Goal: Transaction & Acquisition: Obtain resource

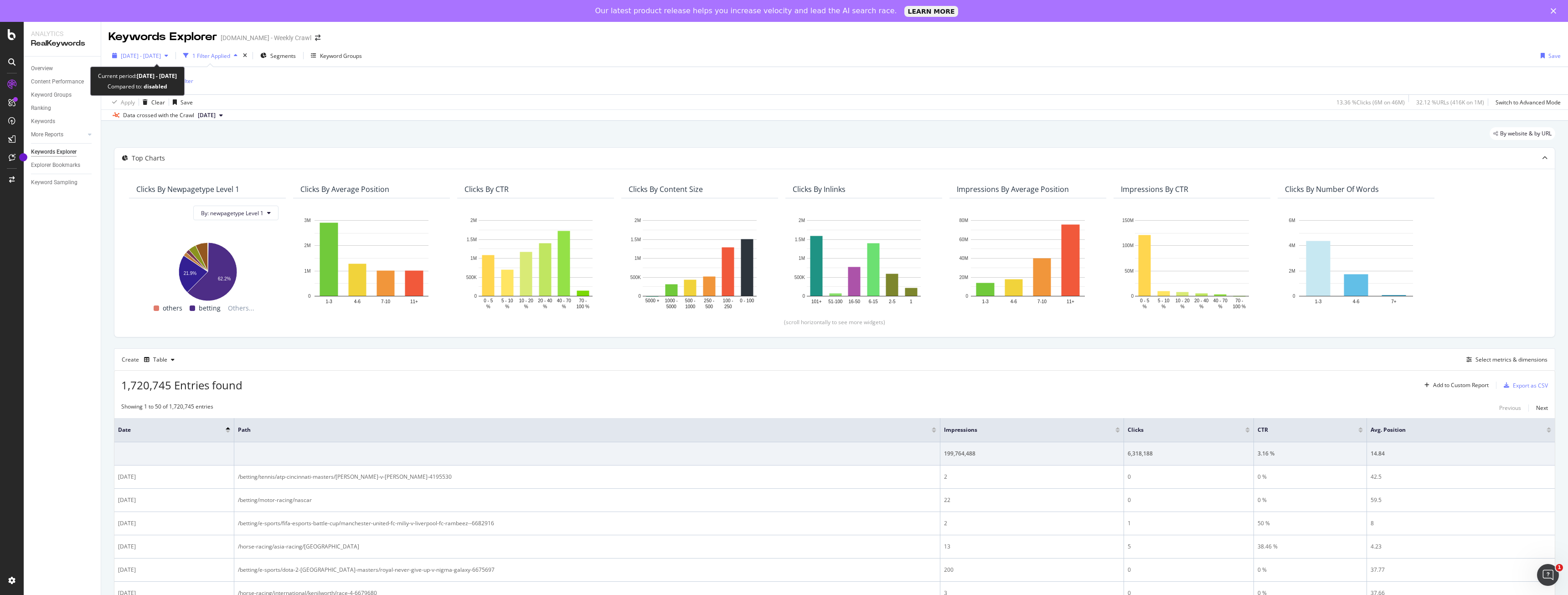
click at [161, 57] on span "2022 Jul. 19th - 2025 Jul. 18th" at bounding box center [141, 55] width 40 height 8
click at [382, 90] on div "Is Branded = No Add Filter" at bounding box center [835, 80] width 1452 height 27
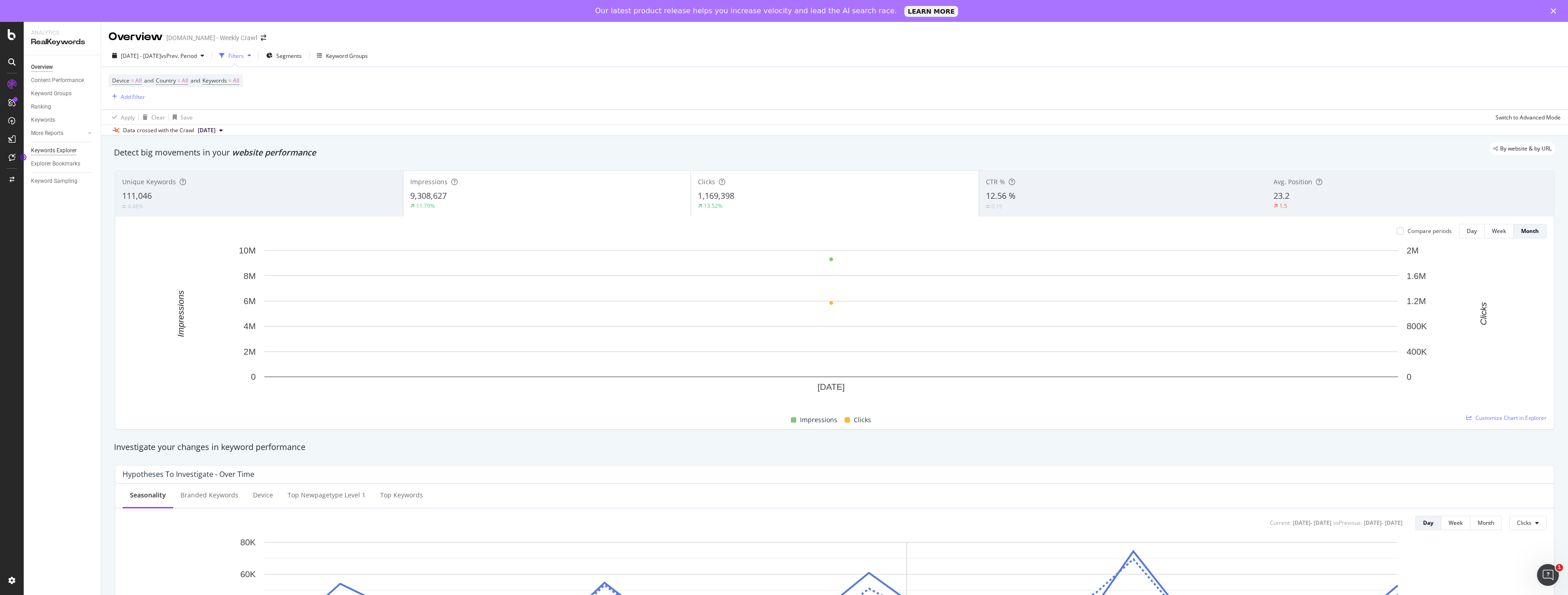
click at [60, 146] on div "Keywords Explorer" at bounding box center [54, 151] width 46 height 10
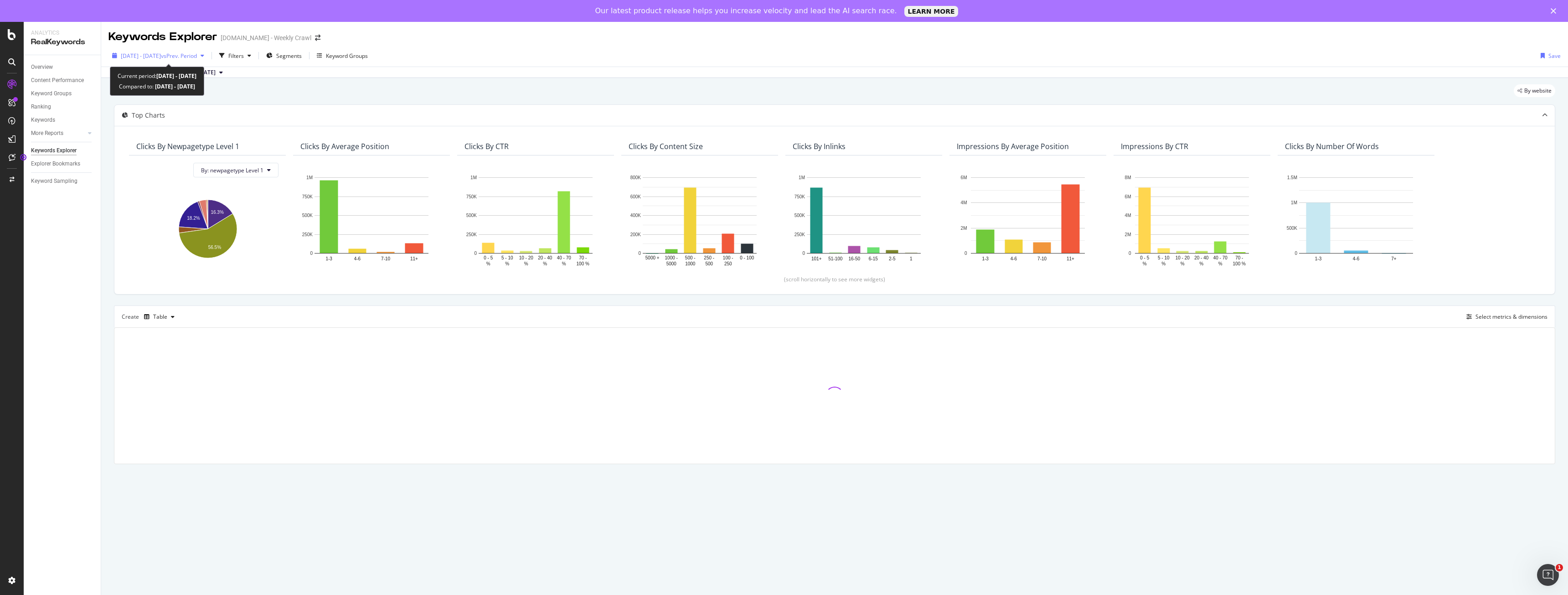
click at [161, 57] on span "[DATE] - [DATE]" at bounding box center [141, 55] width 40 height 8
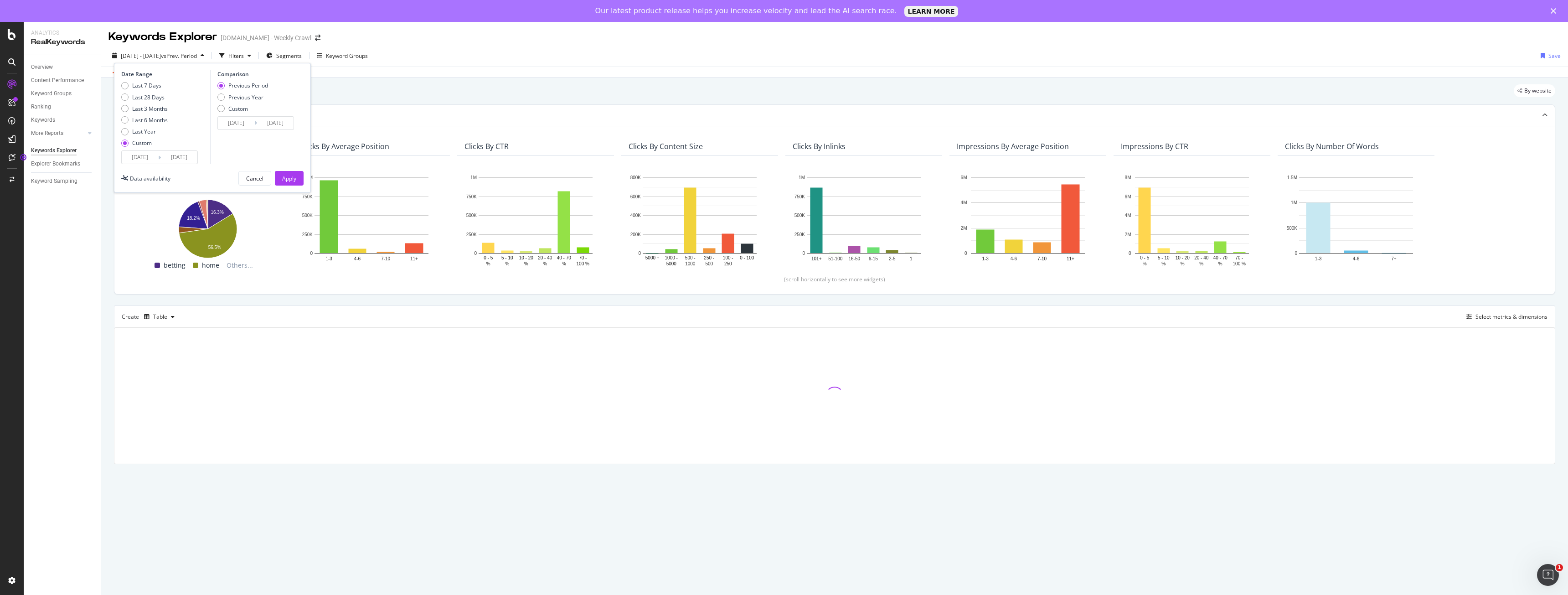
click at [144, 163] on input "[DATE]" at bounding box center [140, 157] width 37 height 13
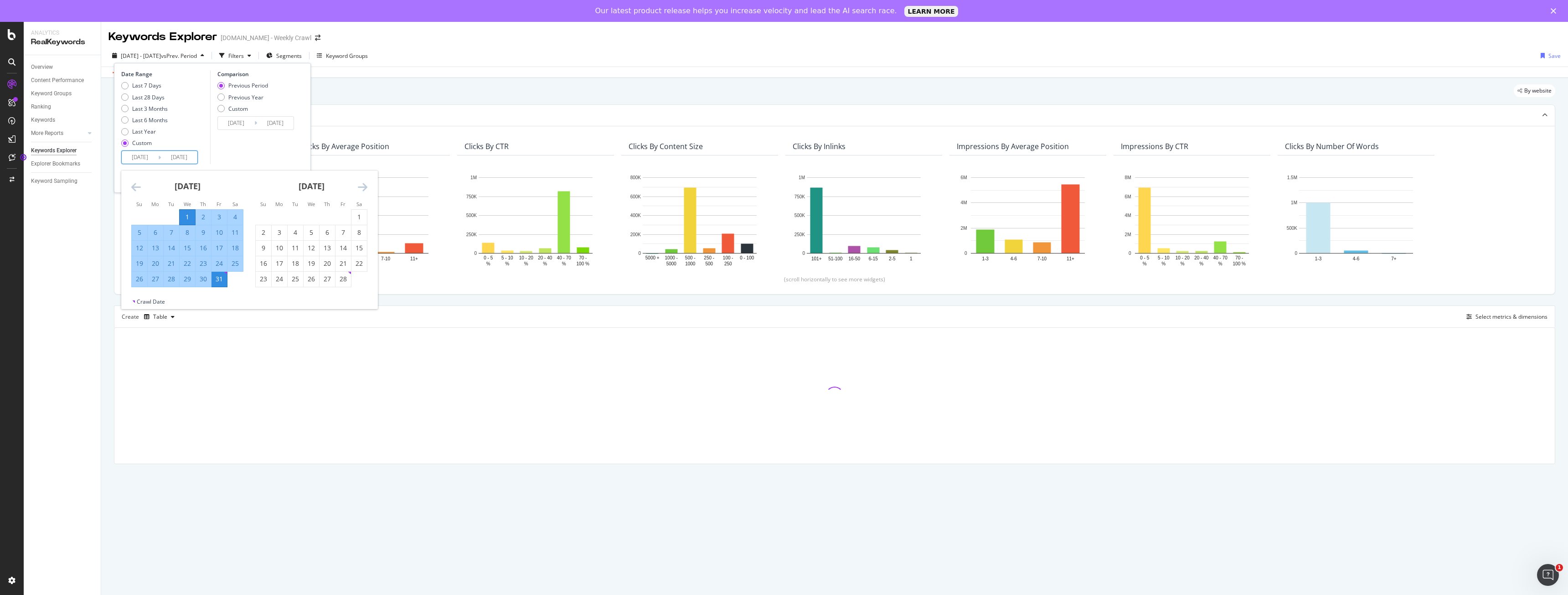
click at [139, 188] on icon "Move backward to switch to the previous month." at bounding box center [136, 187] width 10 height 11
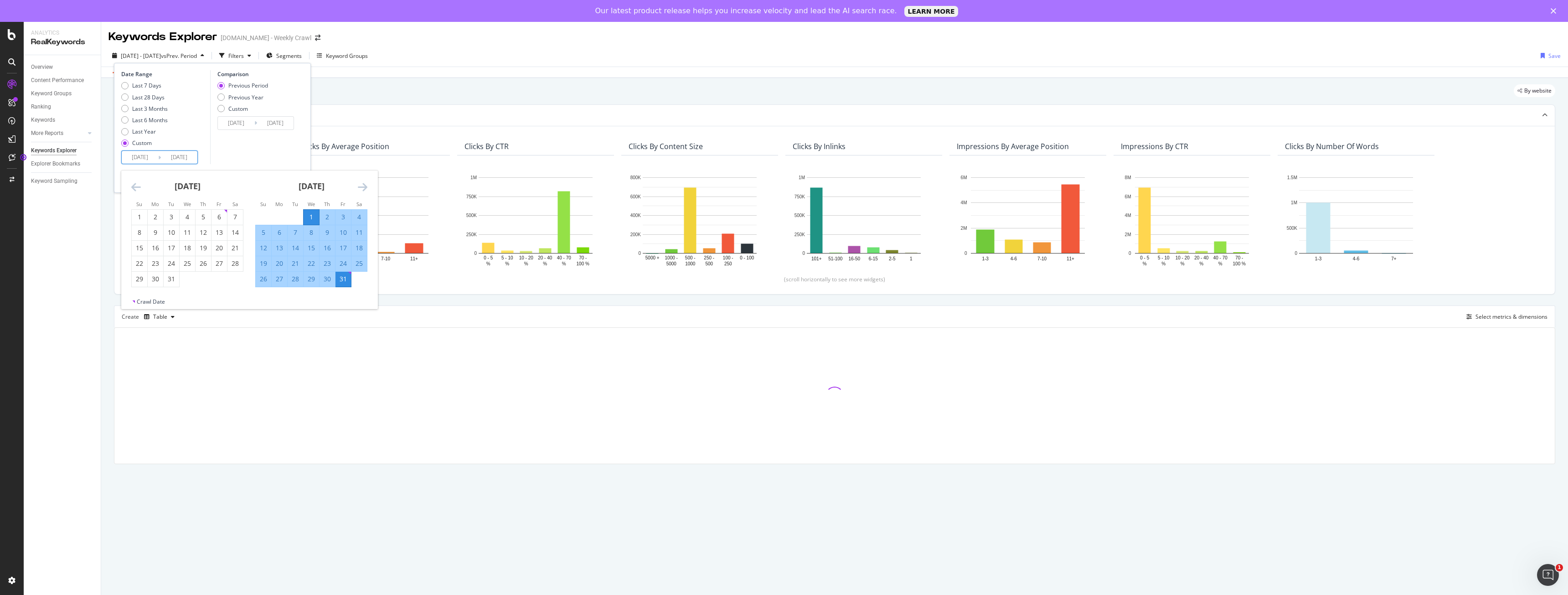
click at [139, 188] on icon "Move backward to switch to the previous month." at bounding box center [136, 187] width 10 height 11
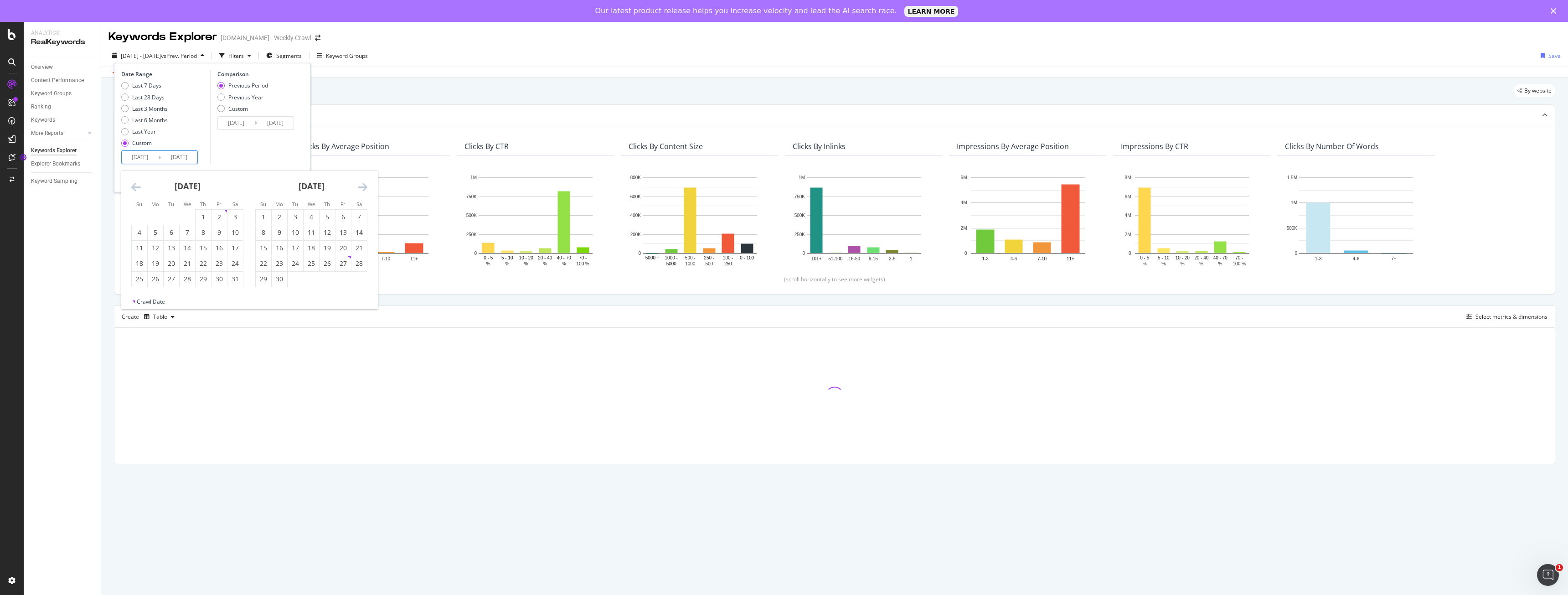
click at [139, 188] on icon "Move backward to switch to the previous month." at bounding box center [136, 187] width 10 height 11
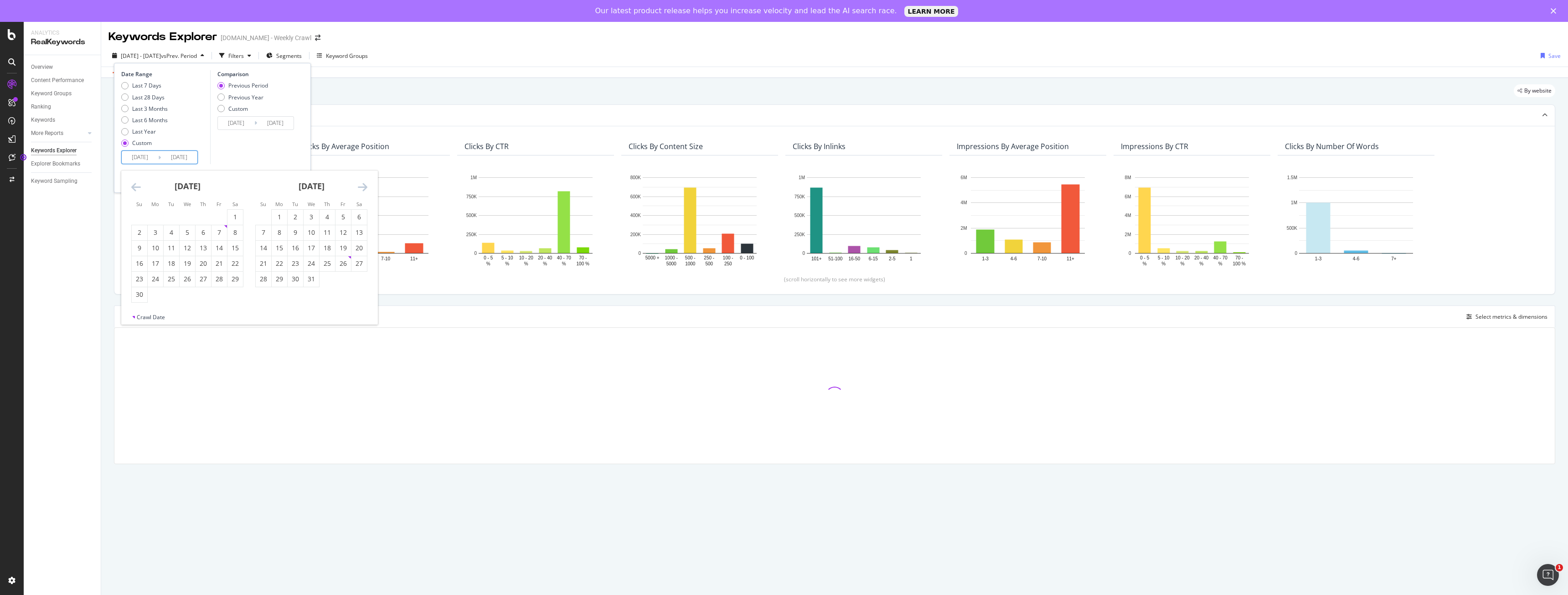
click at [139, 188] on icon "Move backward to switch to the previous month." at bounding box center [136, 187] width 10 height 11
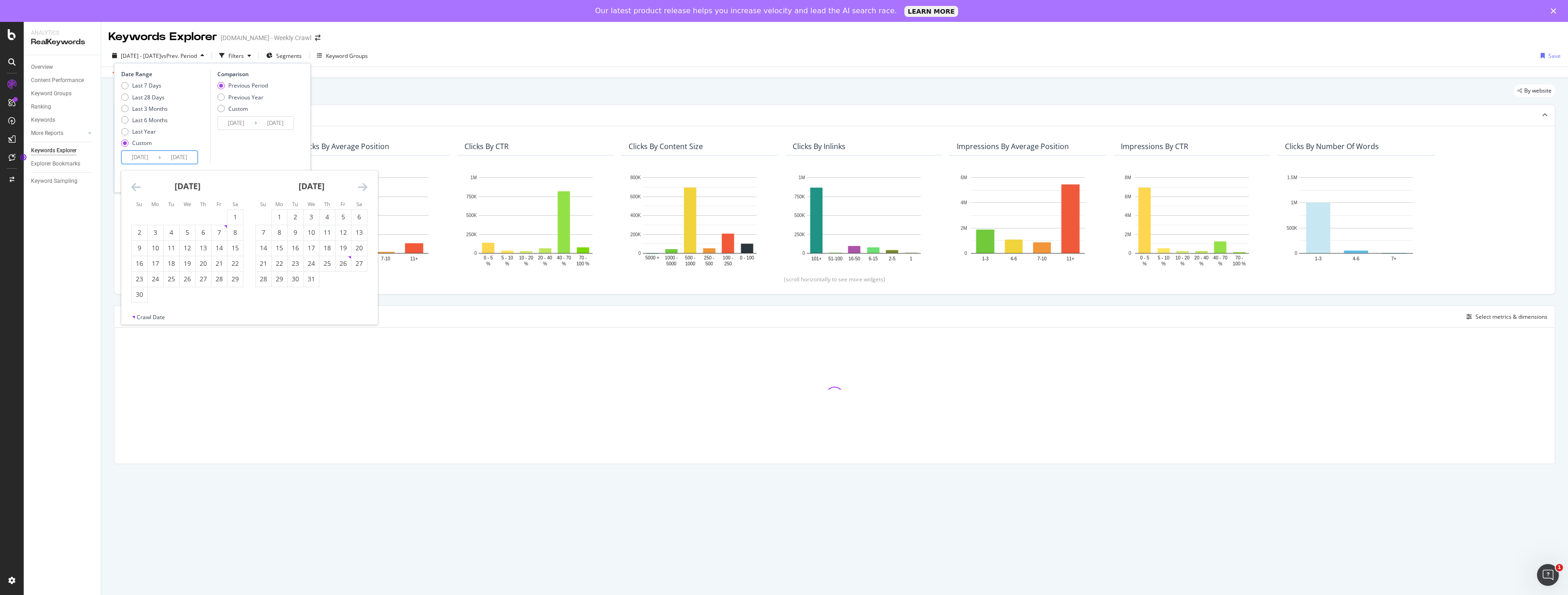
click at [139, 188] on icon "Move backward to switch to the previous month." at bounding box center [136, 187] width 10 height 11
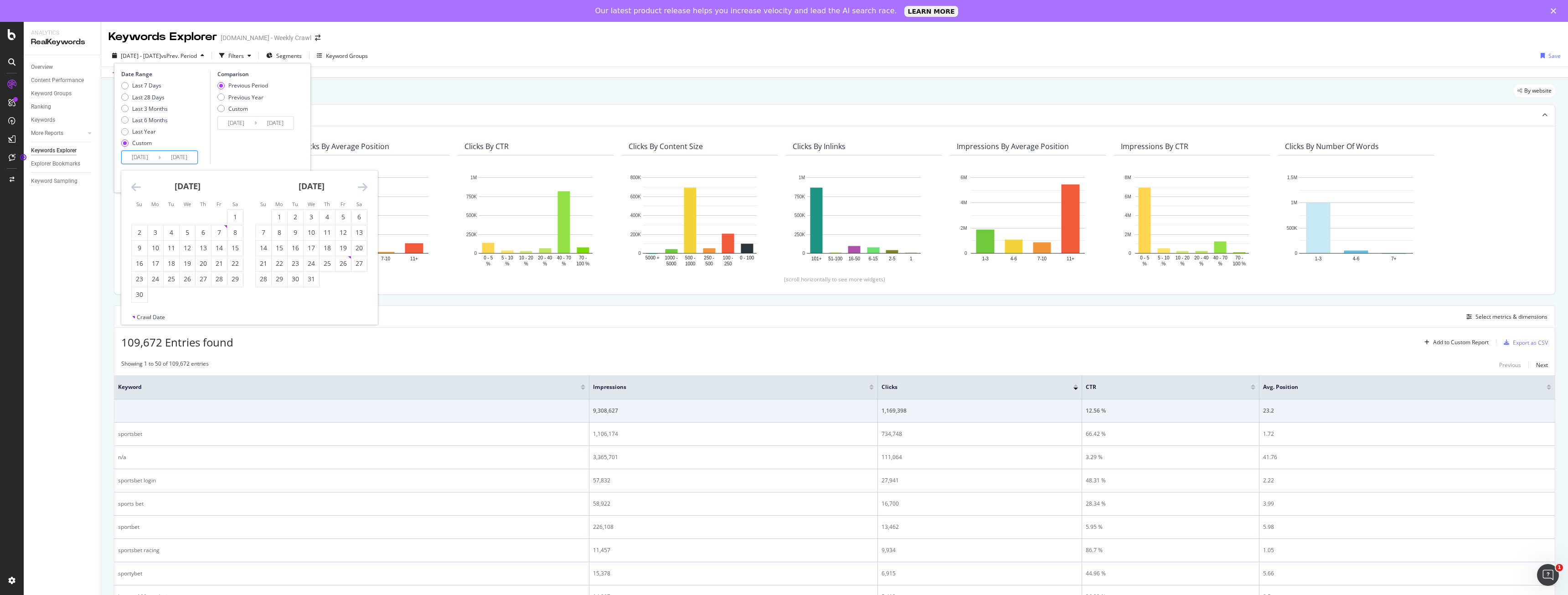
click at [134, 186] on icon "Move backward to switch to the previous month." at bounding box center [136, 187] width 10 height 11
click at [365, 185] on icon "Move forward to switch to the next month." at bounding box center [363, 187] width 10 height 11
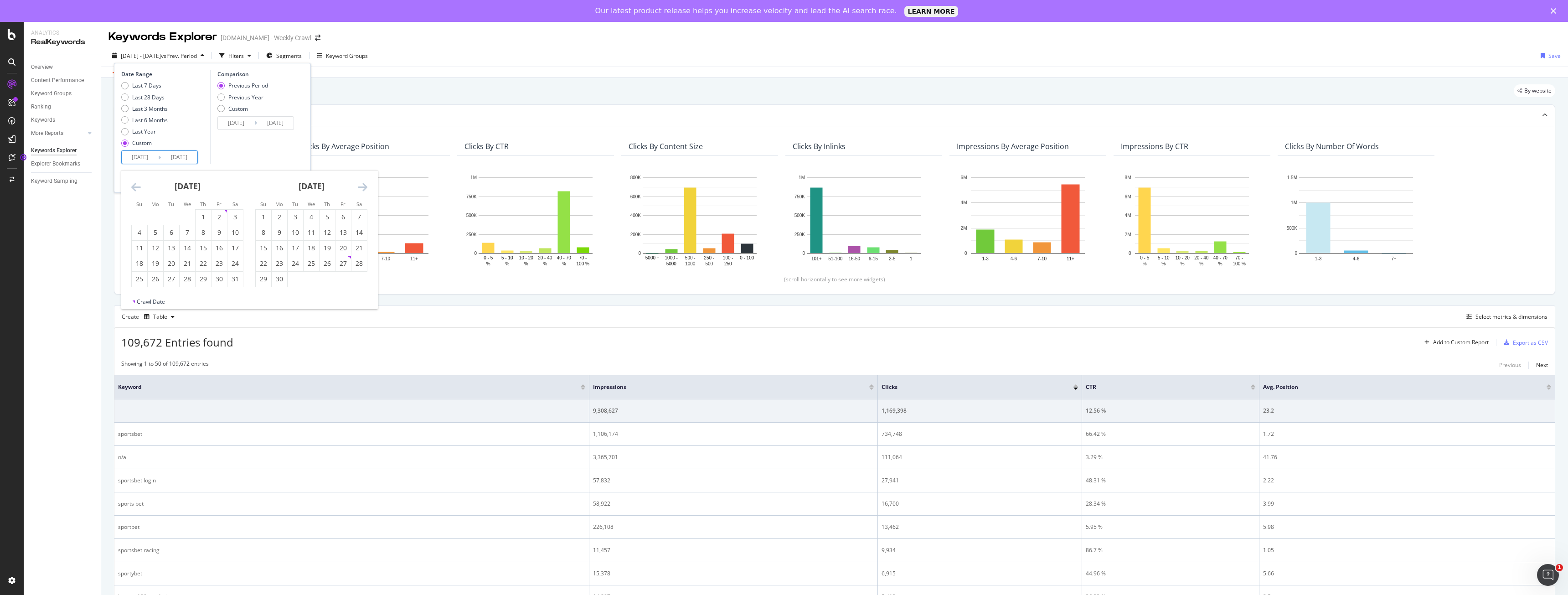
click at [135, 189] on icon "Move backward to switch to the previous month." at bounding box center [136, 187] width 10 height 11
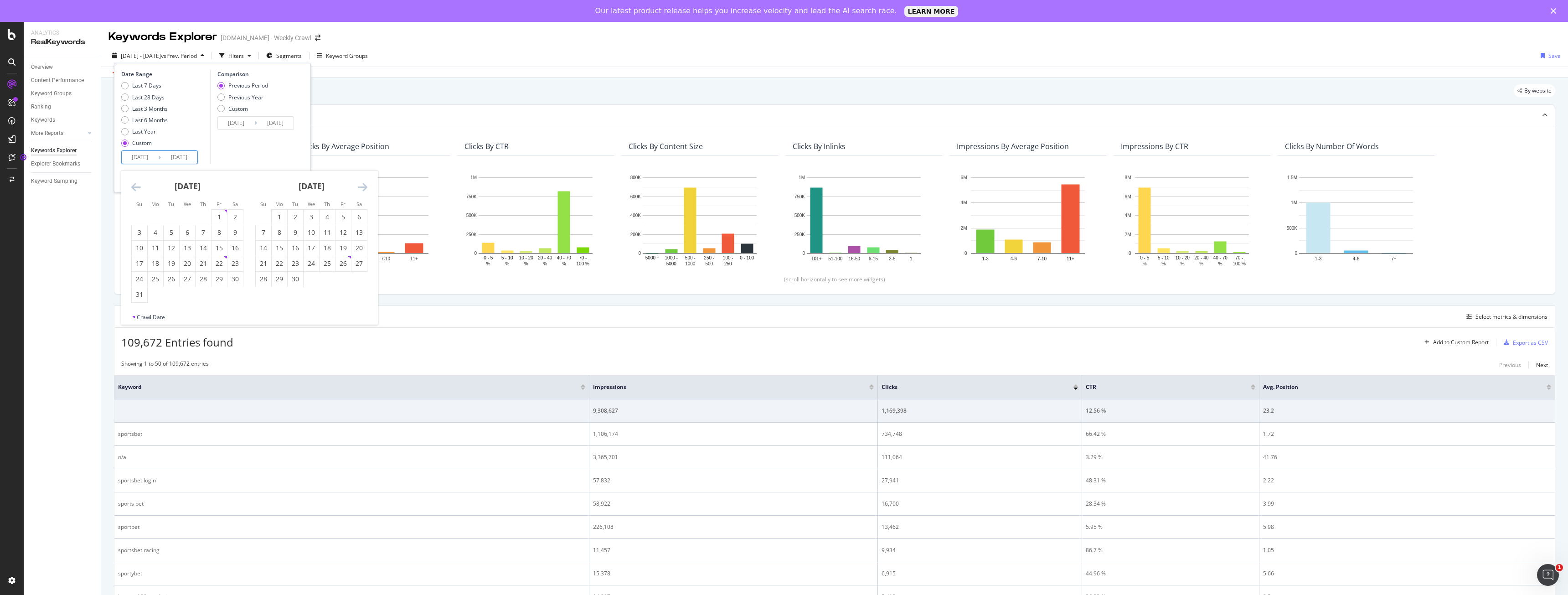
click at [135, 189] on icon "Move backward to switch to the previous month." at bounding box center [136, 187] width 10 height 11
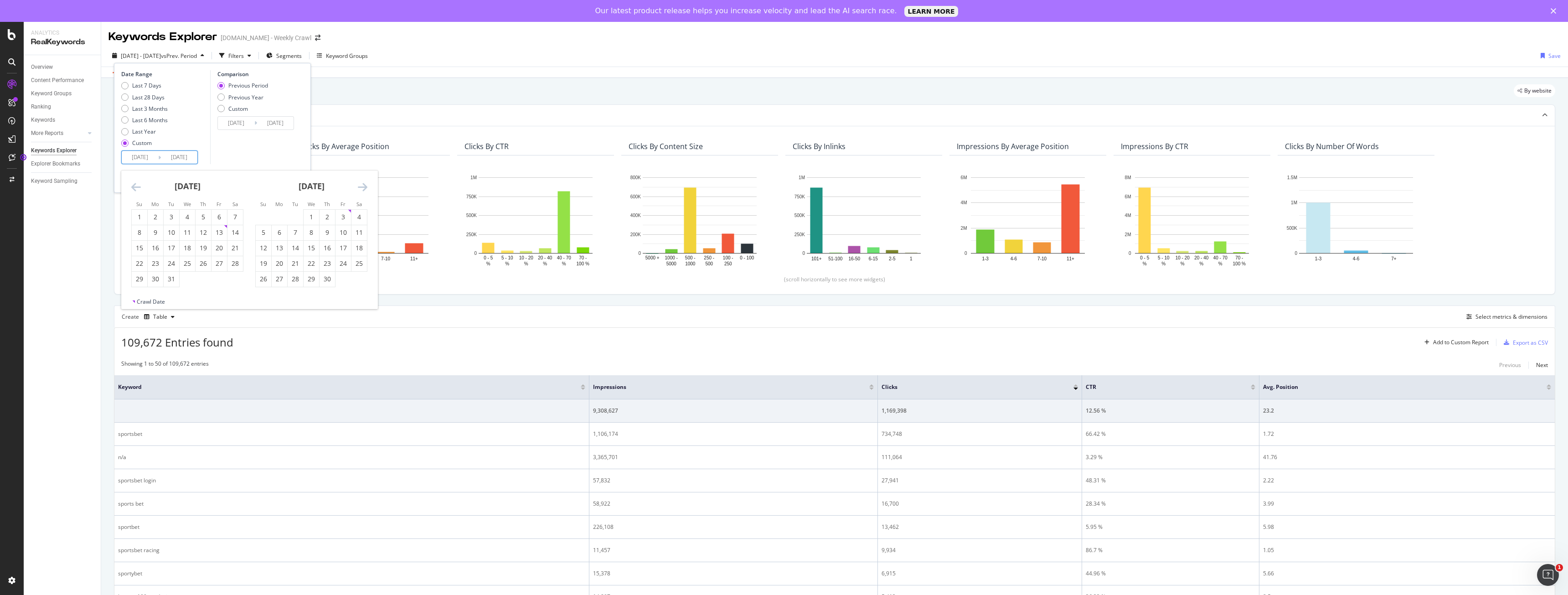
click at [135, 189] on icon "Move backward to switch to the previous month." at bounding box center [136, 187] width 10 height 11
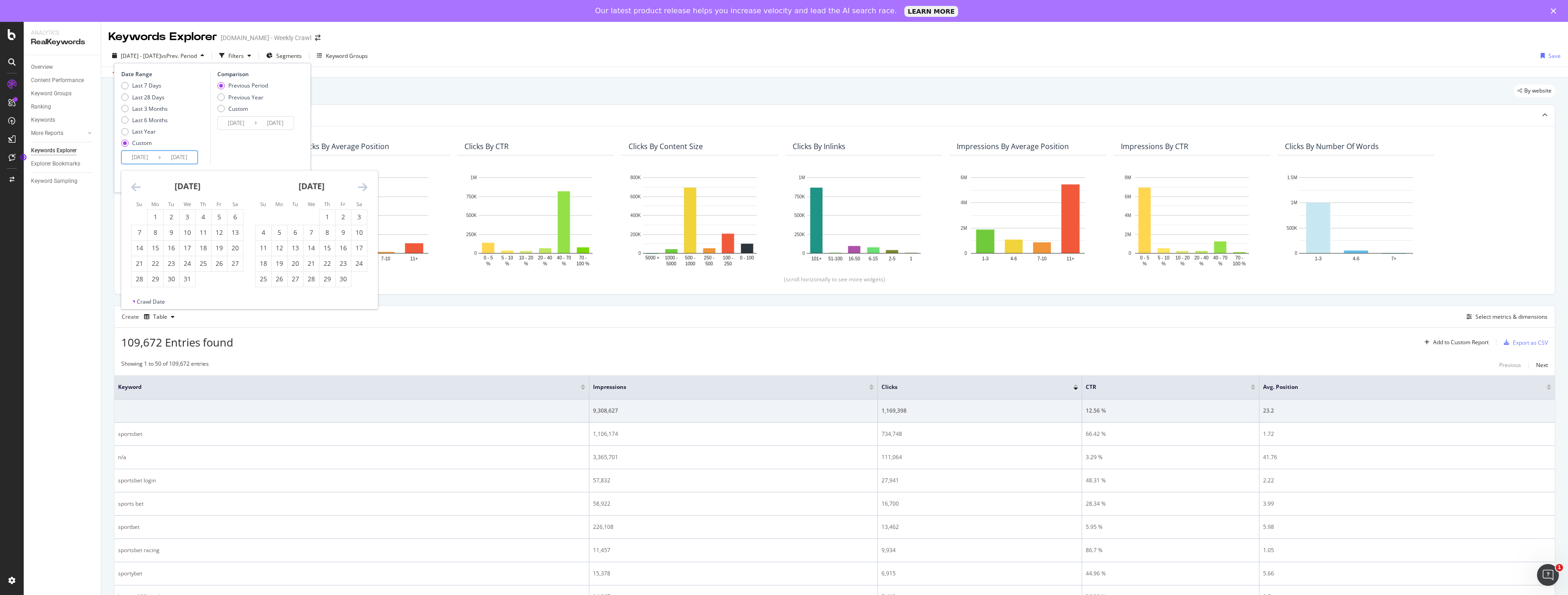
click at [135, 189] on icon "Move backward to switch to the previous month." at bounding box center [136, 187] width 10 height 11
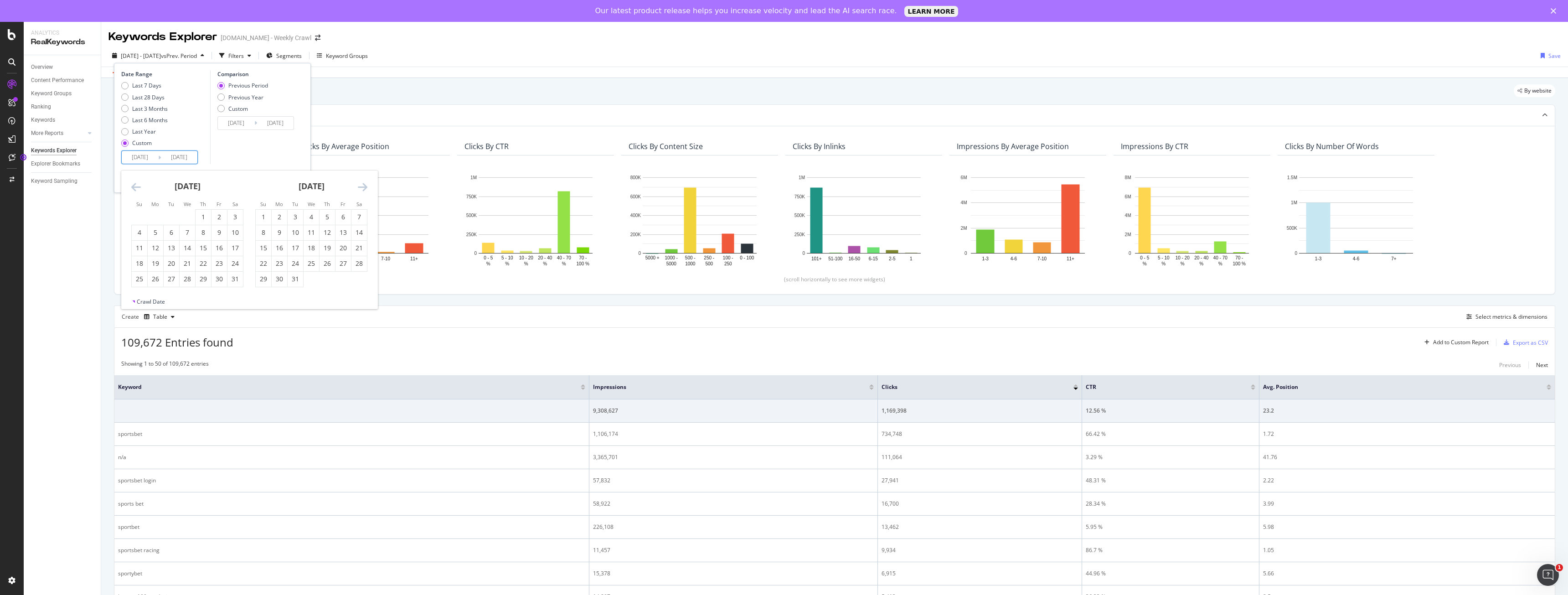
click at [135, 189] on icon "Move backward to switch to the previous month." at bounding box center [136, 187] width 10 height 11
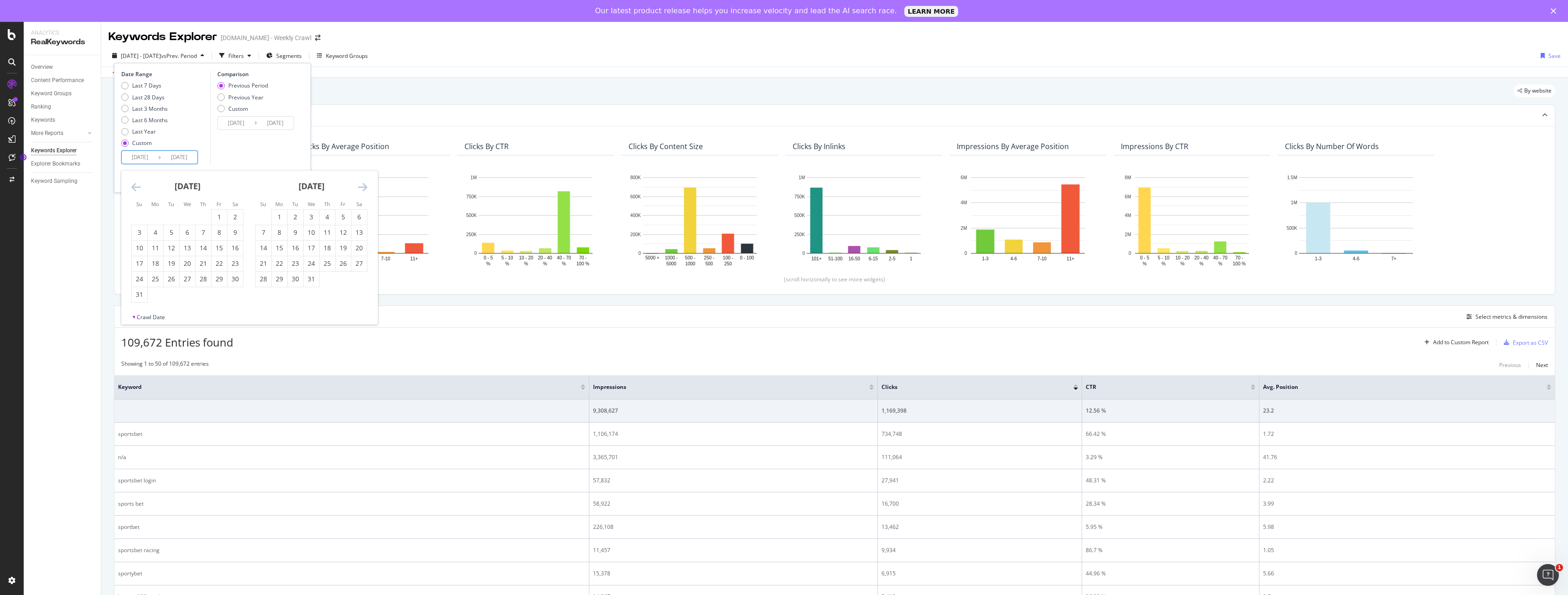
click at [135, 189] on icon "Move backward to switch to the previous month." at bounding box center [136, 187] width 10 height 11
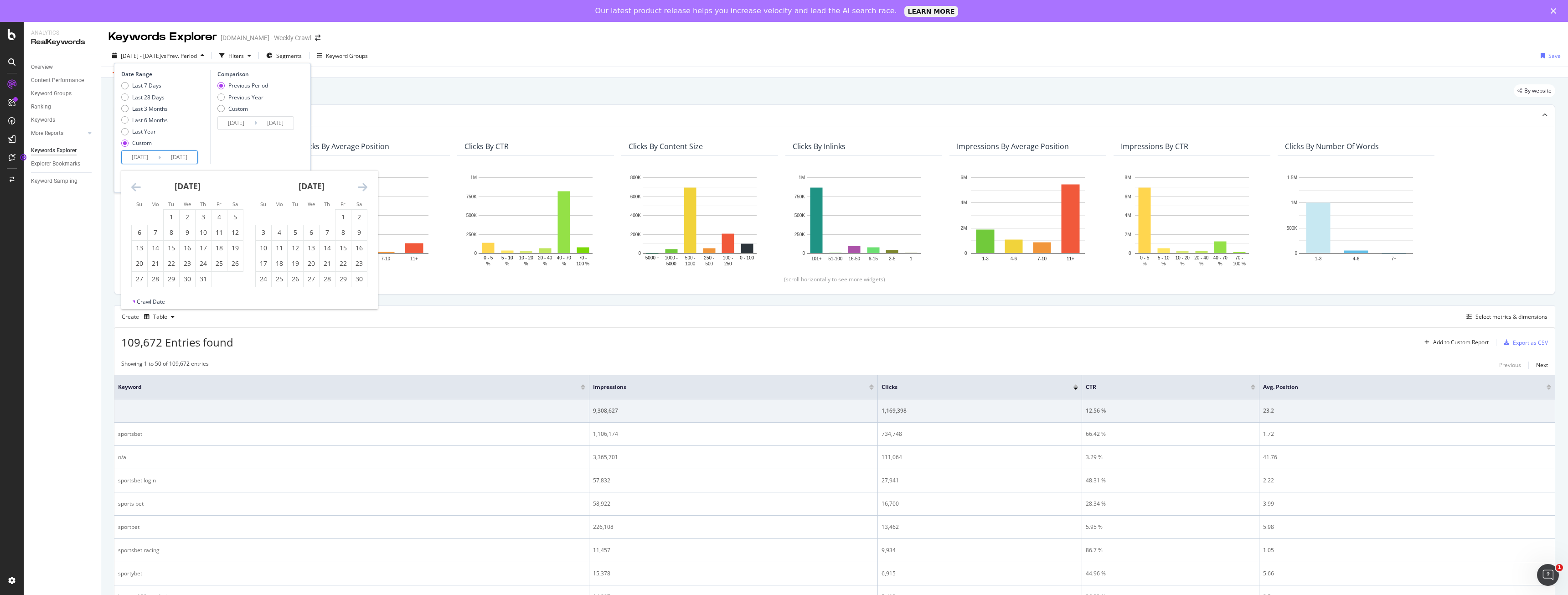
click at [135, 189] on icon "Move backward to switch to the previous month." at bounding box center [136, 187] width 10 height 11
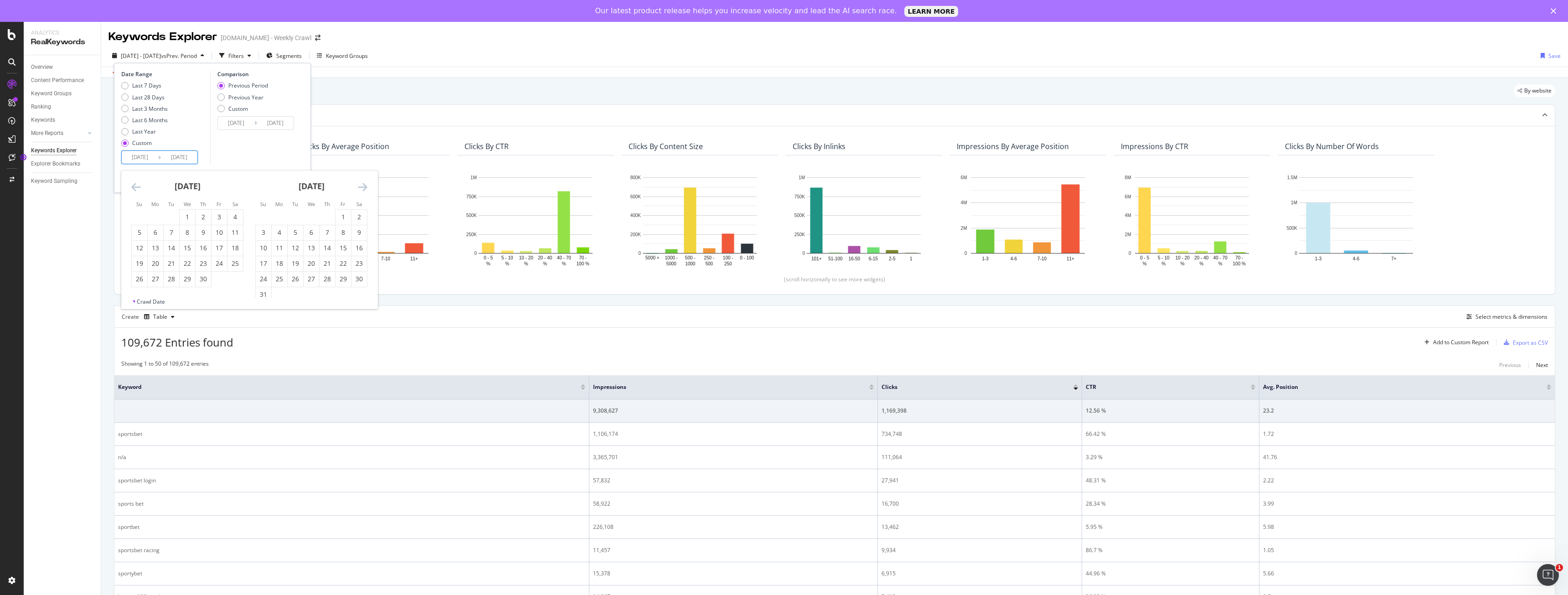
click at [135, 189] on icon "Move backward to switch to the previous month." at bounding box center [136, 187] width 10 height 11
click at [199, 233] on div "12" at bounding box center [203, 232] width 15 height 9
type input "[DATE]"
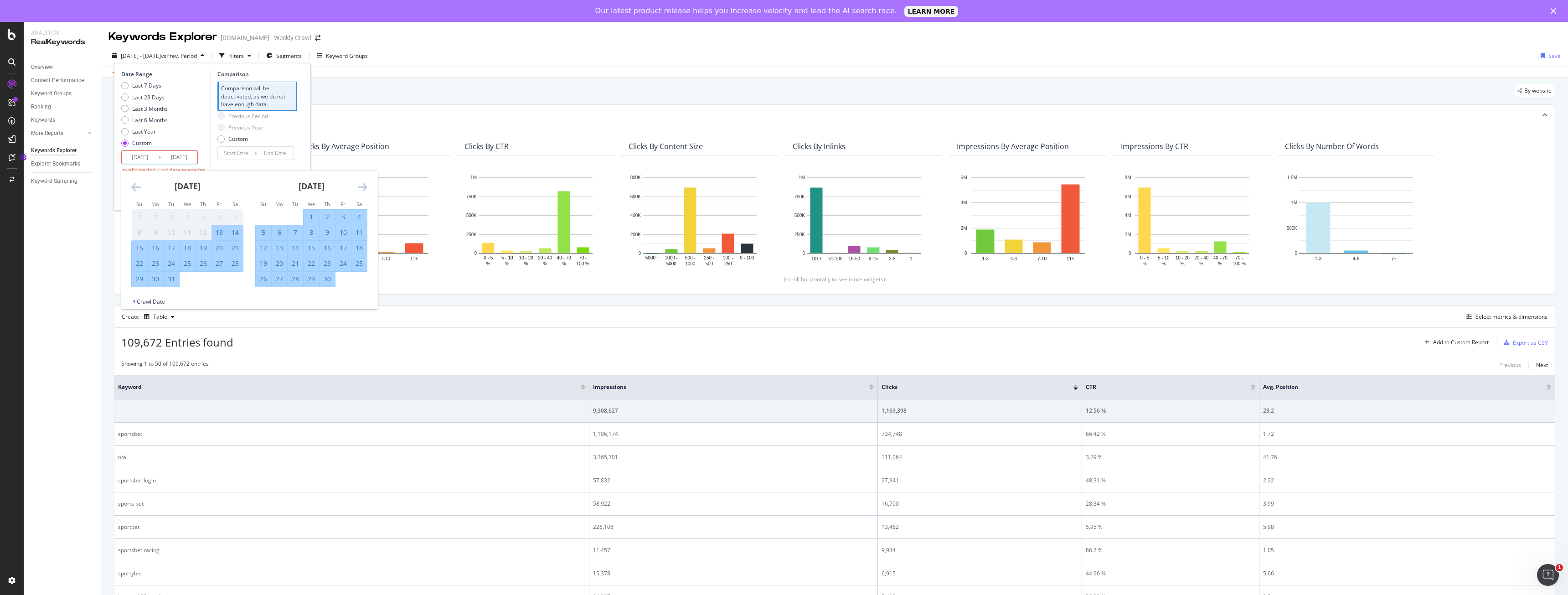
click at [186, 159] on input "[DATE]" at bounding box center [179, 157] width 37 height 13
click at [192, 132] on div "Last 7 Days Last 28 Days Last 3 Months Last 6 Months Last Year Custom" at bounding box center [164, 116] width 86 height 69
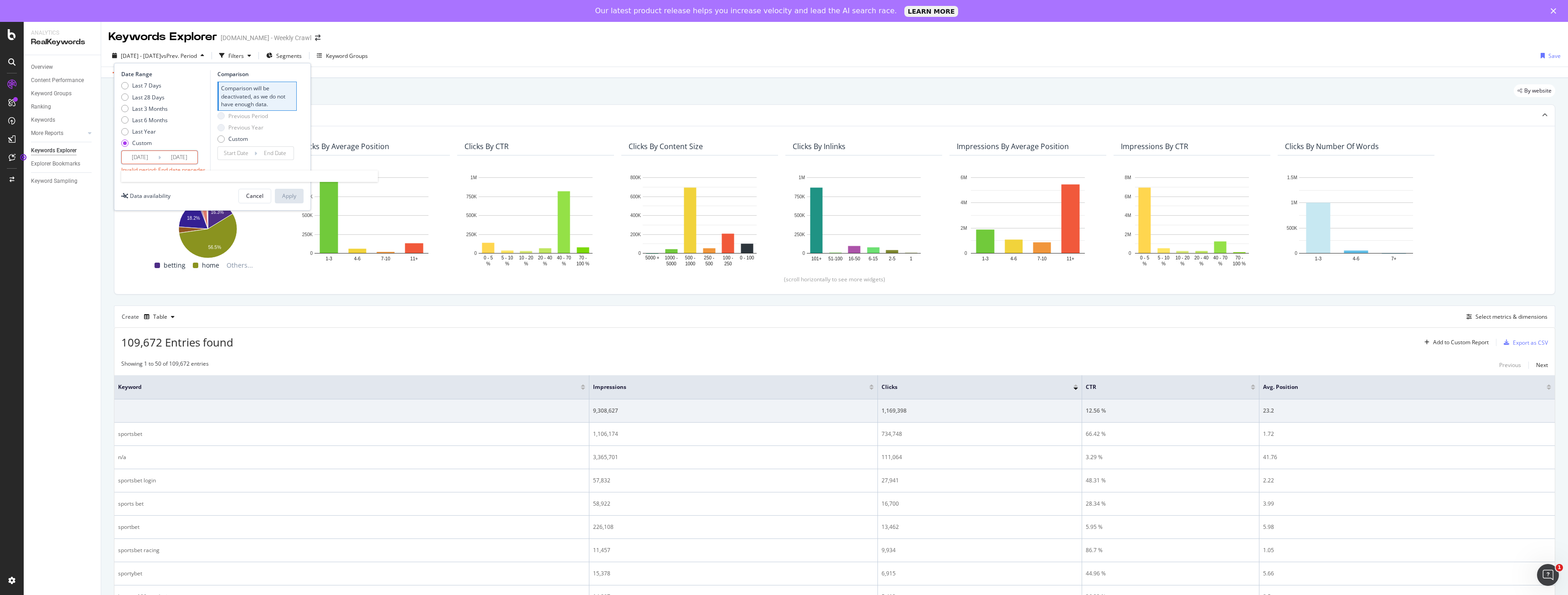
click at [181, 157] on input "[DATE]" at bounding box center [179, 157] width 37 height 13
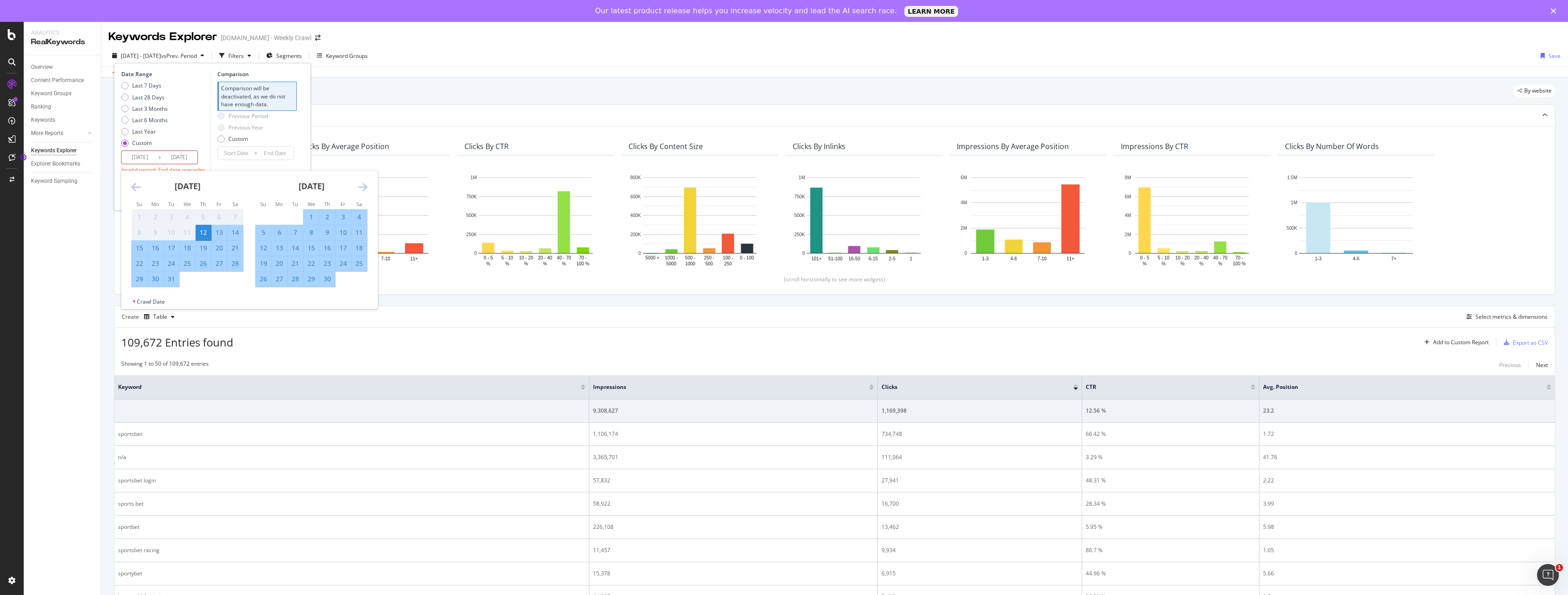
click at [359, 190] on icon "Move forward to switch to the next month." at bounding box center [363, 187] width 10 height 11
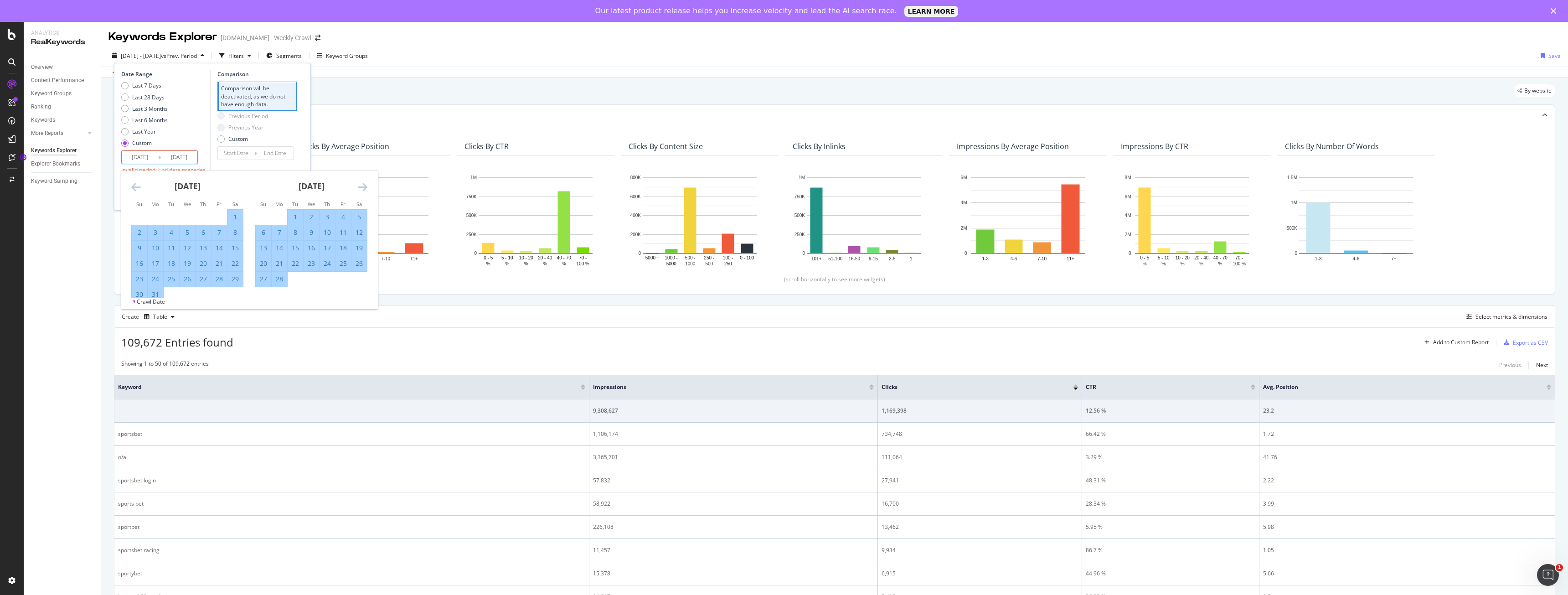
click at [359, 190] on icon "Move forward to switch to the next month." at bounding box center [363, 187] width 10 height 11
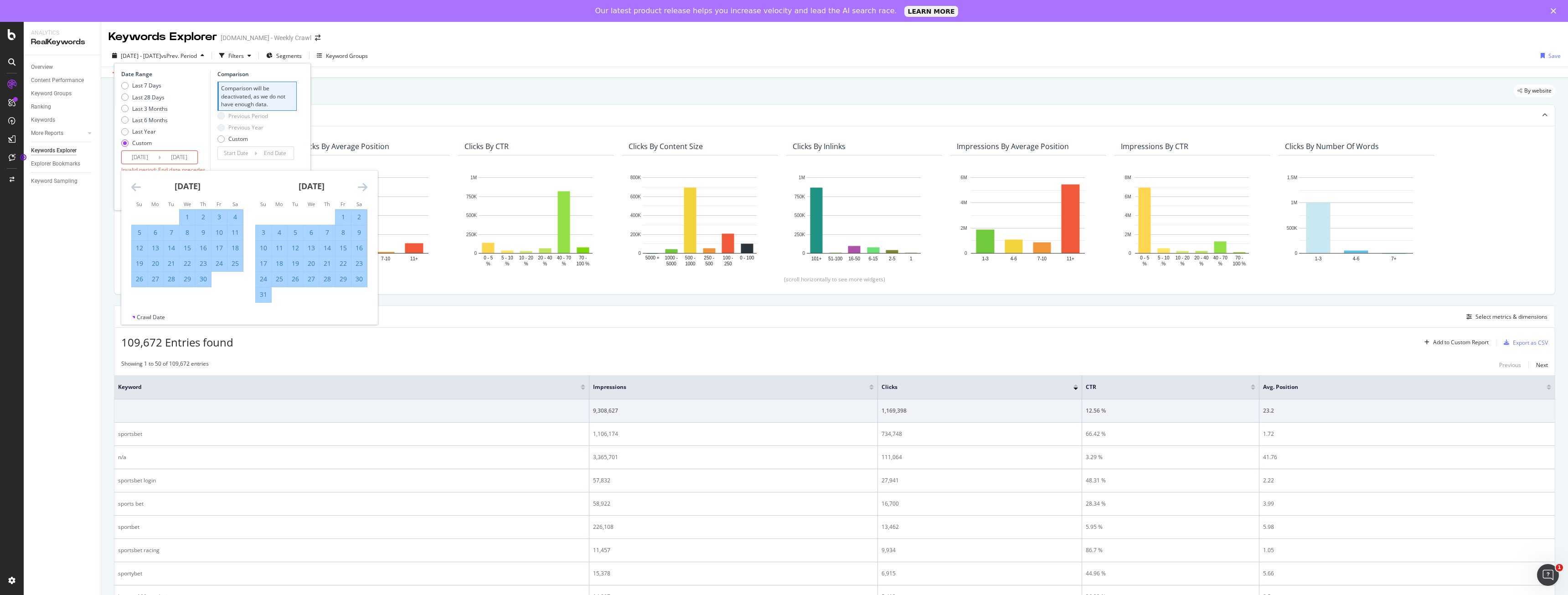
click at [359, 190] on icon "Move forward to switch to the next month." at bounding box center [363, 187] width 10 height 11
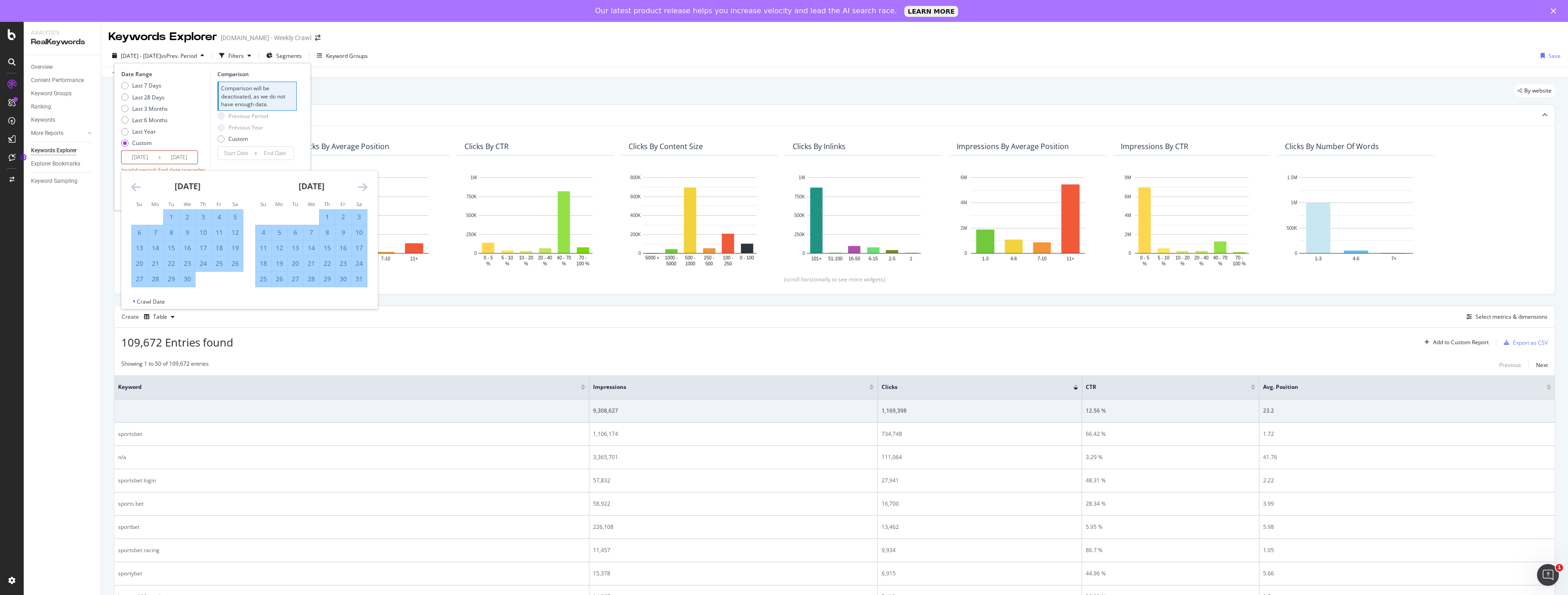
click at [359, 190] on icon "Move forward to switch to the next month." at bounding box center [363, 187] width 10 height 11
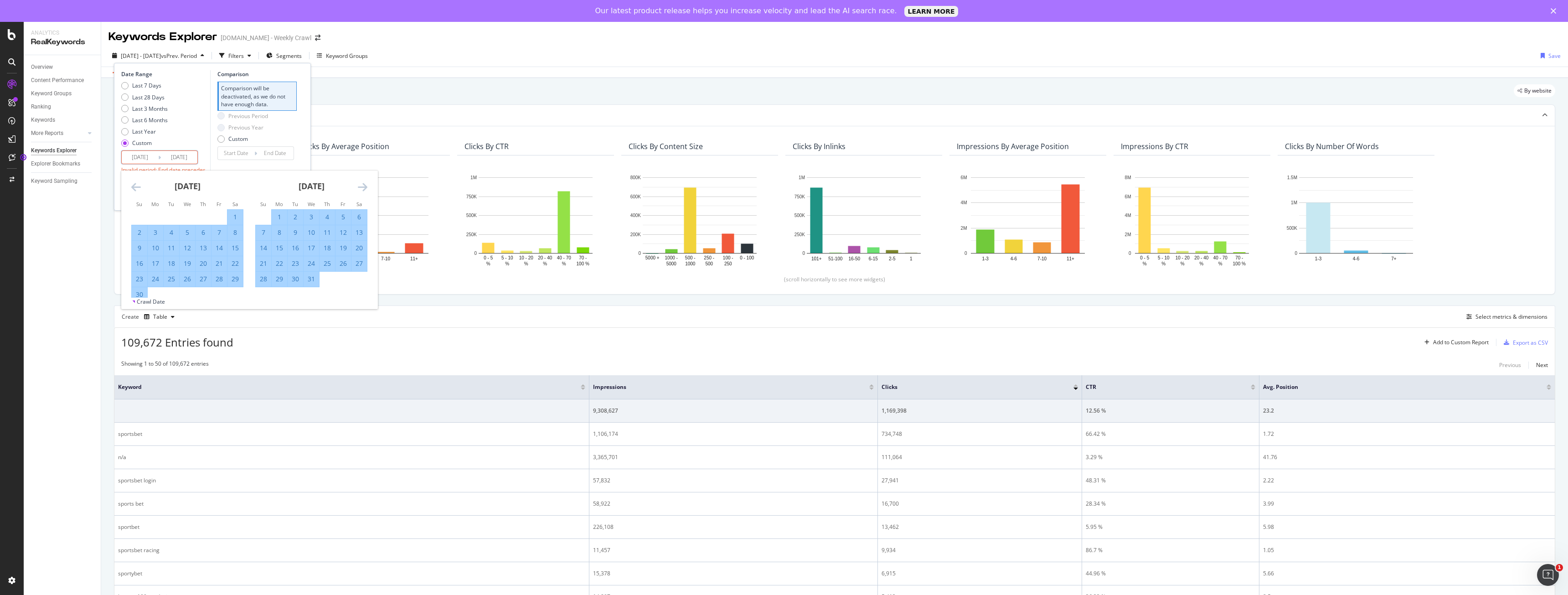
click at [359, 190] on icon "Move forward to switch to the next month." at bounding box center [363, 187] width 10 height 11
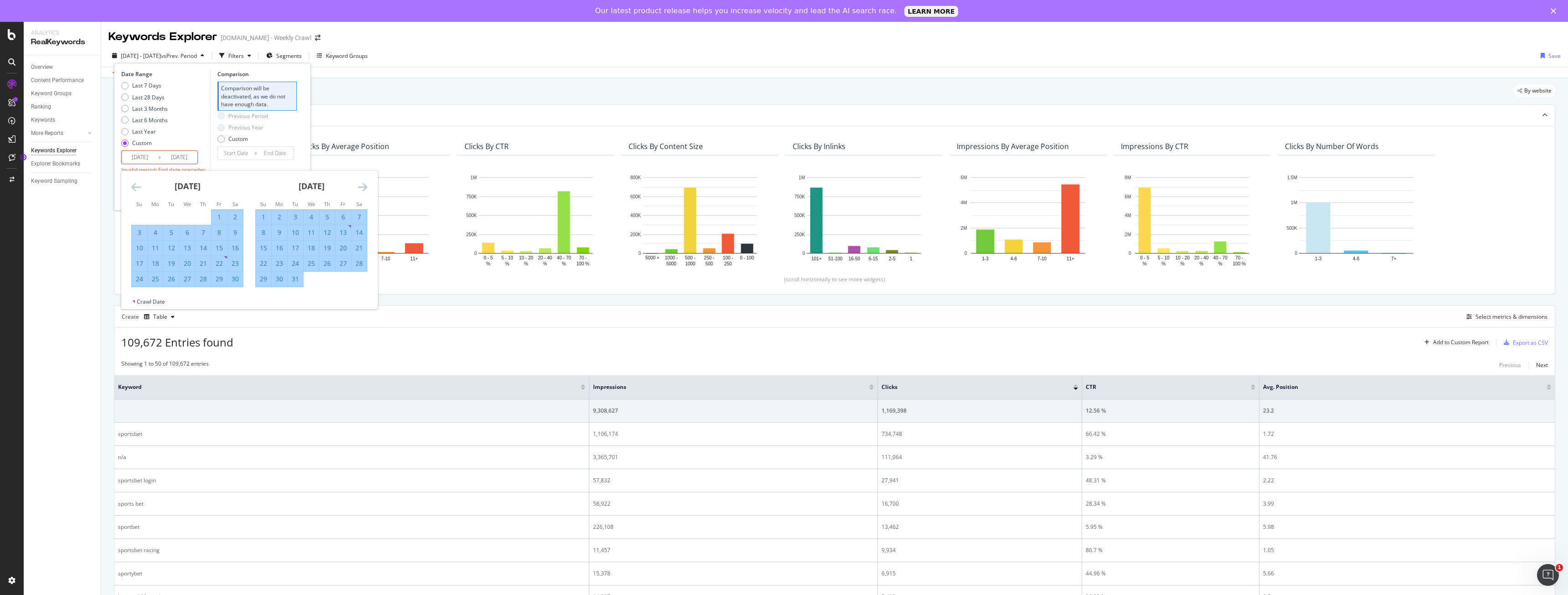
click at [359, 190] on icon "Move forward to switch to the next month." at bounding box center [363, 187] width 10 height 11
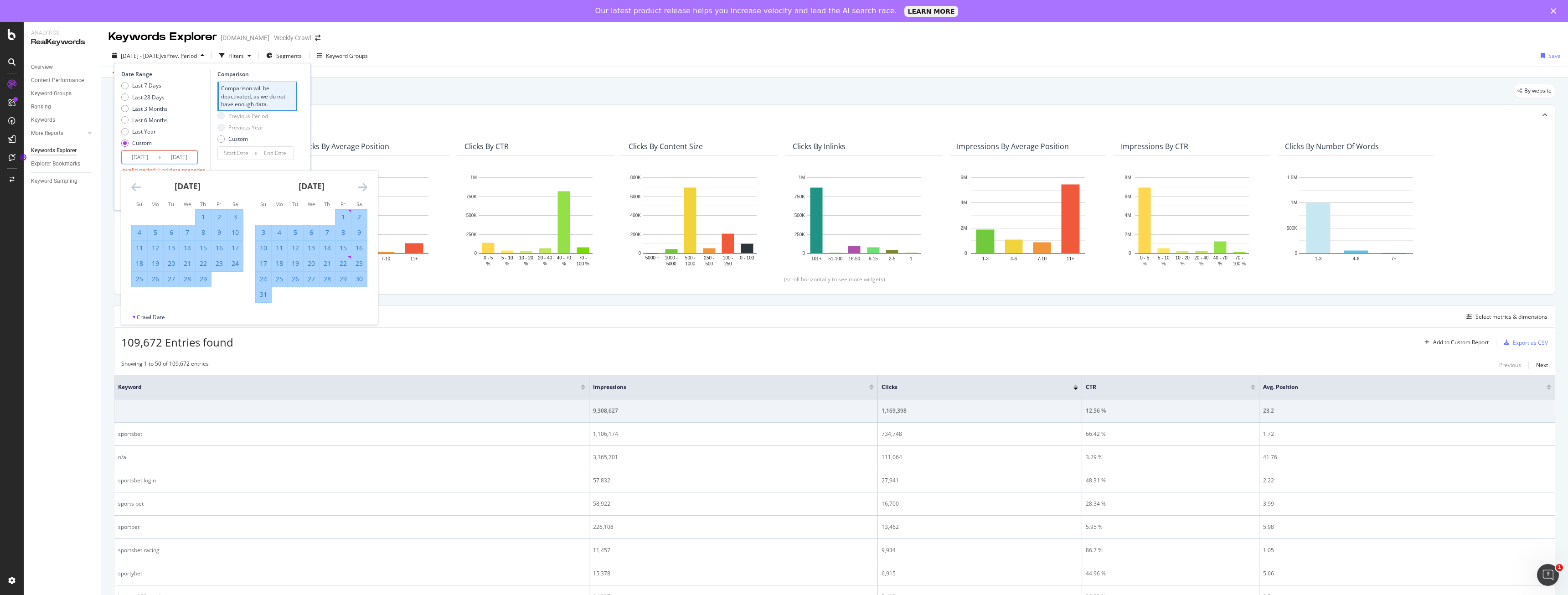
click at [359, 190] on icon "Move forward to switch to the next month." at bounding box center [363, 187] width 10 height 11
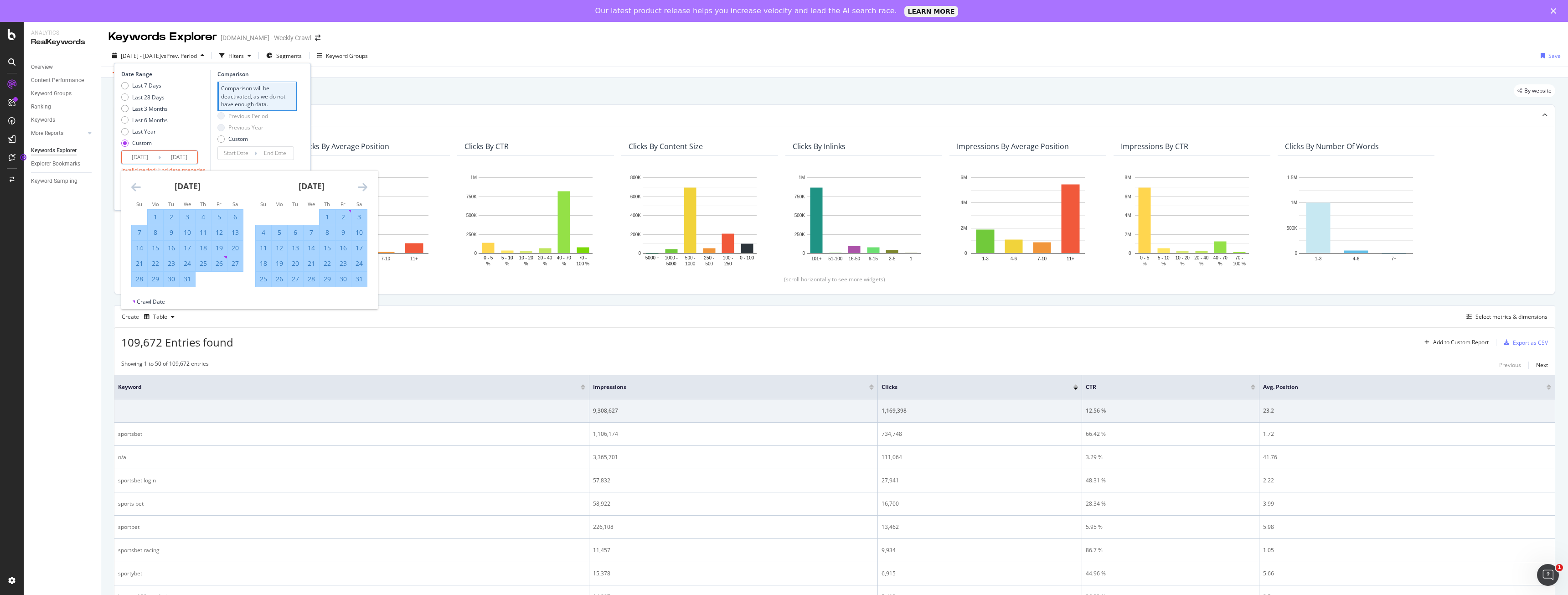
click at [359, 190] on icon "Move forward to switch to the next month." at bounding box center [363, 187] width 10 height 11
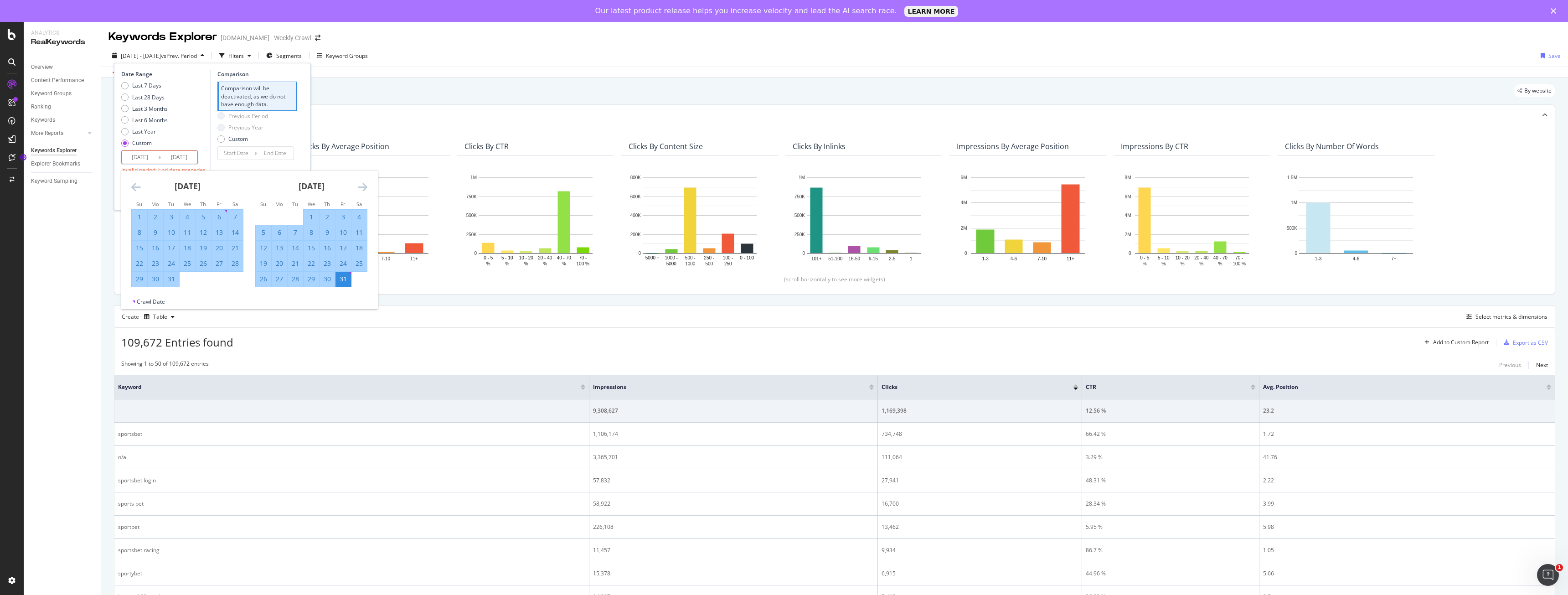
click at [359, 190] on icon "Move forward to switch to the next month." at bounding box center [363, 187] width 10 height 11
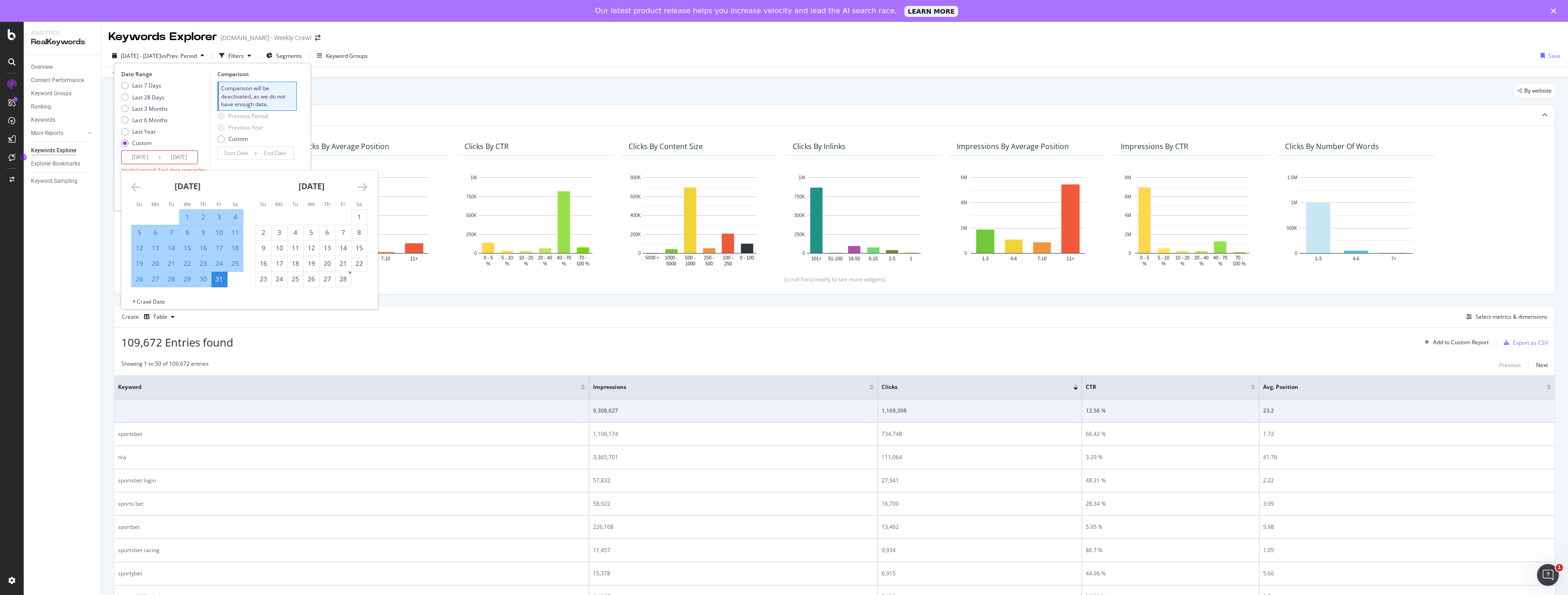
click at [359, 190] on icon "Move forward to switch to the next month." at bounding box center [363, 187] width 10 height 11
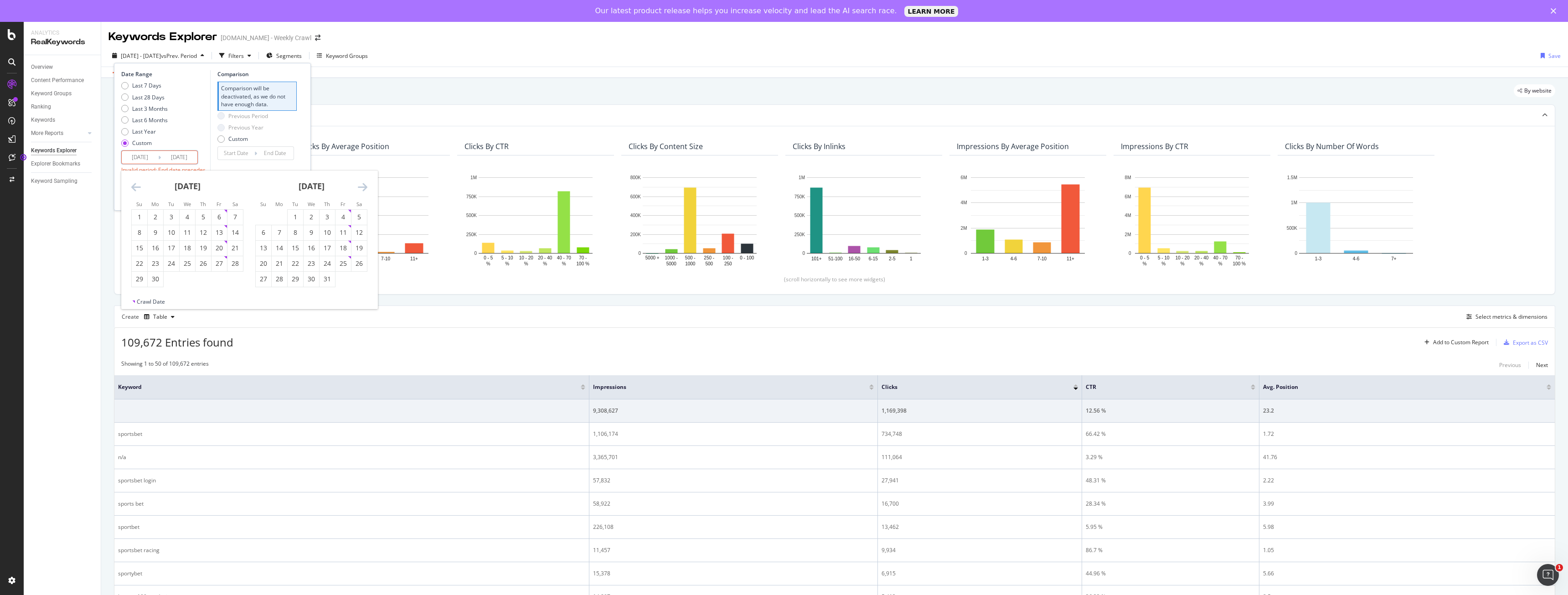
click at [359, 190] on icon "Move forward to switch to the next month." at bounding box center [363, 187] width 10 height 11
click at [357, 230] on div "9" at bounding box center [359, 232] width 15 height 9
type input "[DATE]"
click at [140, 158] on input "[DATE]" at bounding box center [140, 157] width 37 height 13
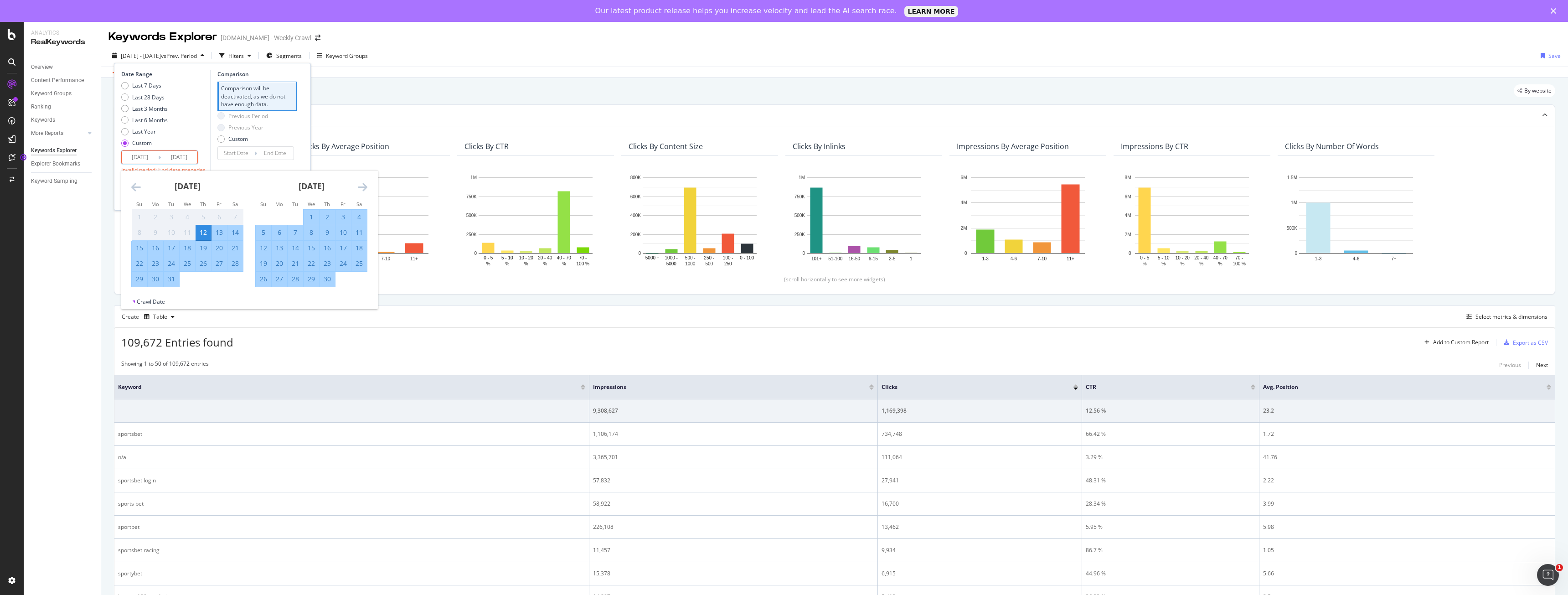
click at [186, 157] on input "[DATE]" at bounding box center [179, 157] width 37 height 13
click at [203, 133] on div "Last 7 Days Last 28 Days Last 3 Months Last 6 Months Last Year Custom" at bounding box center [164, 116] width 86 height 69
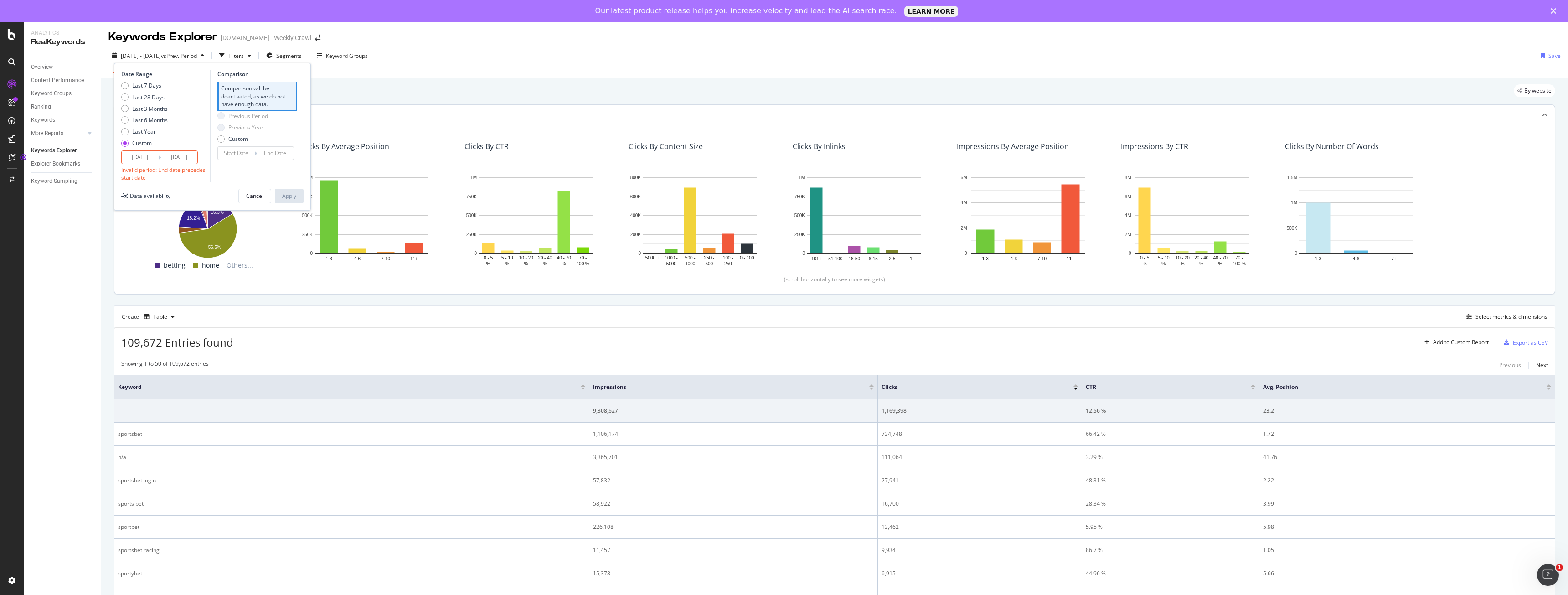
click at [377, 117] on div "Top Charts" at bounding box center [816, 115] width 1404 height 9
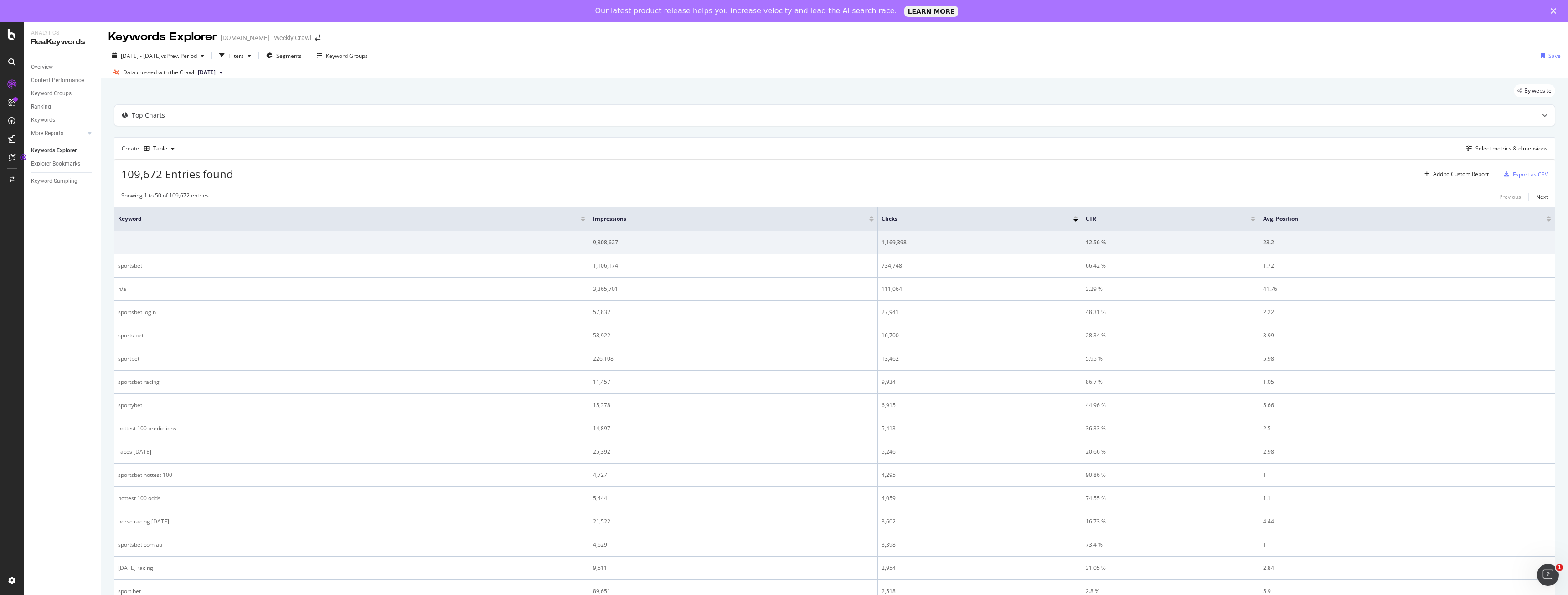
click at [61, 152] on div "Keywords Explorer" at bounding box center [54, 151] width 46 height 10
click at [47, 65] on div "Overview" at bounding box center [42, 68] width 22 height 10
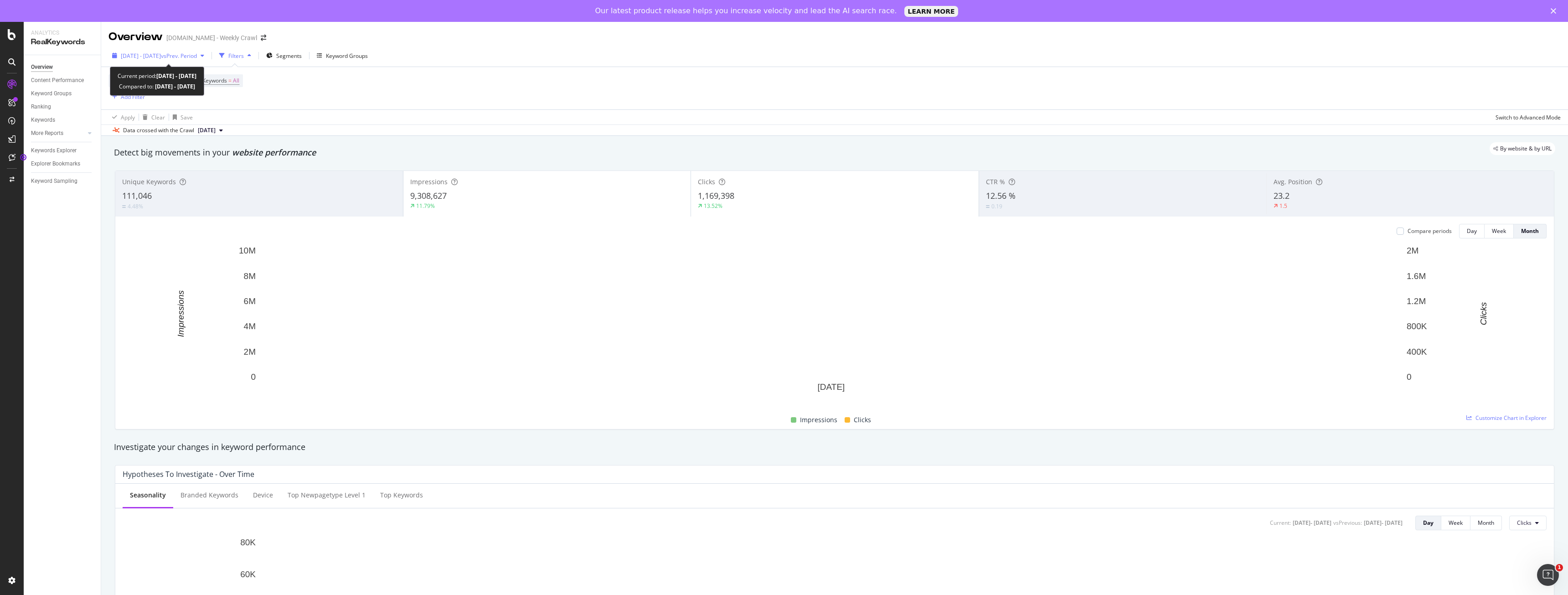
click at [144, 55] on span "[DATE] - [DATE]" at bounding box center [141, 55] width 40 height 8
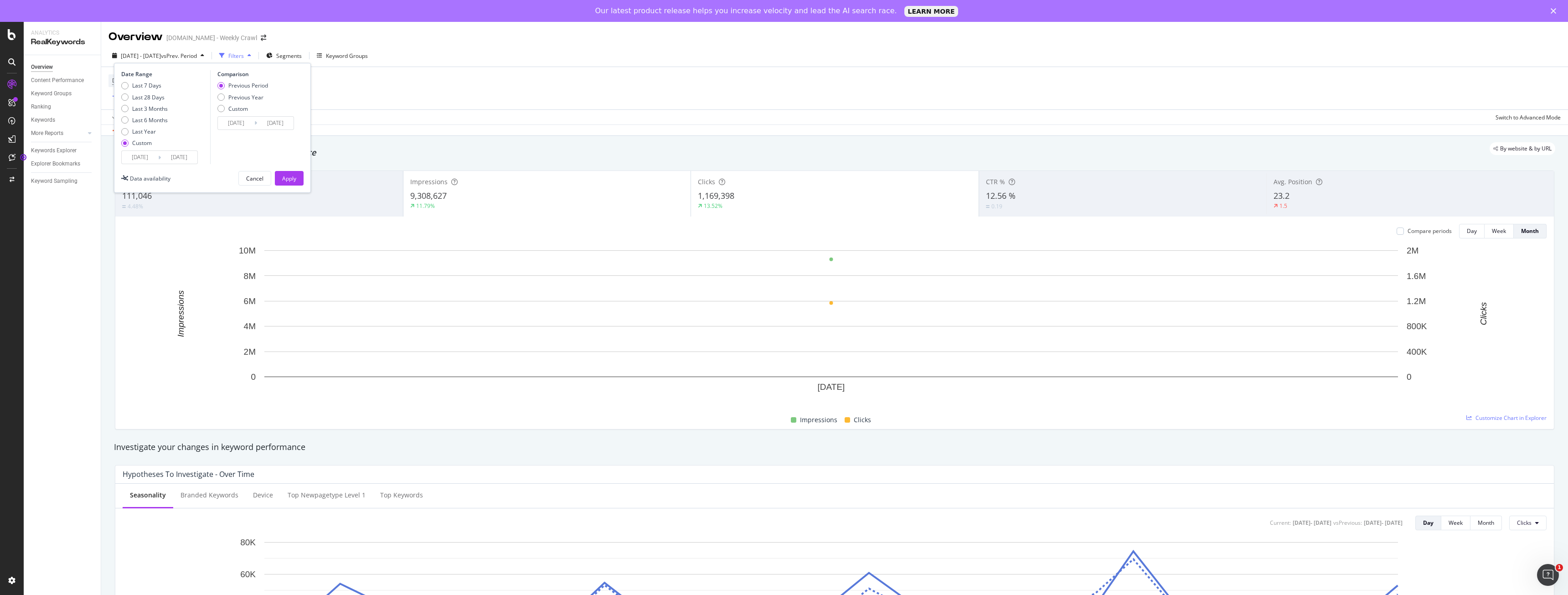
click at [131, 157] on input "[DATE]" at bounding box center [140, 157] width 37 height 13
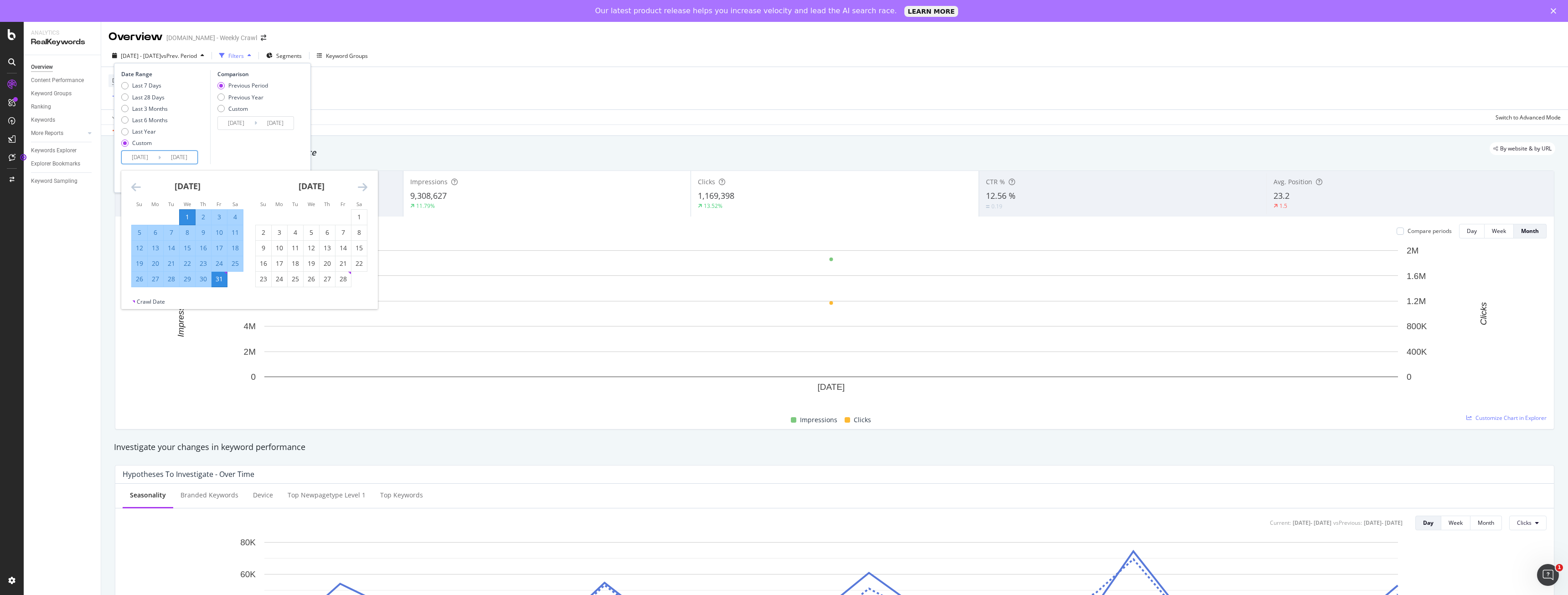
click at [130, 191] on div "[DATE] 1 2 3 4 5 6 7 8 9 10 11 12 13 14 15 16 17 18 19 20 21 22 23 24 25 26 27 …" at bounding box center [187, 229] width 124 height 117
click at [135, 191] on icon "Move backward to switch to the previous month." at bounding box center [136, 187] width 10 height 11
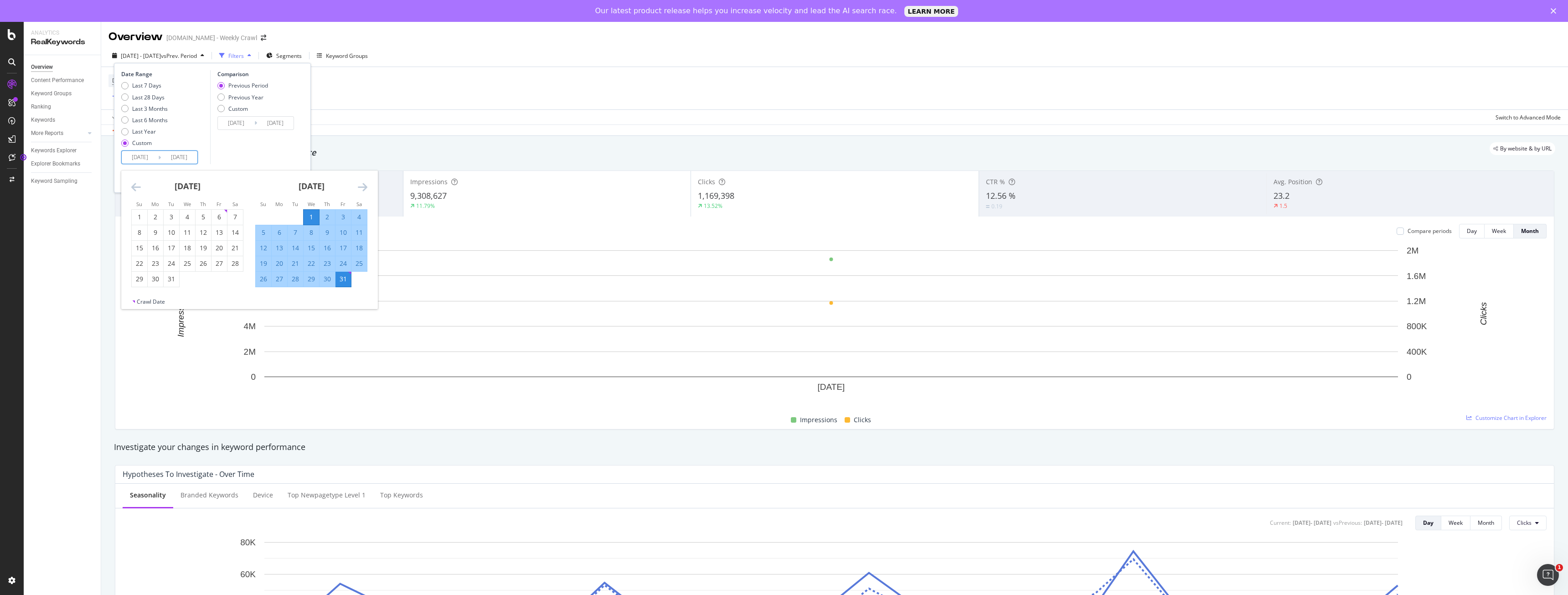
click at [135, 191] on icon "Move backward to switch to the previous month." at bounding box center [136, 187] width 10 height 11
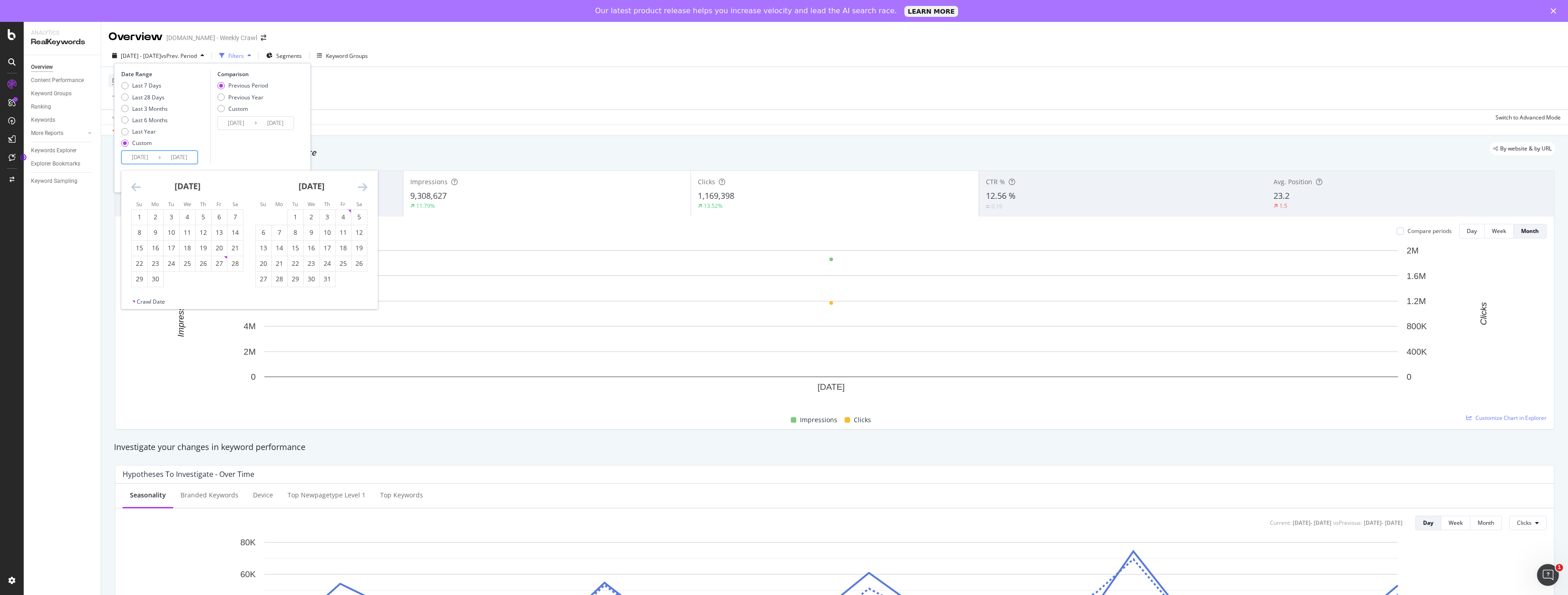
click at [135, 191] on icon "Move backward to switch to the previous month." at bounding box center [136, 187] width 10 height 11
click at [231, 216] on div "1" at bounding box center [235, 217] width 15 height 9
type input "[DATE]"
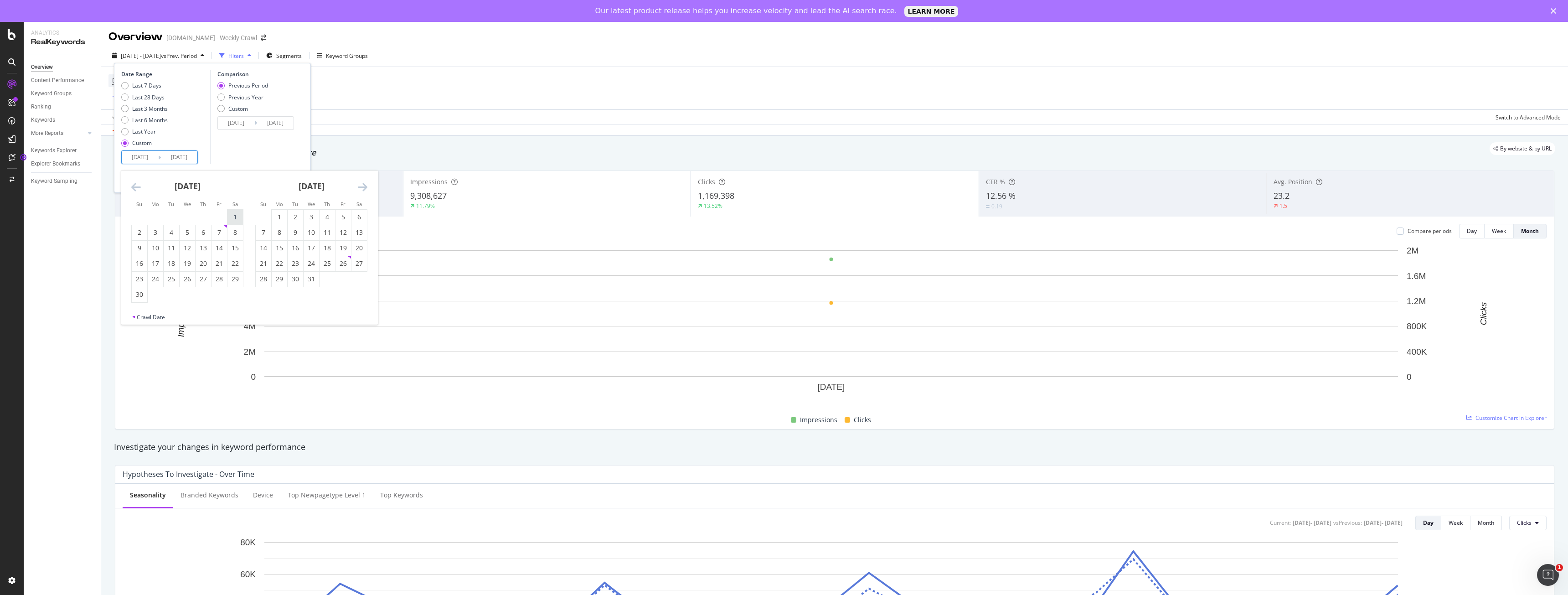
type input "[DATE]"
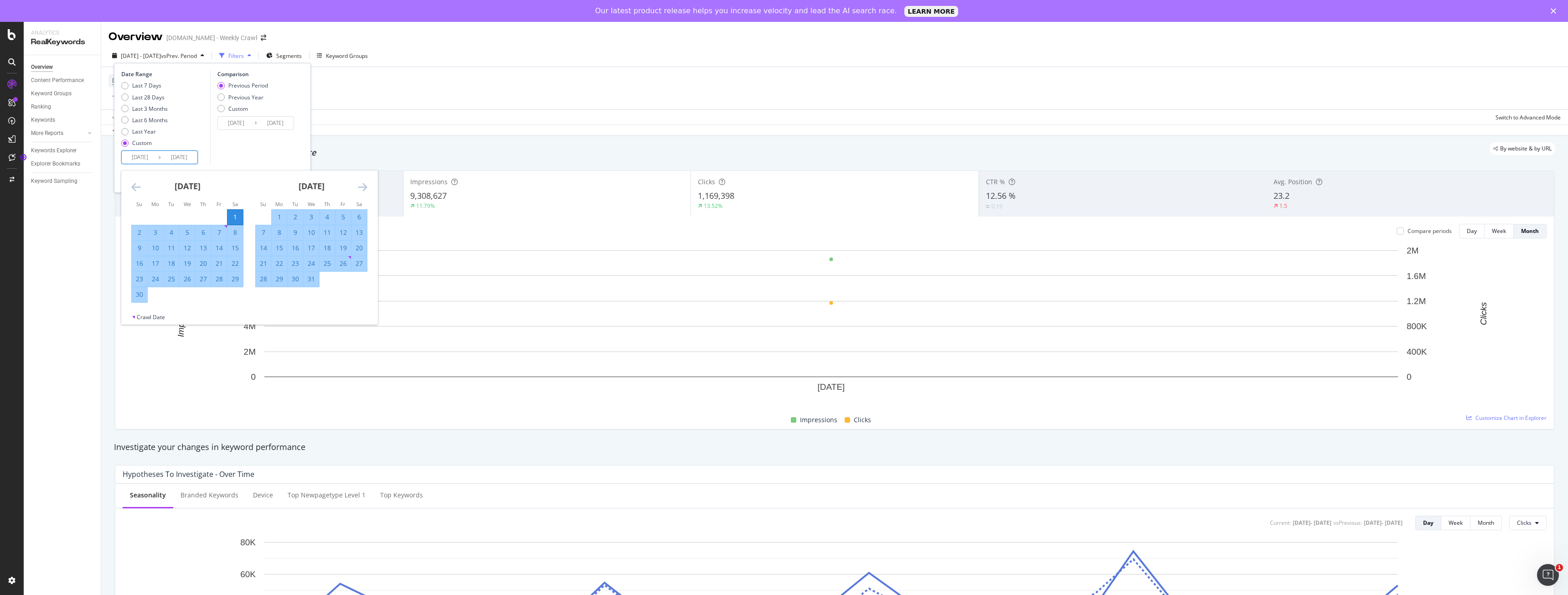
click at [135, 157] on input "[DATE]" at bounding box center [140, 157] width 37 height 13
click at [139, 192] on icon "Move backward to switch to the previous month." at bounding box center [136, 187] width 10 height 11
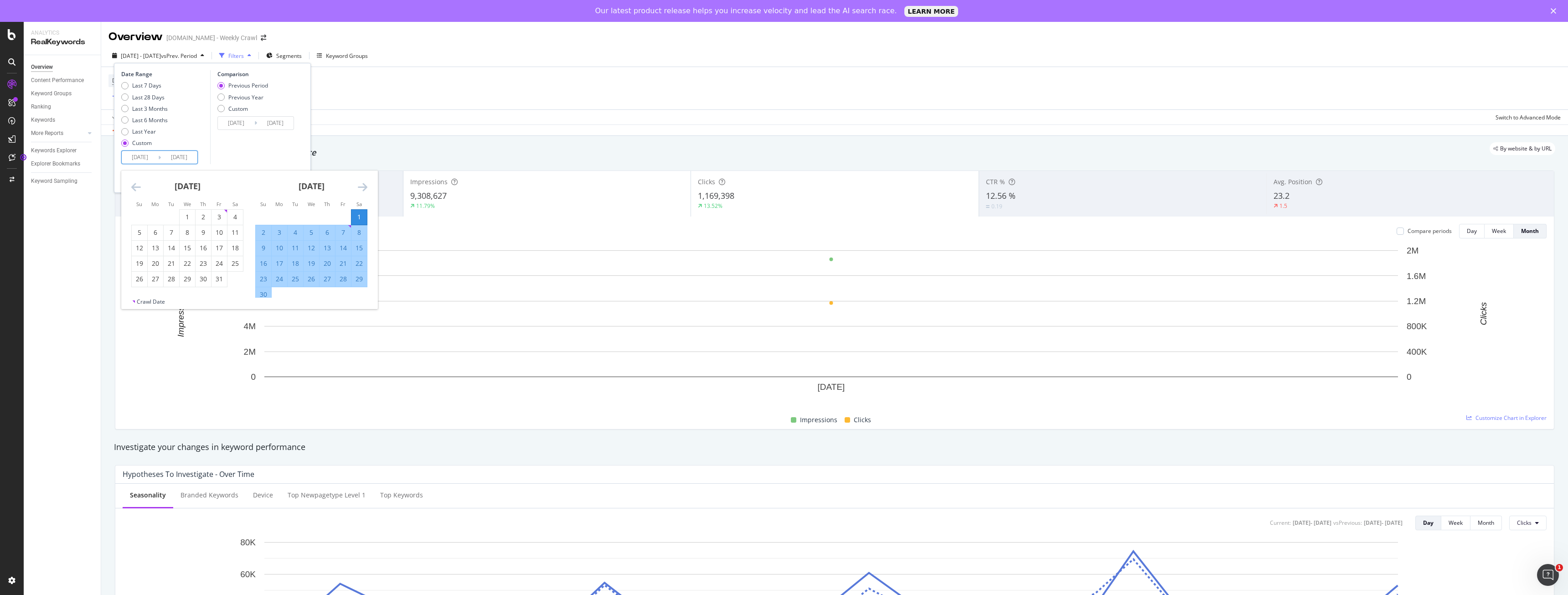
click at [139, 192] on icon "Move backward to switch to the previous month." at bounding box center [136, 187] width 10 height 11
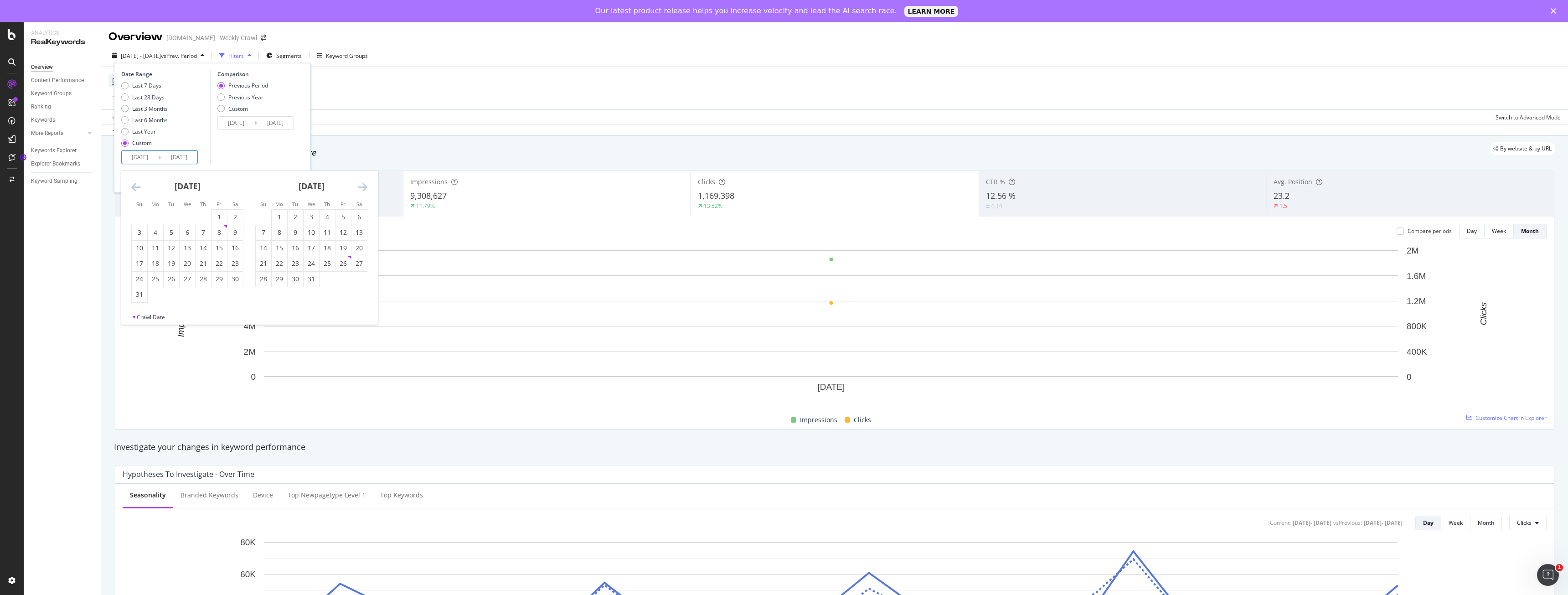
click at [139, 192] on icon "Move backward to switch to the previous month." at bounding box center [136, 187] width 10 height 11
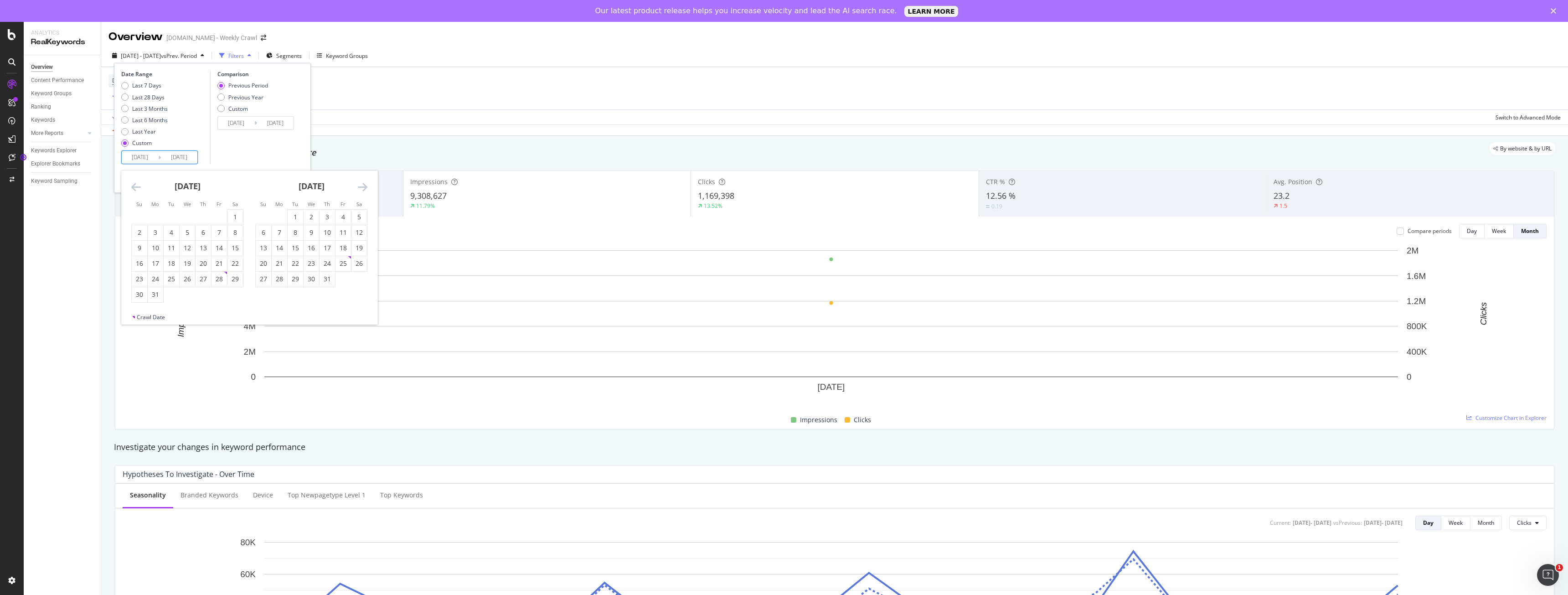
click at [139, 192] on icon "Move backward to switch to the previous month." at bounding box center [136, 187] width 10 height 11
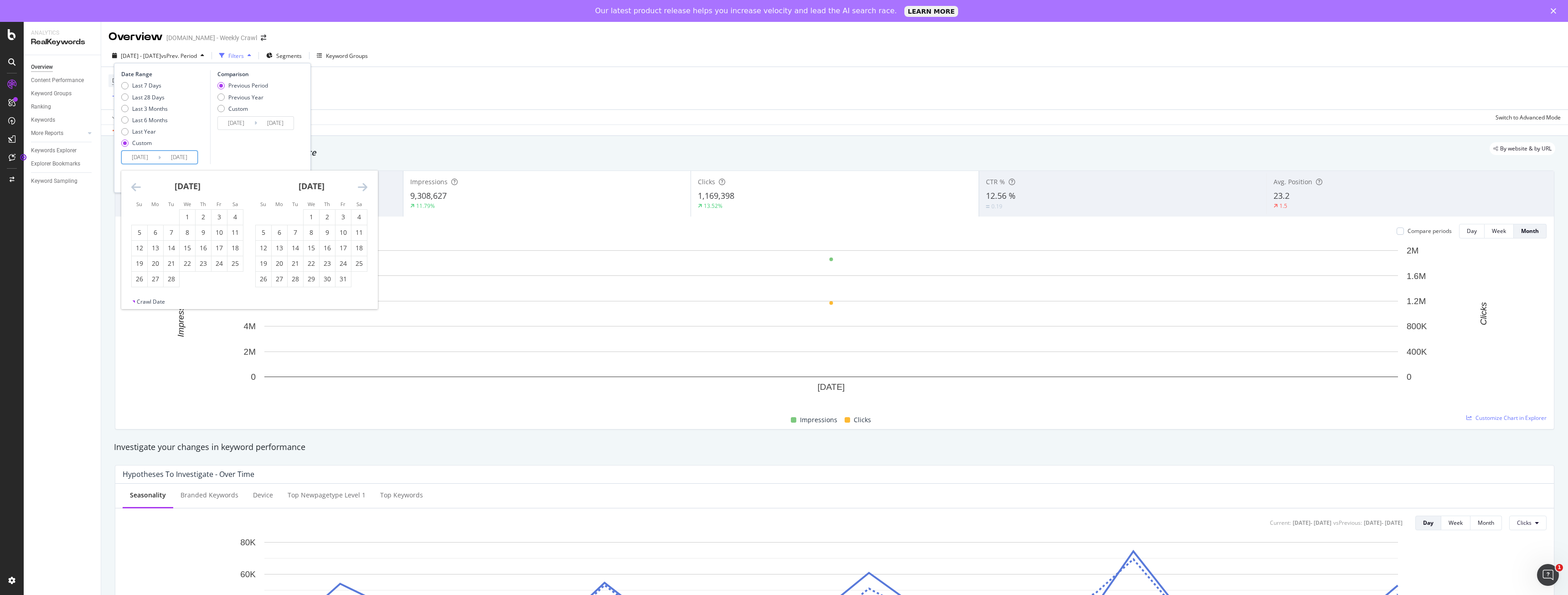
click at [139, 192] on icon "Move backward to switch to the previous month." at bounding box center [136, 187] width 10 height 11
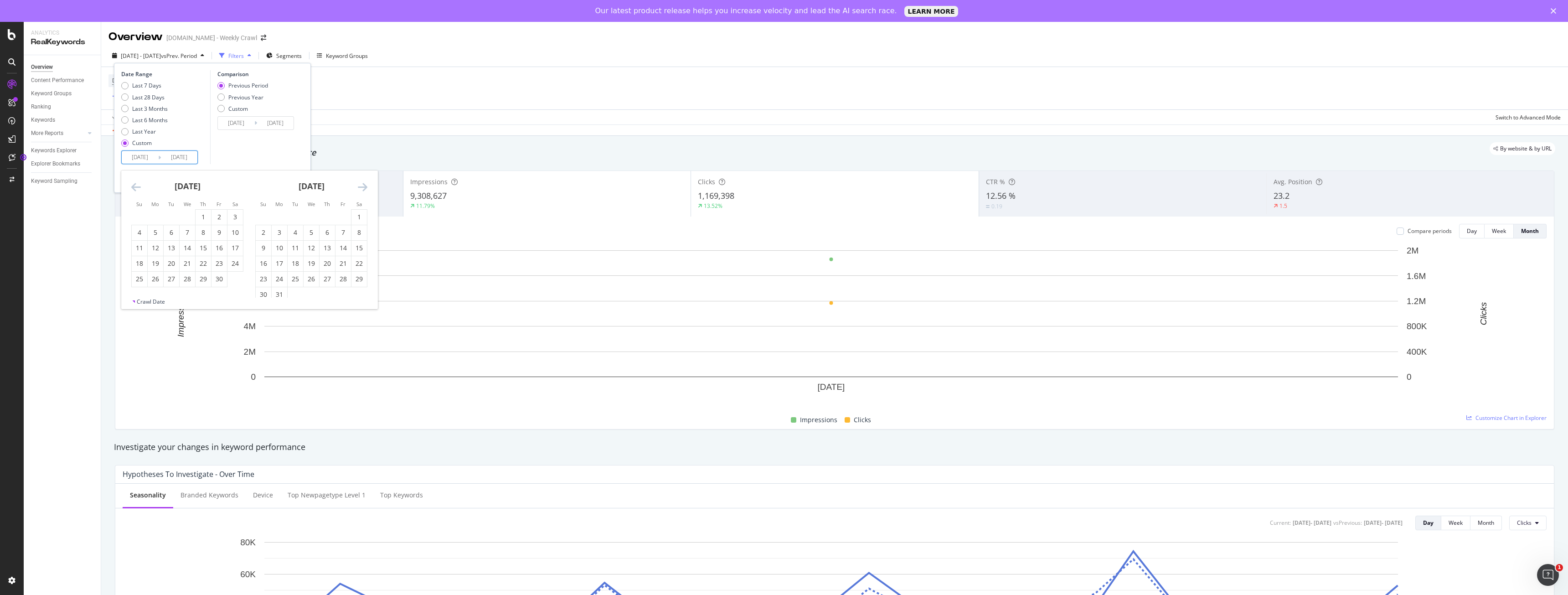
click at [139, 192] on icon "Move backward to switch to the previous month." at bounding box center [136, 187] width 10 height 11
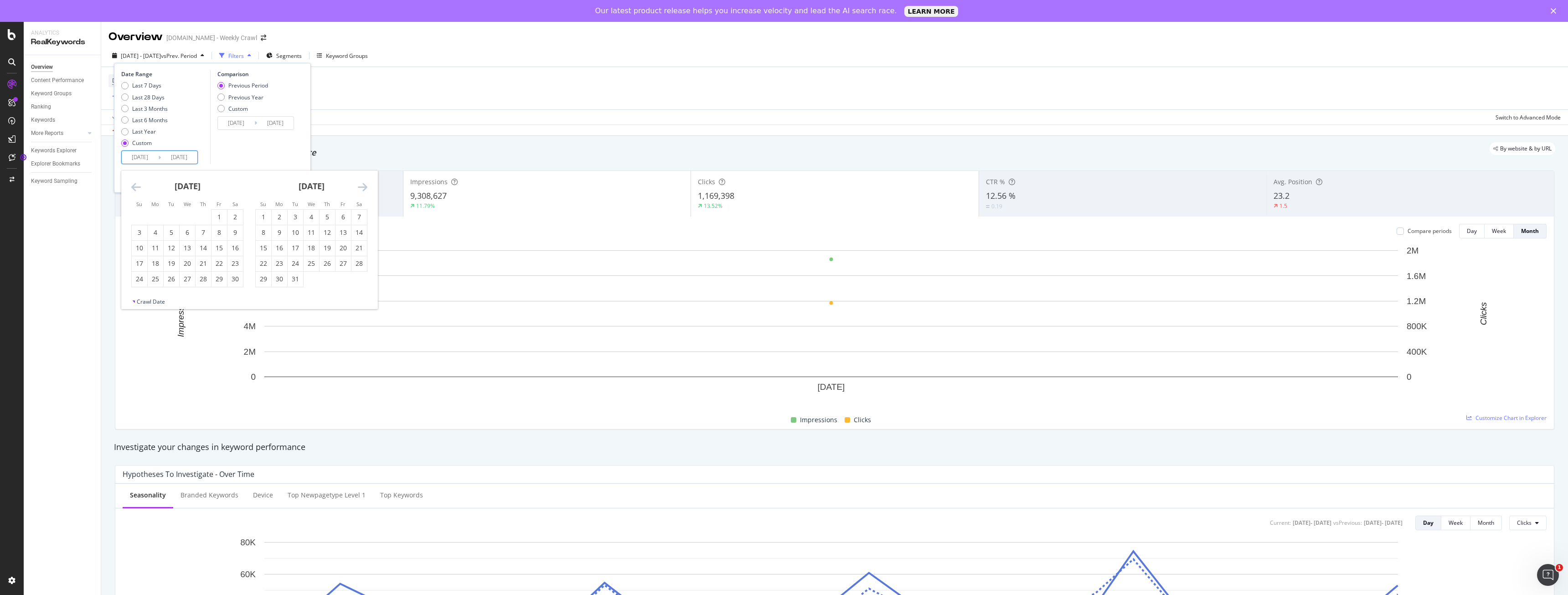
click at [139, 192] on icon "Move backward to switch to the previous month." at bounding box center [136, 187] width 10 height 11
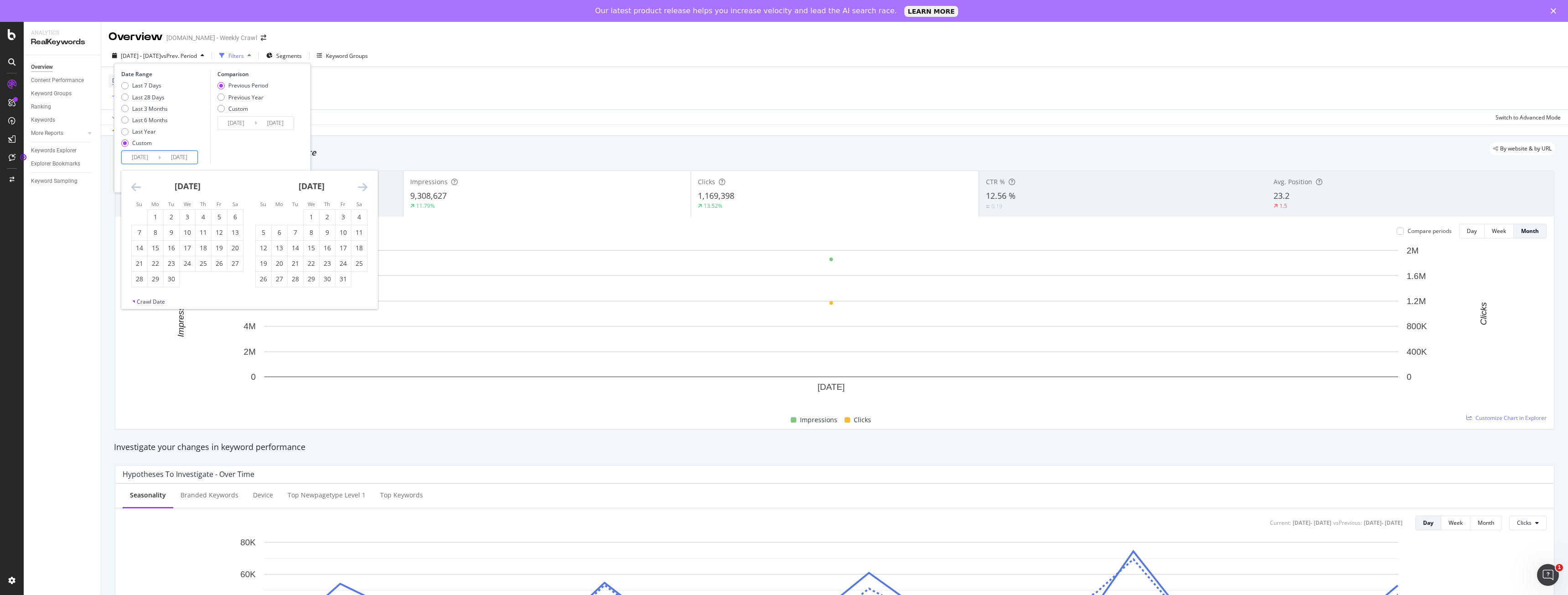
click at [139, 192] on icon "Move backward to switch to the previous month." at bounding box center [136, 187] width 10 height 11
click at [306, 216] on div "1" at bounding box center [311, 217] width 15 height 9
type input "[DATE]"
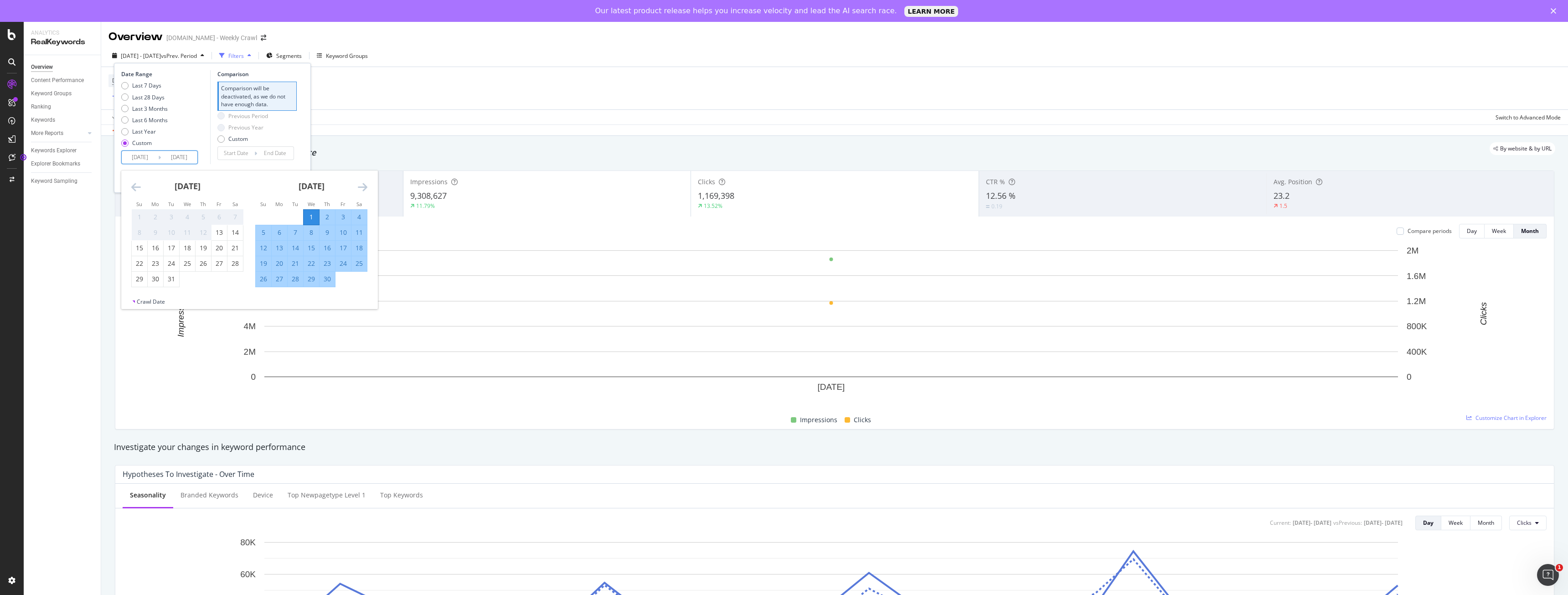
click at [195, 135] on div "Last 7 Days Last 28 Days Last 3 Months Last 6 Months Last Year Custom" at bounding box center [164, 116] width 86 height 69
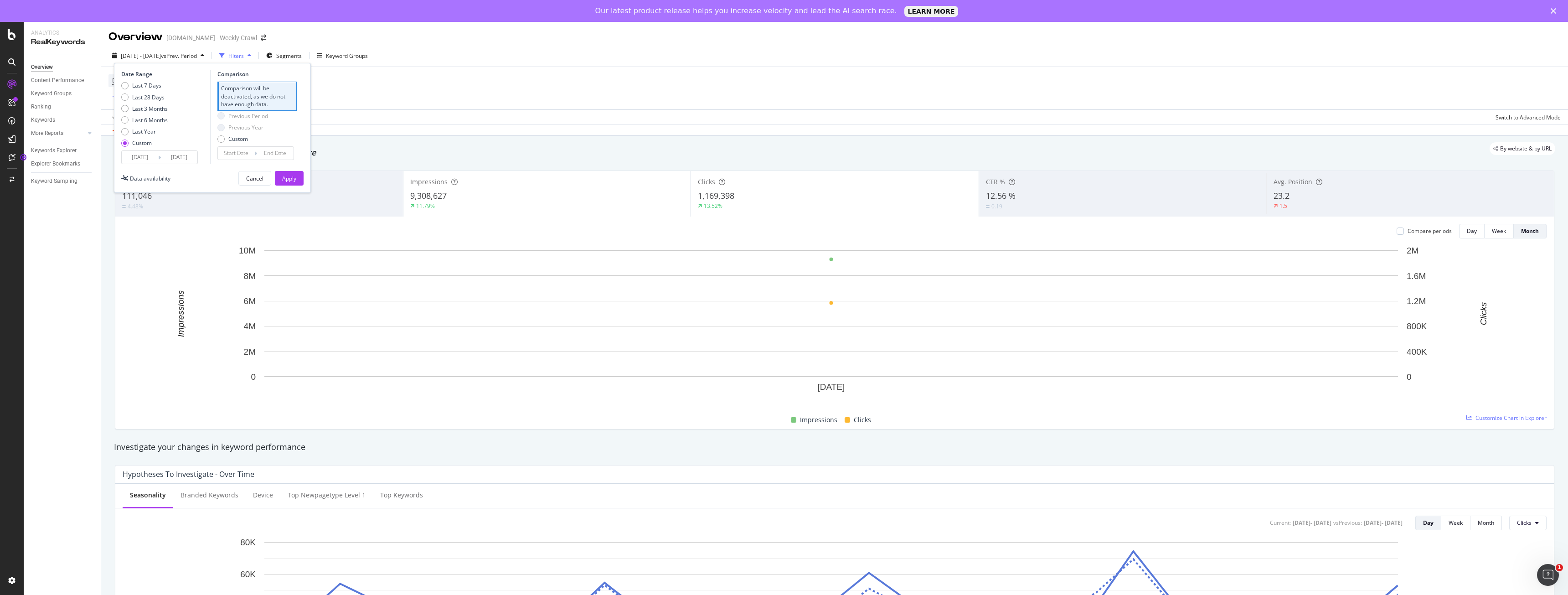
click at [180, 160] on input "[DATE]" at bounding box center [179, 157] width 37 height 13
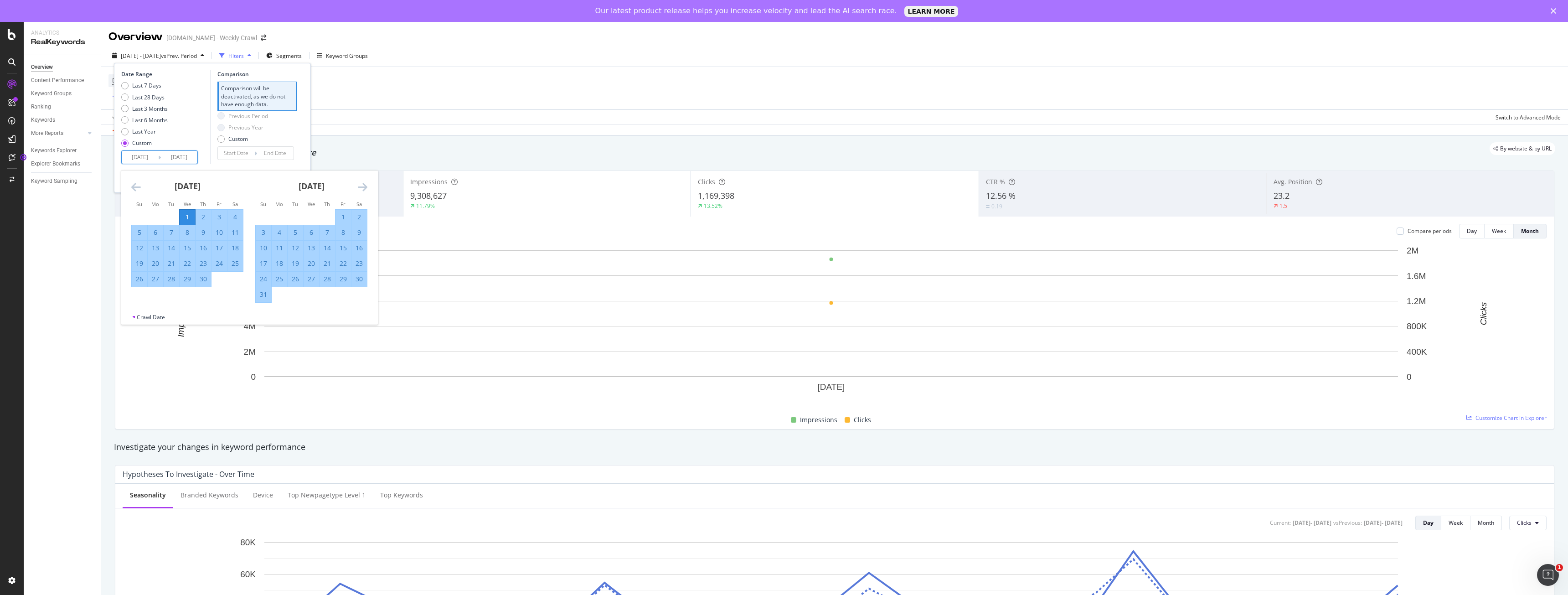
click at [365, 185] on icon "Move forward to switch to the next month." at bounding box center [363, 187] width 10 height 11
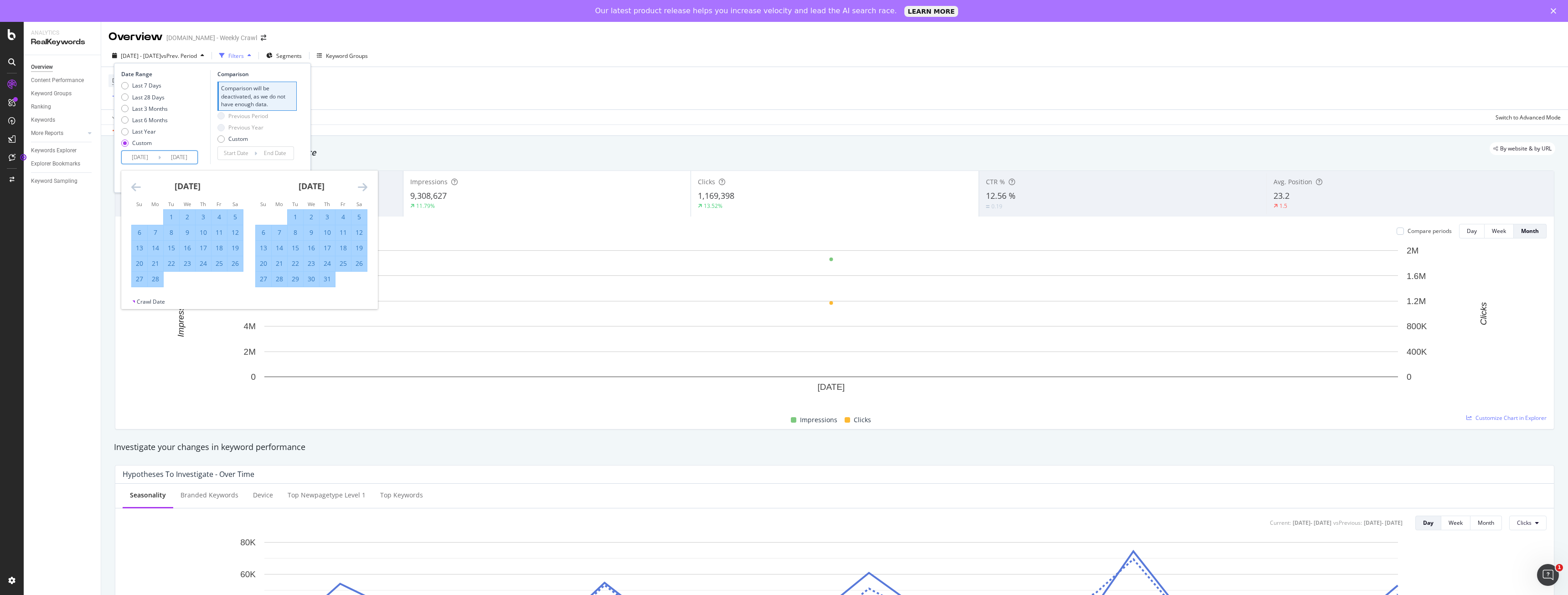
click at [365, 185] on icon "Move forward to switch to the next month." at bounding box center [363, 187] width 10 height 11
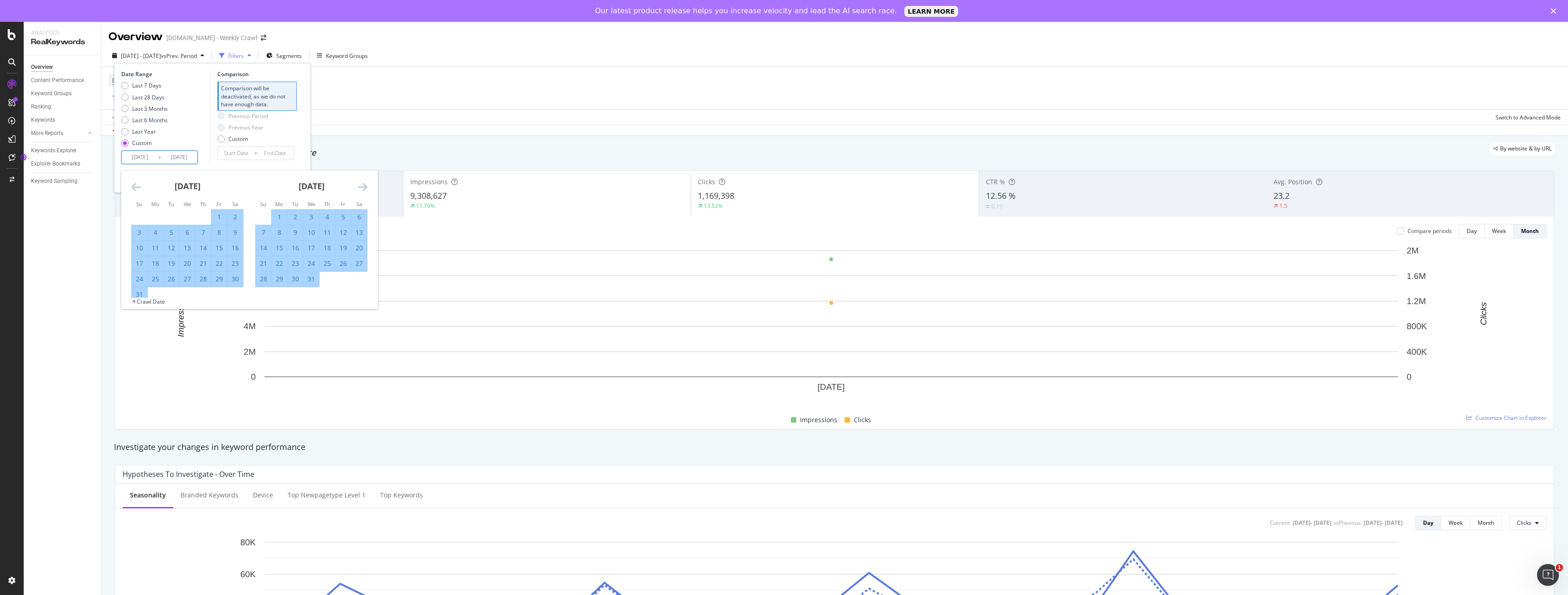
click at [365, 185] on icon "Move forward to switch to the next month." at bounding box center [363, 187] width 10 height 11
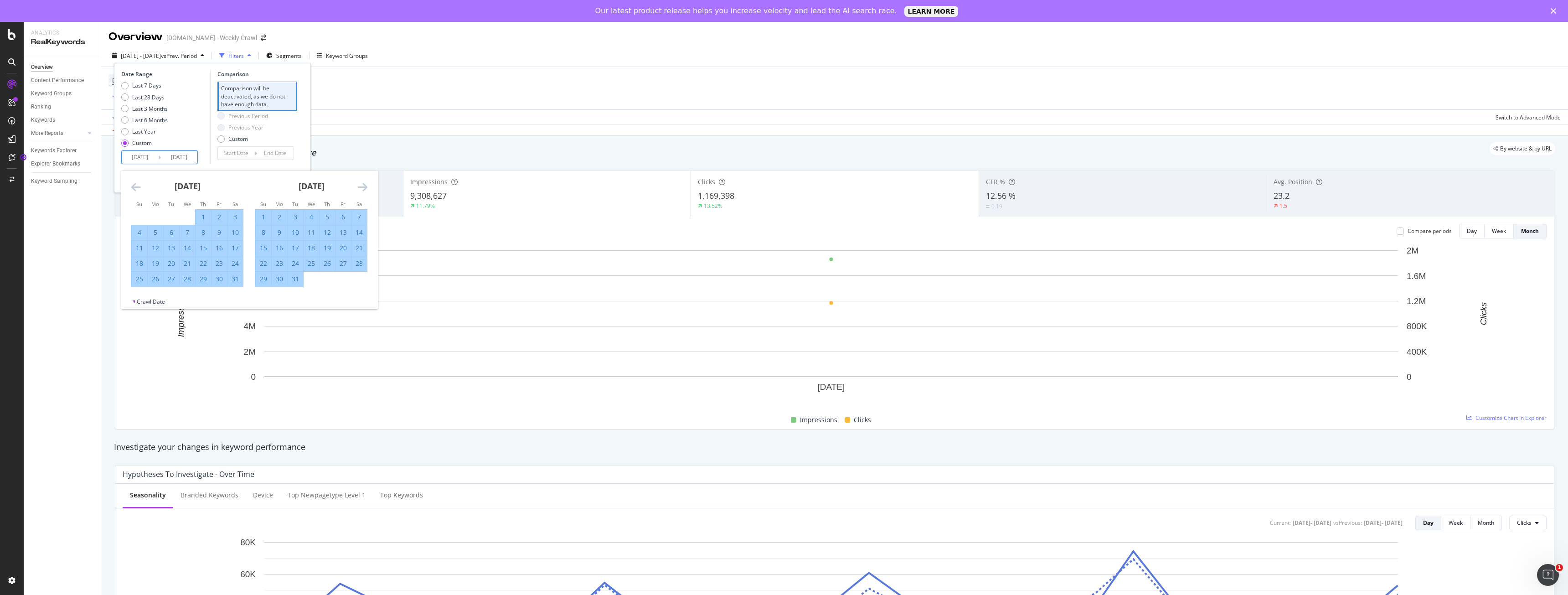
click at [365, 185] on icon "Move forward to switch to the next month." at bounding box center [363, 187] width 10 height 11
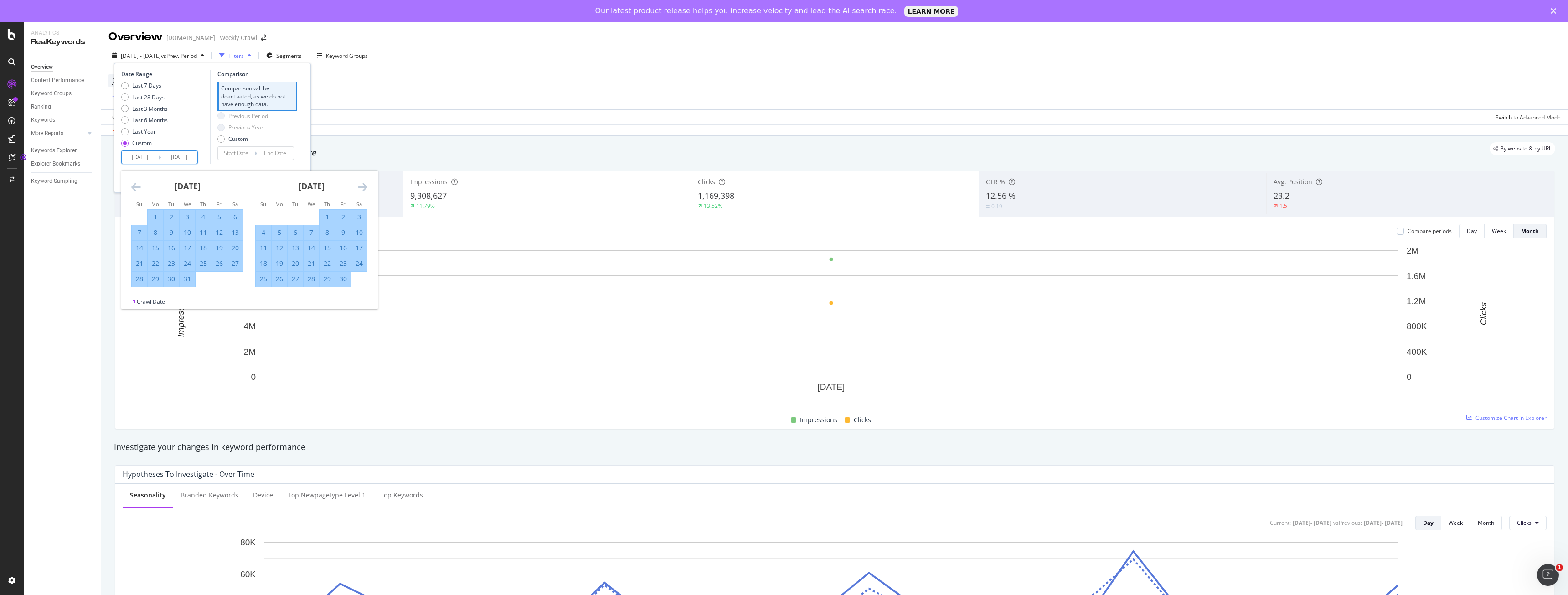
click at [365, 185] on icon "Move forward to switch to the next month." at bounding box center [363, 187] width 10 height 11
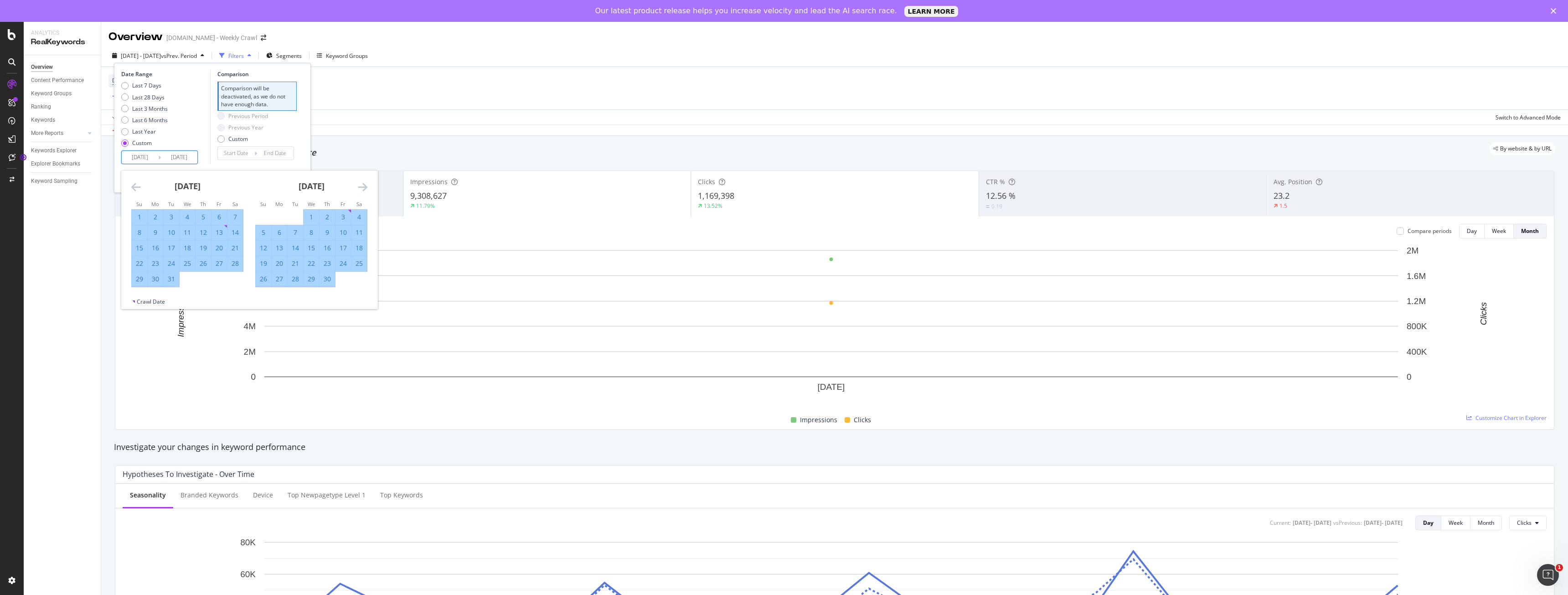
click at [365, 185] on icon "Move forward to switch to the next month." at bounding box center [363, 187] width 10 height 11
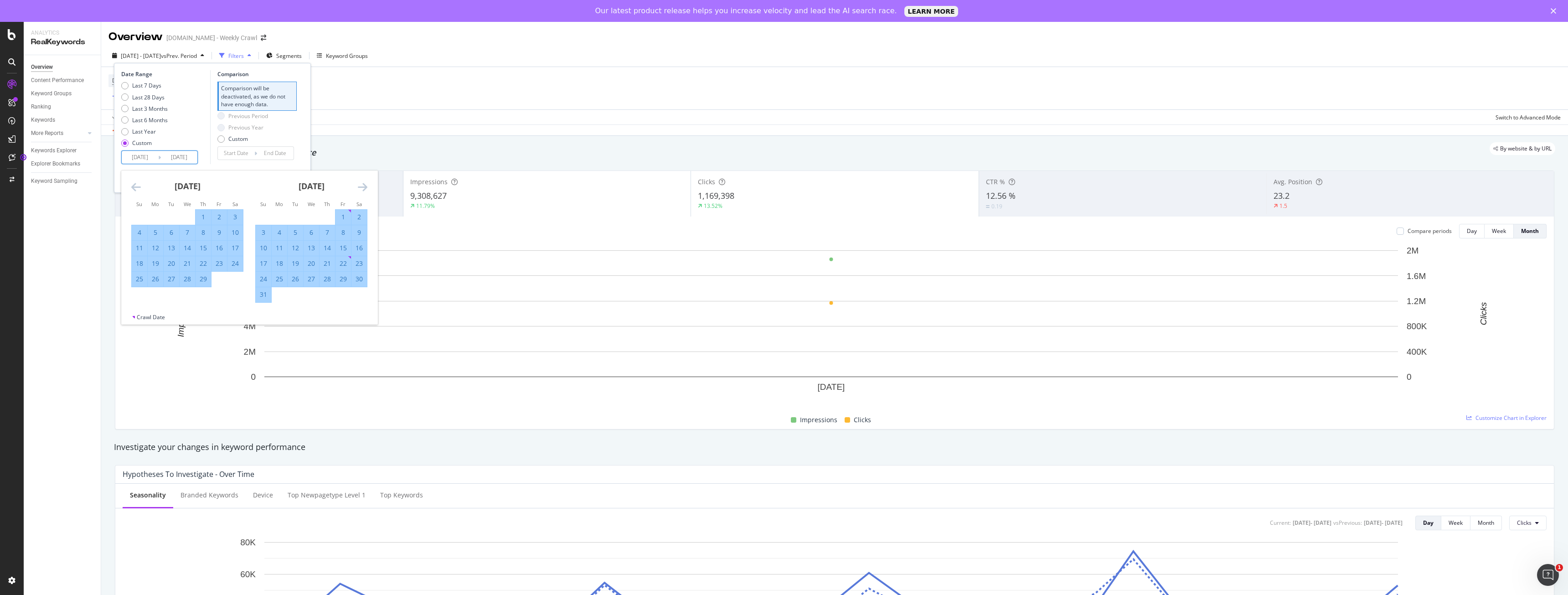
click at [365, 185] on icon "Move forward to switch to the next month." at bounding box center [363, 187] width 10 height 11
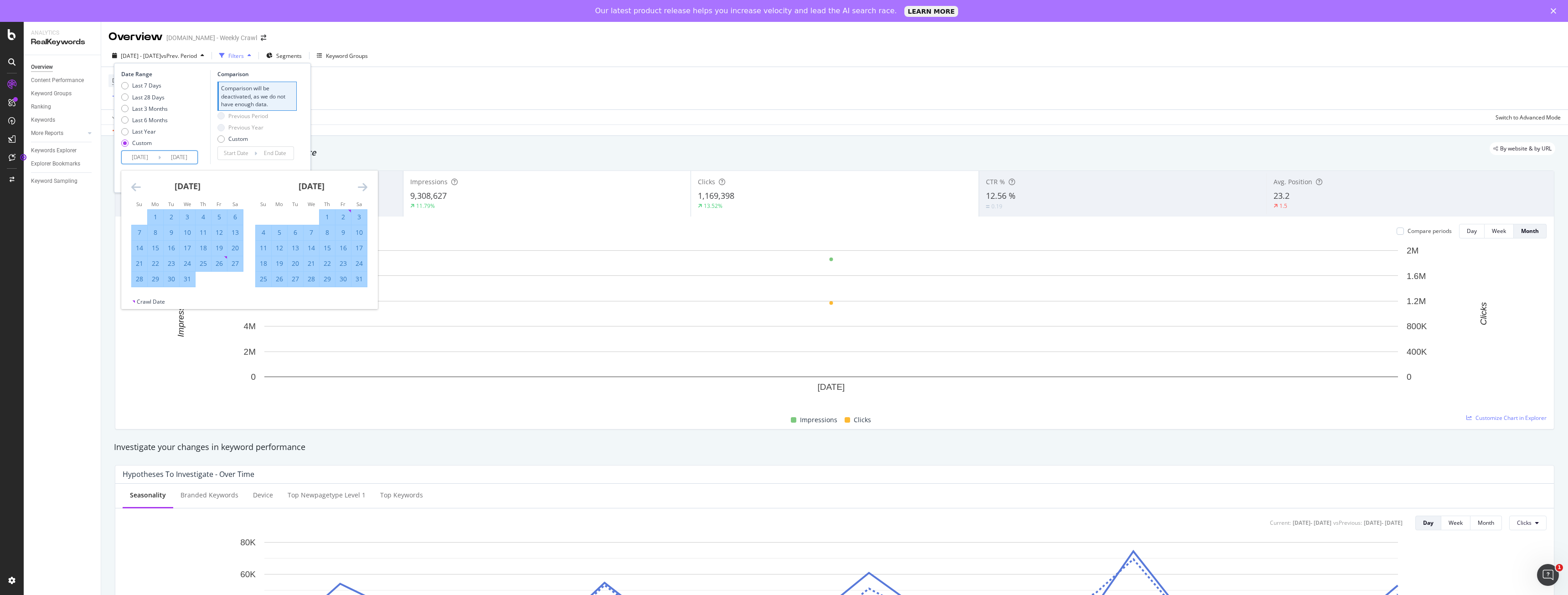
click at [365, 185] on icon "Move forward to switch to the next month." at bounding box center [363, 187] width 10 height 11
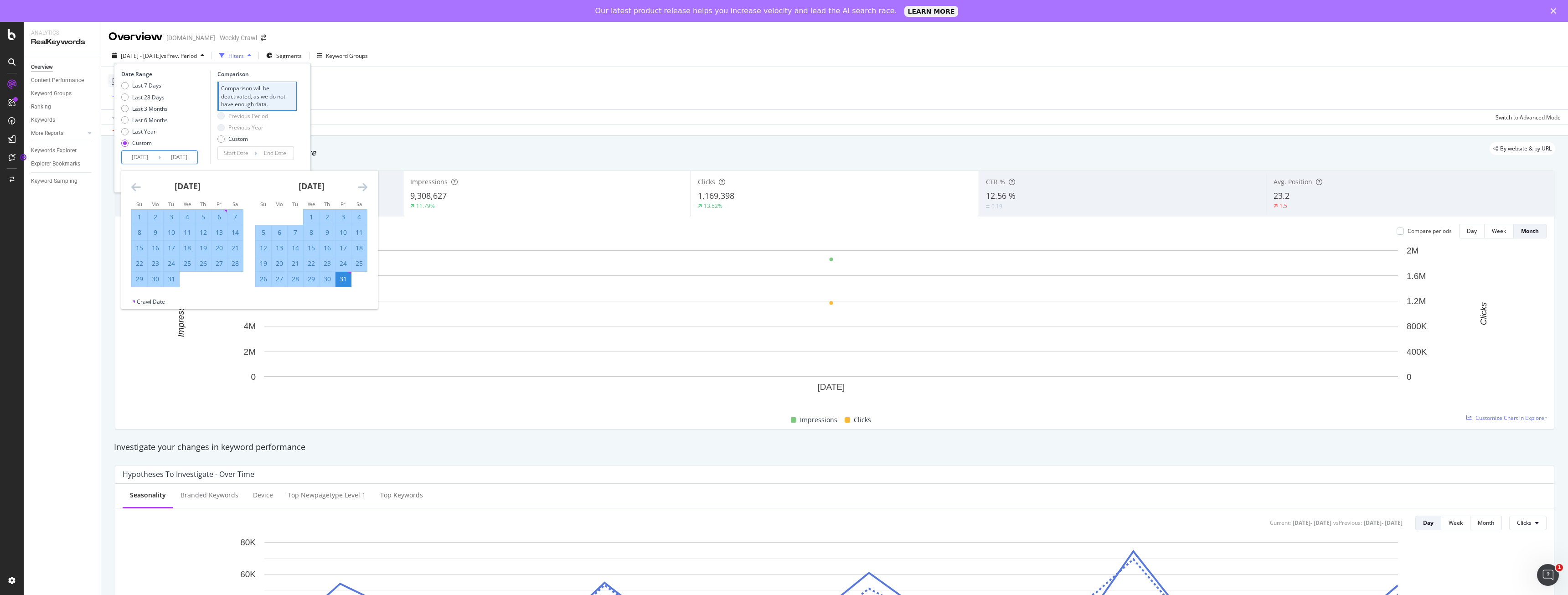
click at [365, 185] on icon "Move forward to switch to the next month." at bounding box center [363, 187] width 10 height 11
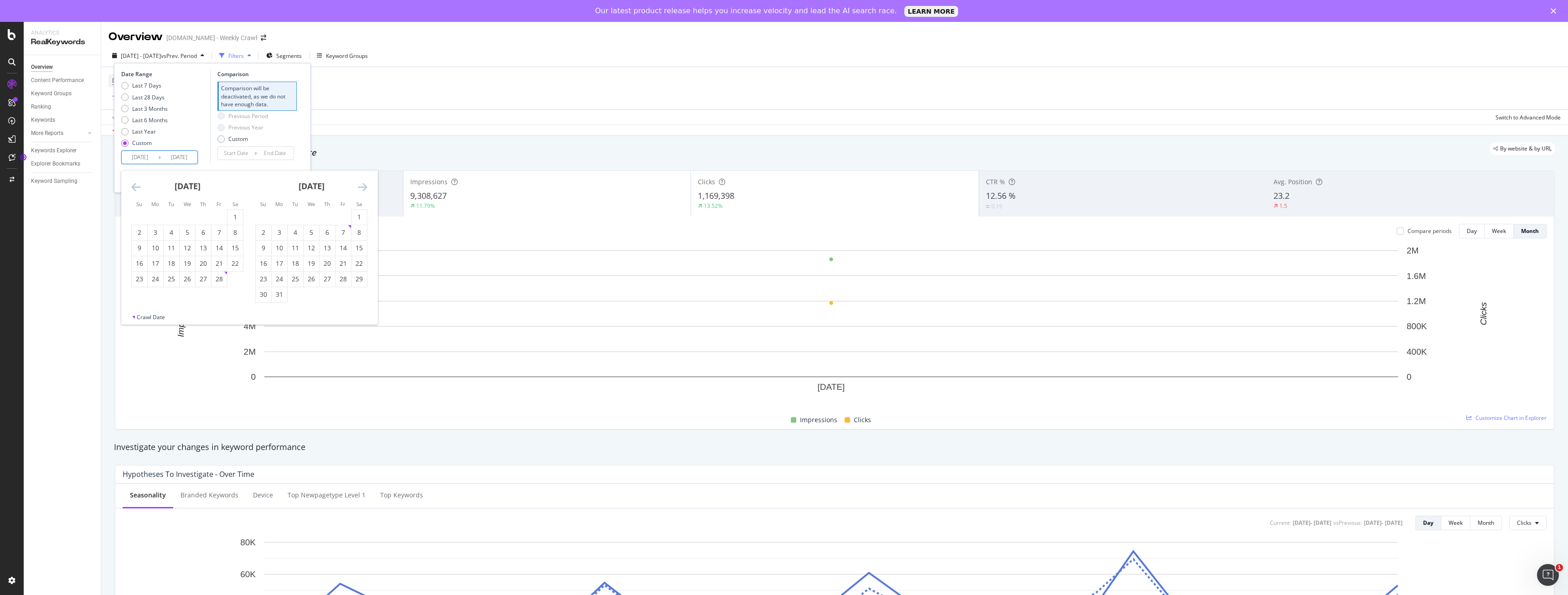
click at [365, 185] on icon "Move forward to switch to the next month." at bounding box center [363, 187] width 10 height 11
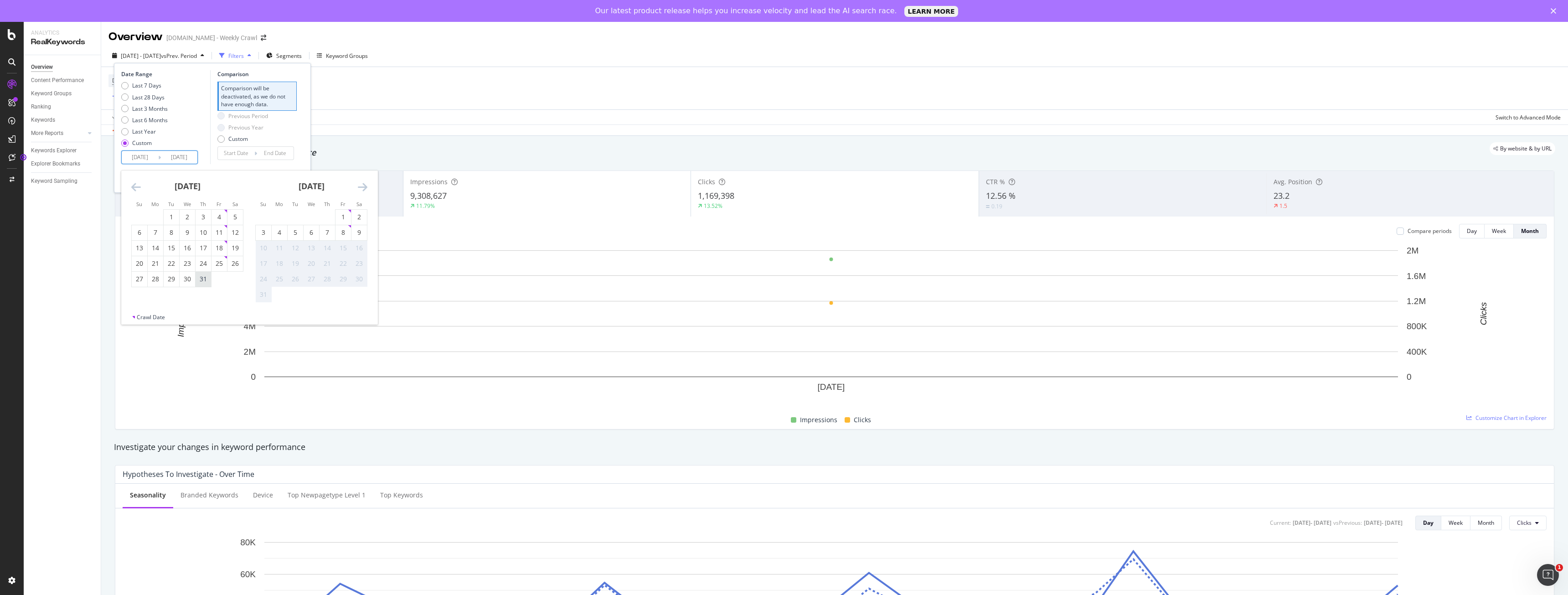
click at [205, 278] on div "31" at bounding box center [203, 279] width 15 height 9
type input "[DATE]"
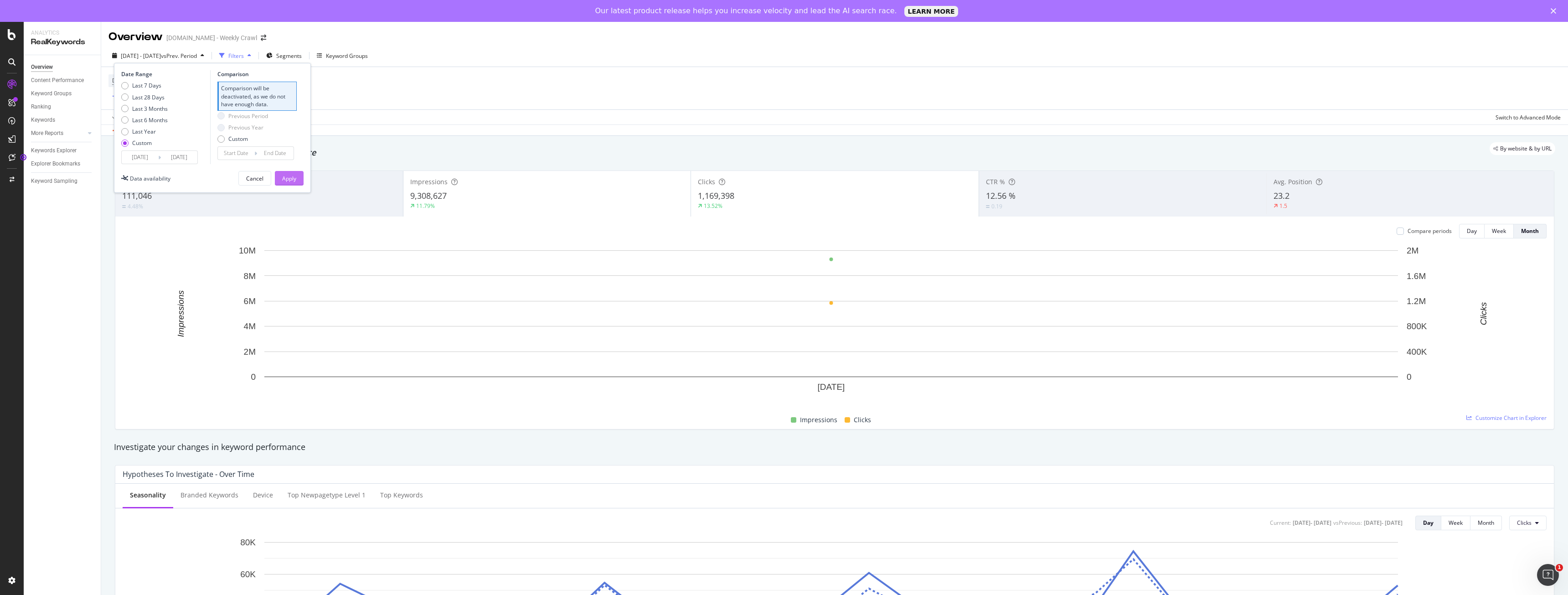
click at [284, 180] on div "Apply" at bounding box center [289, 178] width 14 height 8
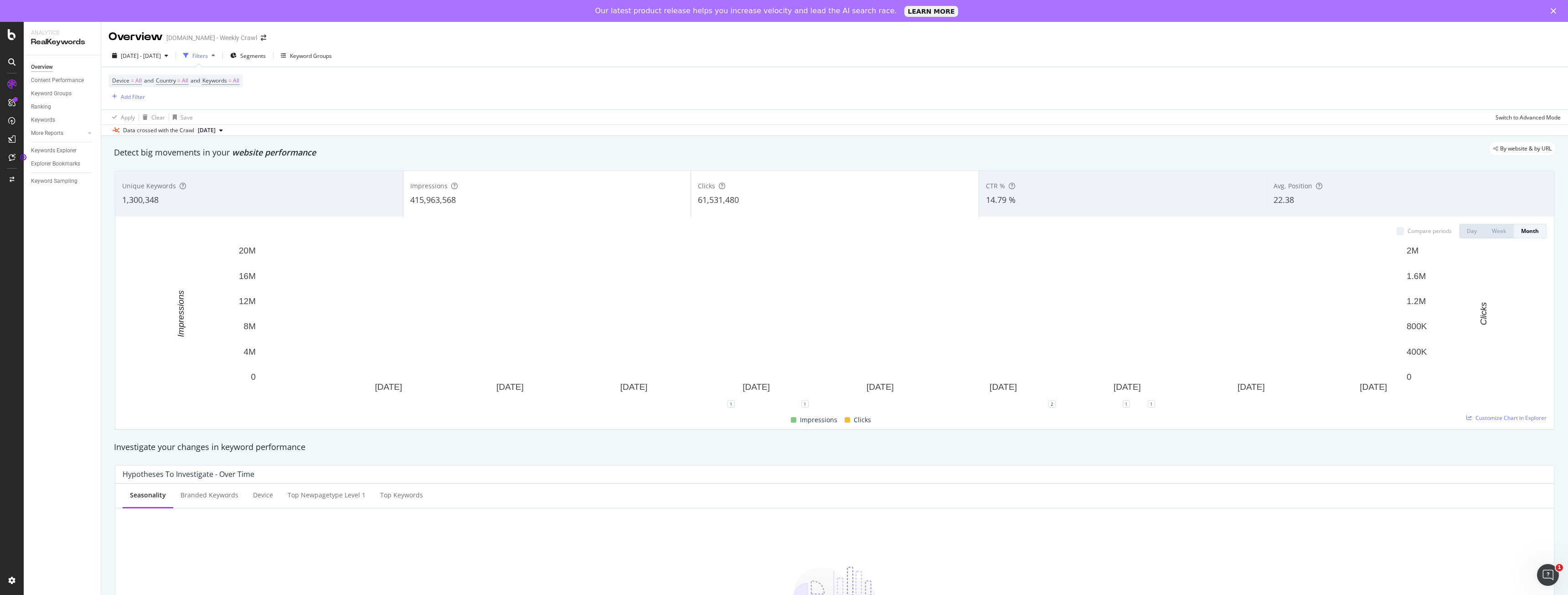
click at [59, 156] on div "Keywords Explorer" at bounding box center [66, 151] width 70 height 13
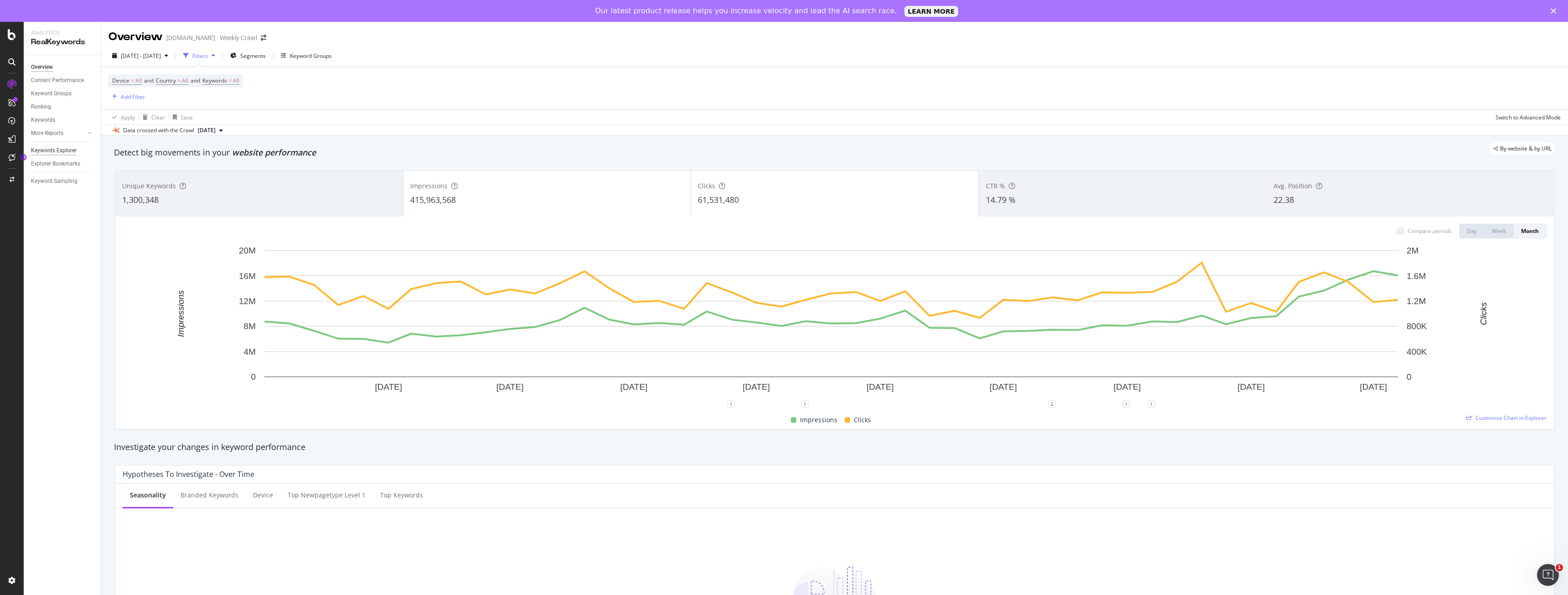
click at [64, 151] on div "Keywords Explorer" at bounding box center [54, 151] width 46 height 10
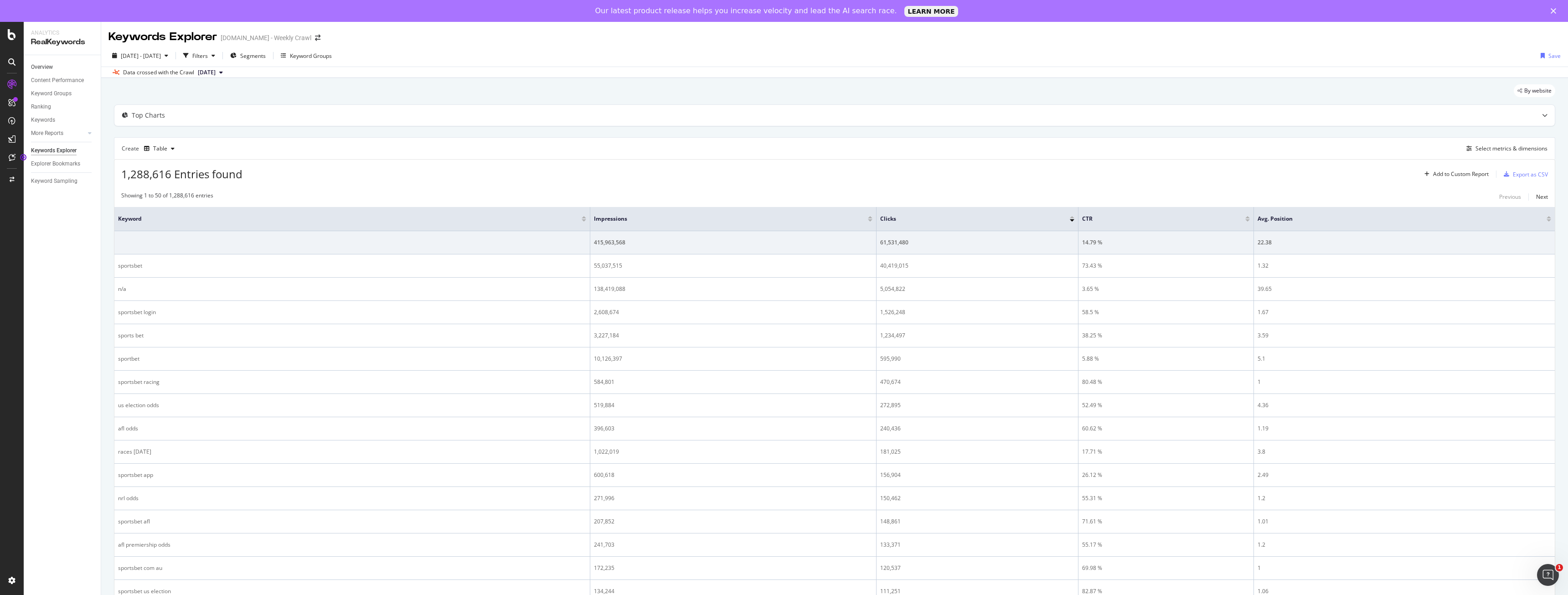
click at [54, 67] on link "Overview" at bounding box center [63, 68] width 63 height 10
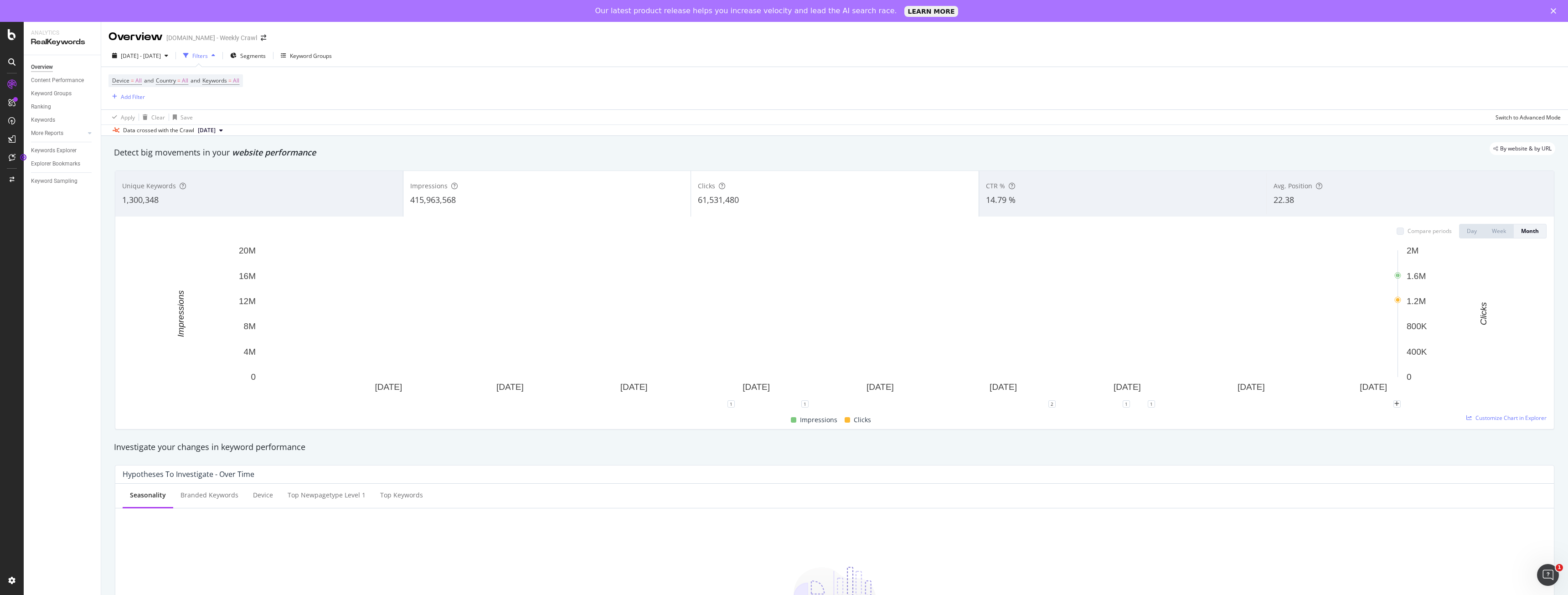
click at [1482, 368] on icon "A chart." at bounding box center [1483, 314] width 9 height 127
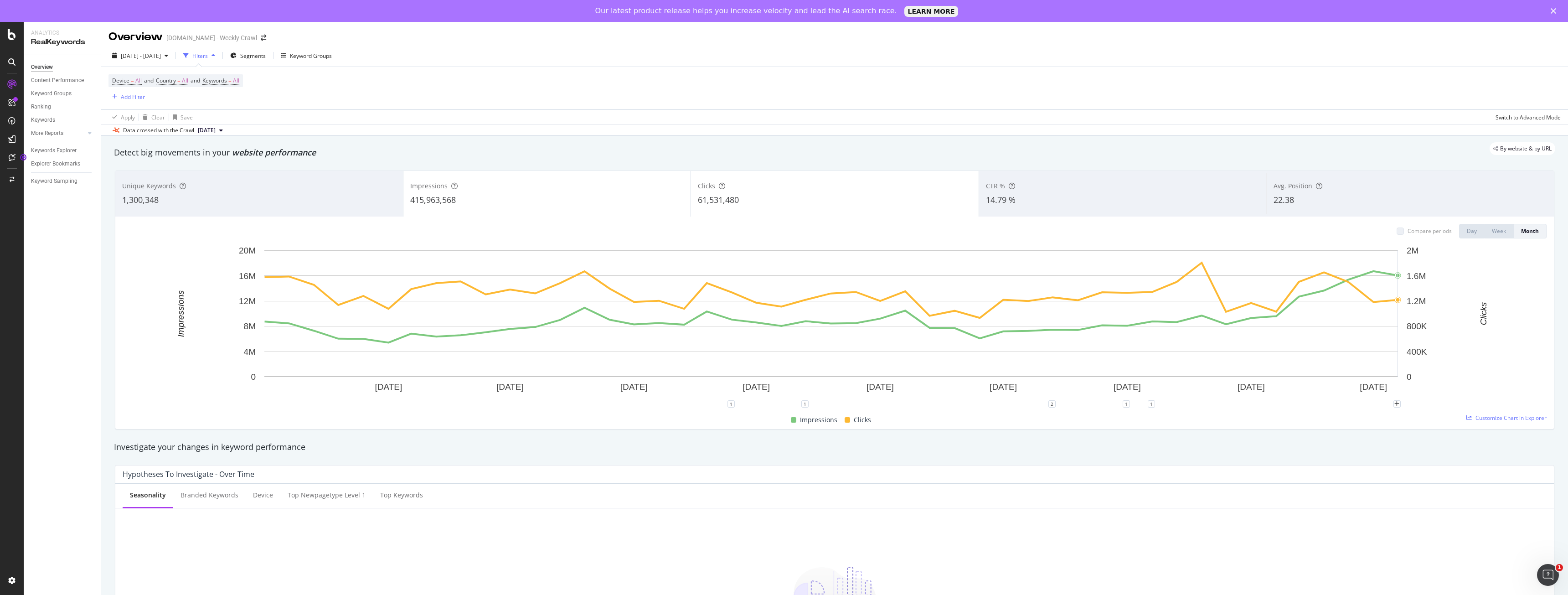
scroll to position [183, 0]
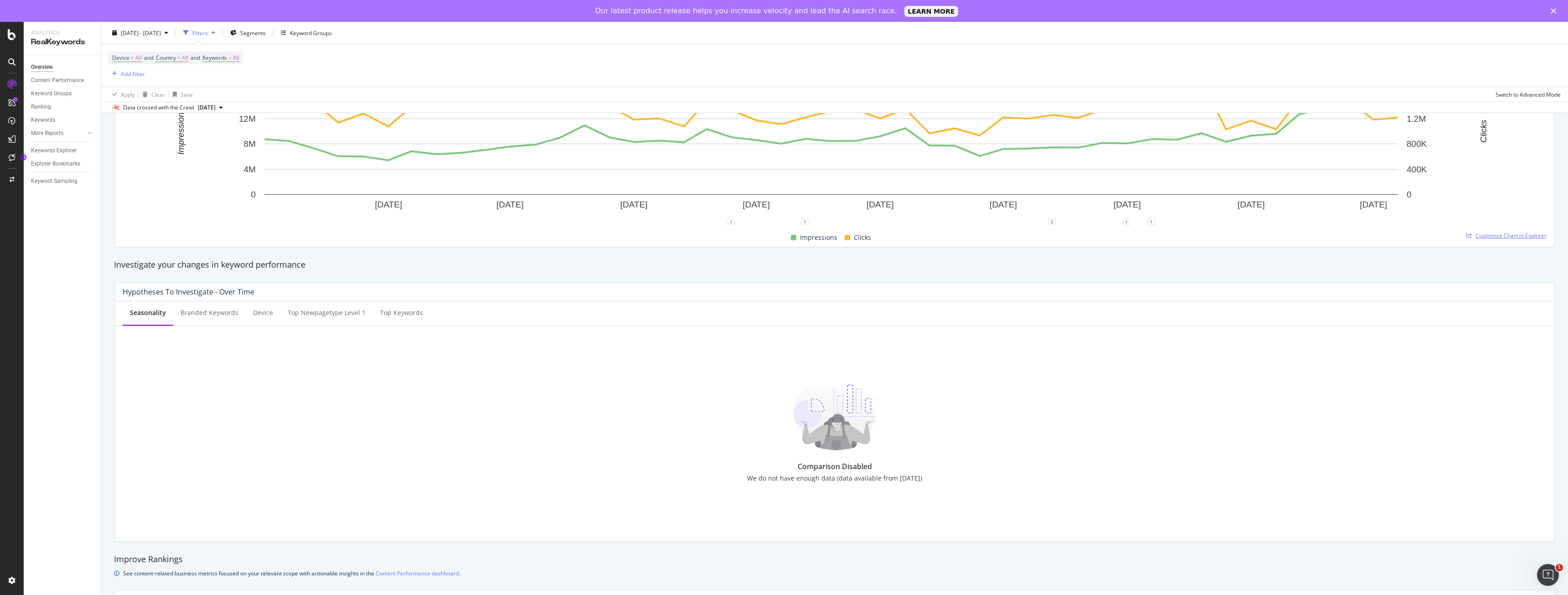
click at [1498, 235] on span "Customize Chart in Explorer" at bounding box center [1511, 235] width 71 height 8
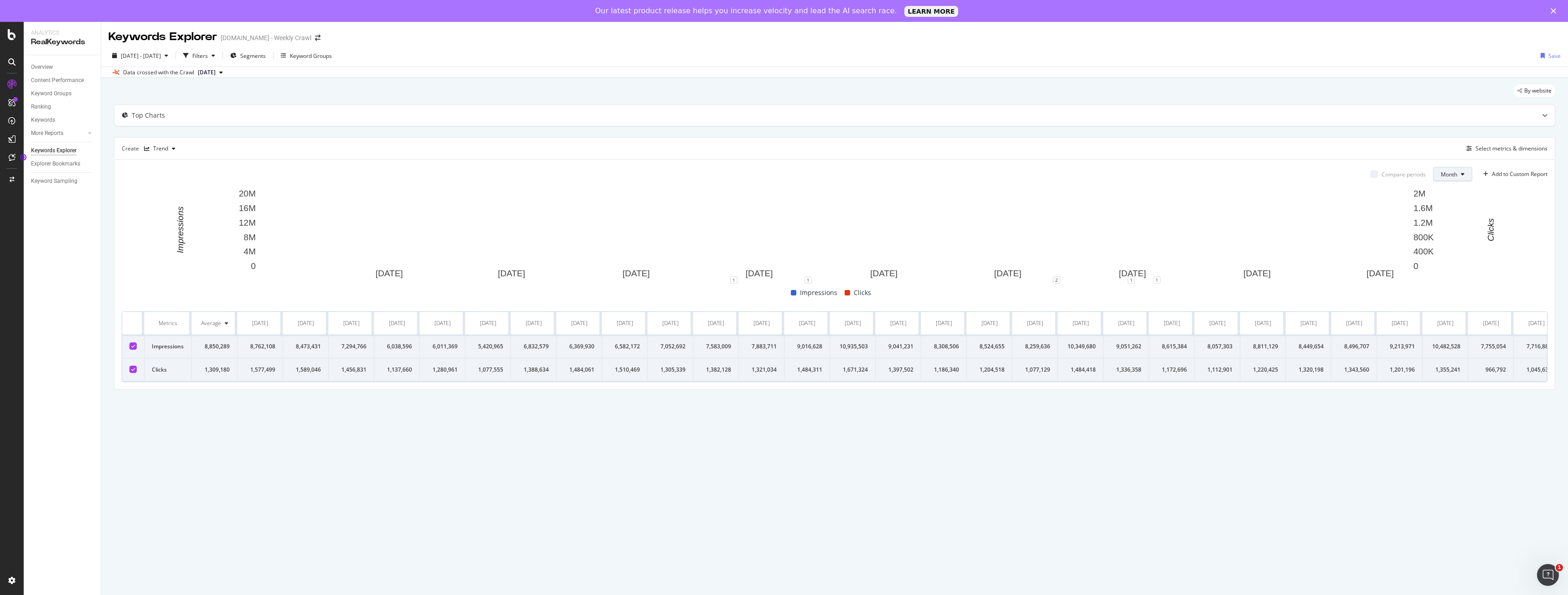
click at [1460, 172] on button "Month" at bounding box center [1452, 174] width 39 height 15
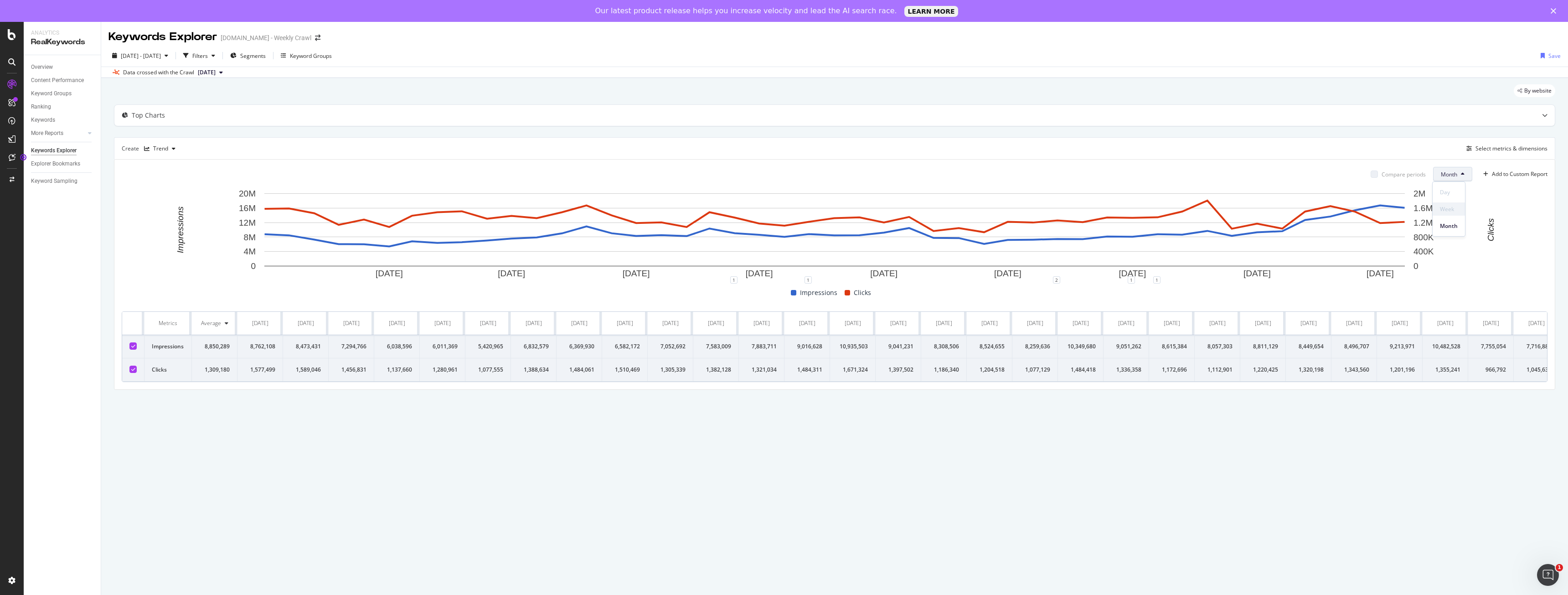
click at [1451, 214] on div "Week" at bounding box center [1449, 209] width 32 height 13
click at [1516, 241] on rect "A chart." at bounding box center [835, 234] width 1426 height 91
click at [159, 148] on div "Trend" at bounding box center [161, 149] width 15 height 5
click at [157, 163] on icon at bounding box center [155, 164] width 5 height 5
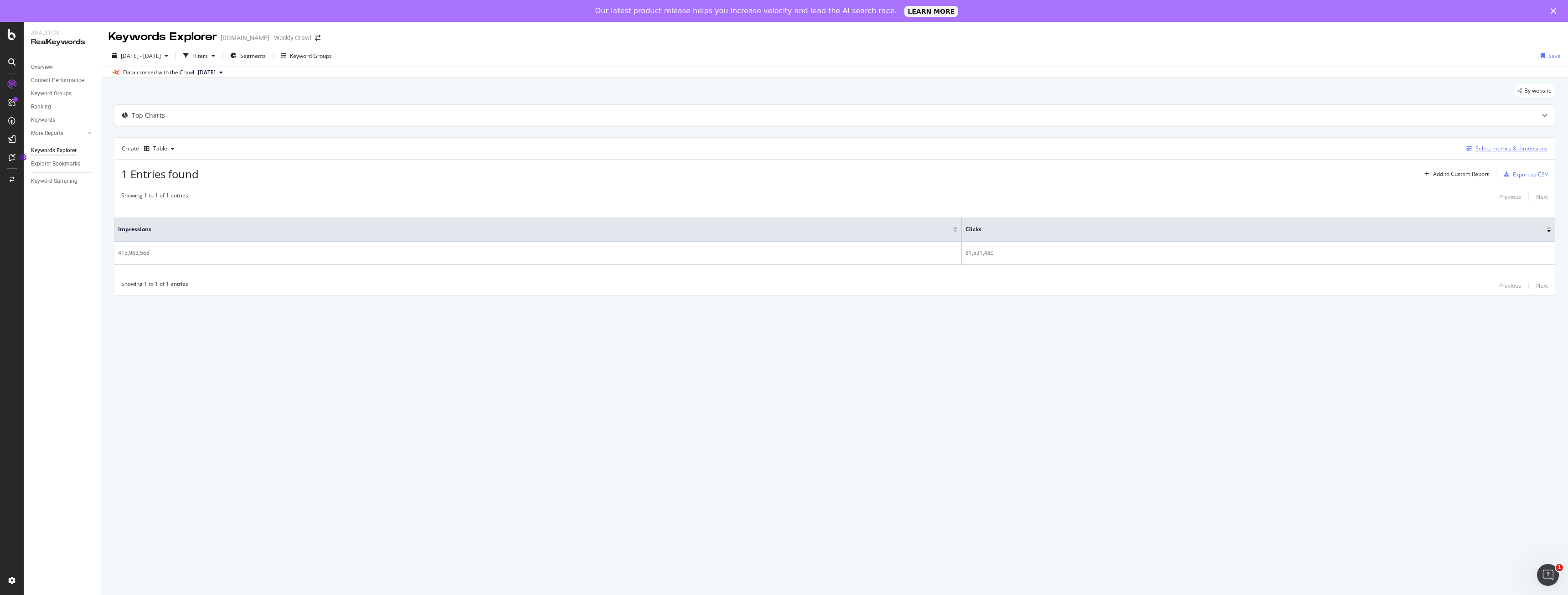
click at [1491, 144] on div "Select metrics & dimensions" at bounding box center [1511, 148] width 72 height 8
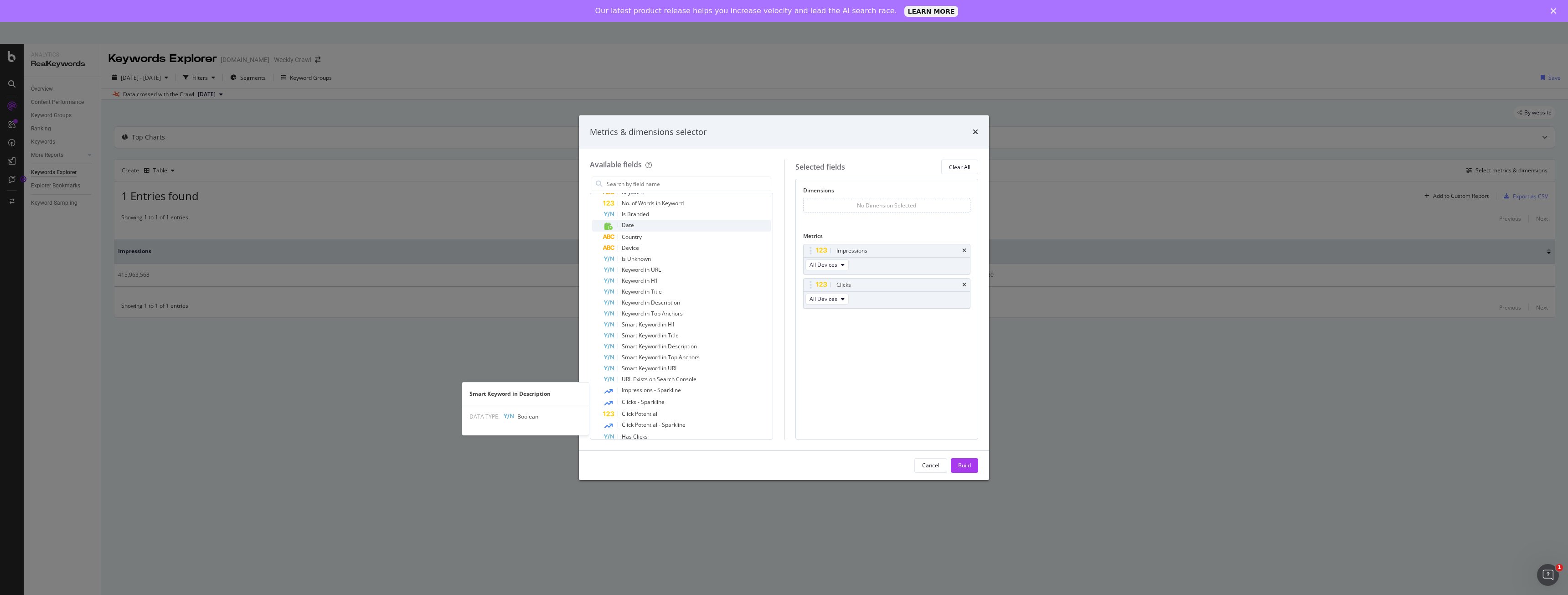
scroll to position [273, 0]
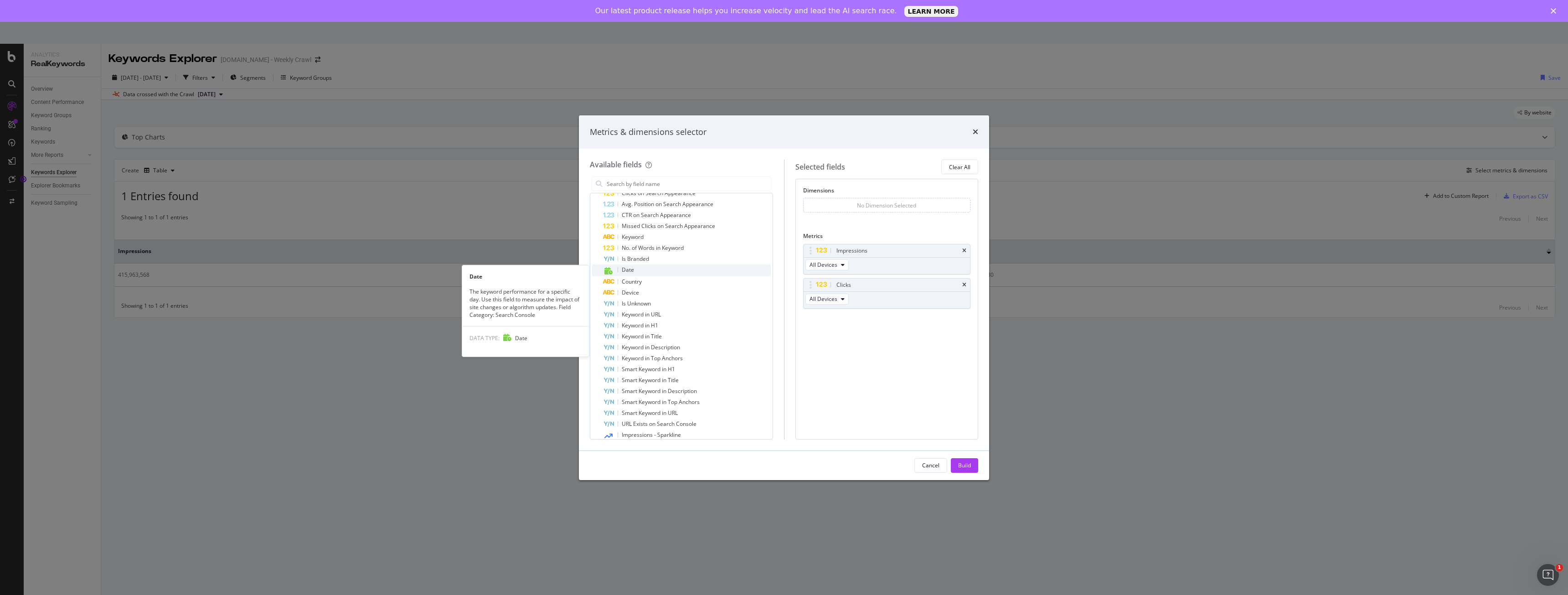
click at [648, 270] on div "Date" at bounding box center [687, 270] width 168 height 12
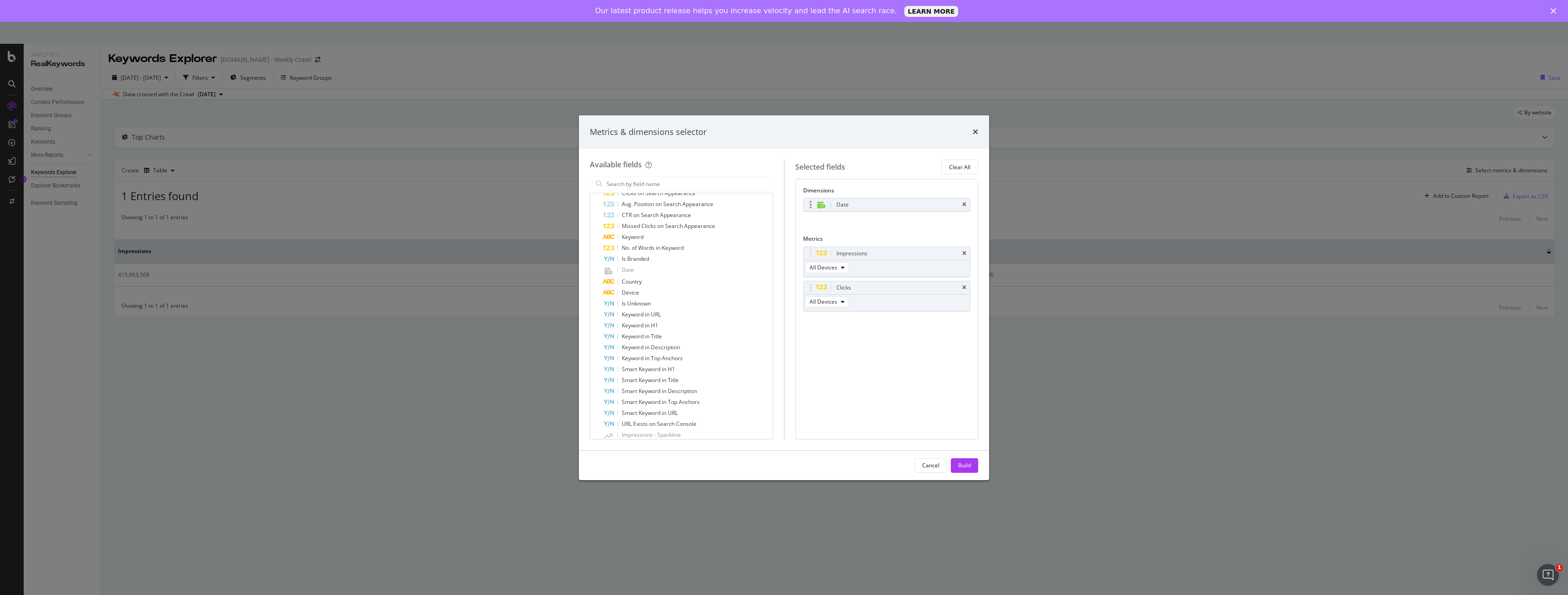
click at [919, 209] on div "Date" at bounding box center [897, 205] width 126 height 9
click at [940, 204] on div "Date" at bounding box center [897, 205] width 126 height 9
click at [959, 459] on div "Build" at bounding box center [964, 465] width 13 height 13
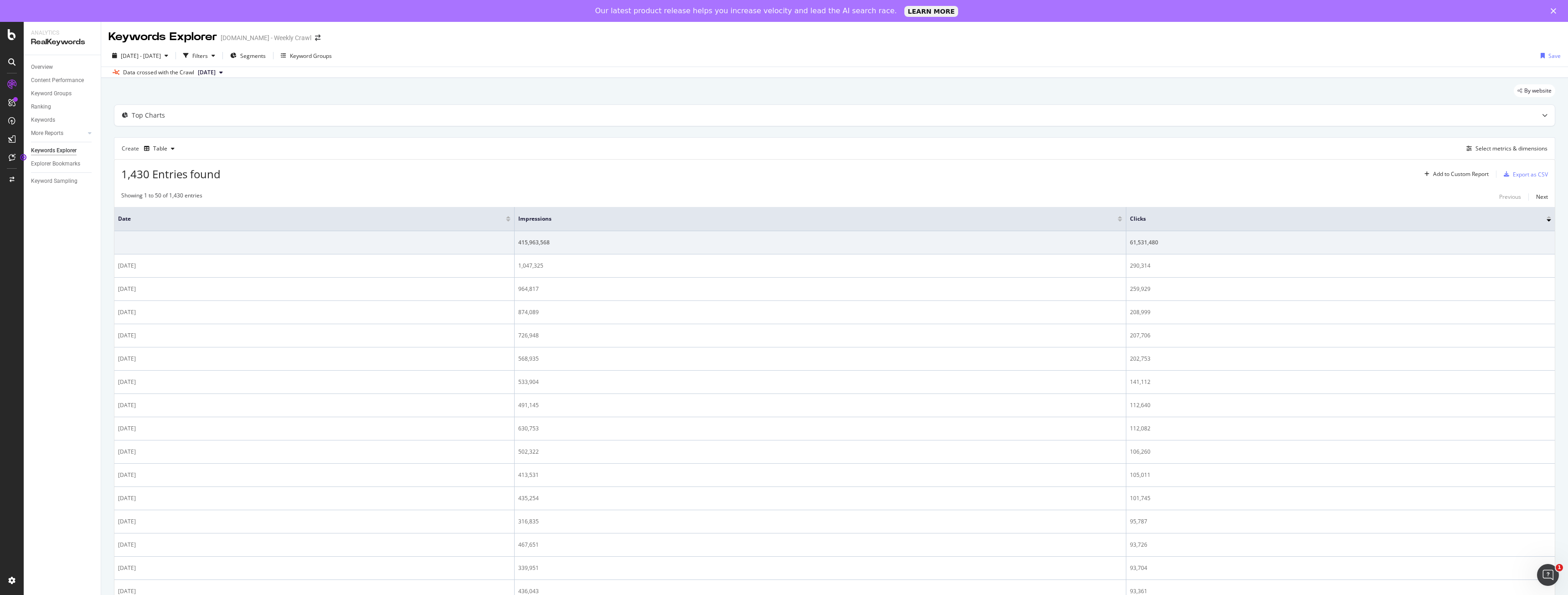
click at [506, 219] on div at bounding box center [508, 220] width 4 height 2
click at [1517, 174] on div "Export as CSV" at bounding box center [1530, 174] width 35 height 8
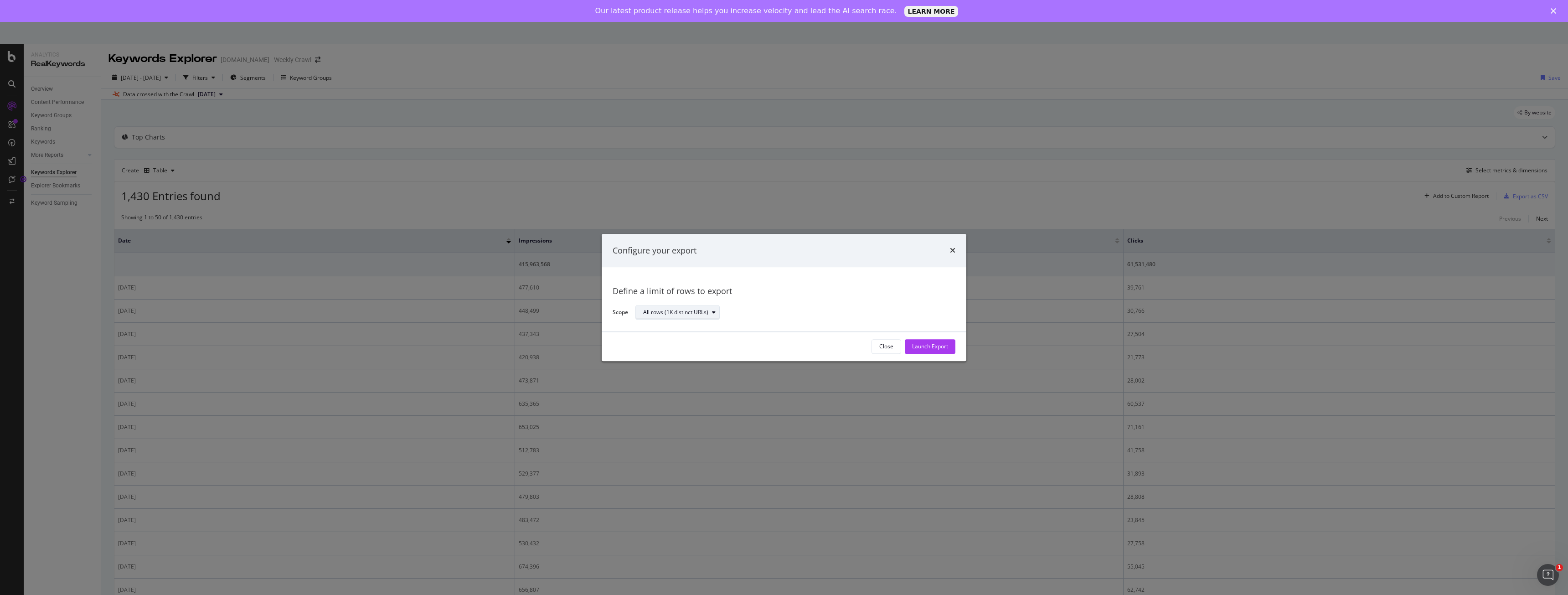
click at [710, 313] on div "modal" at bounding box center [714, 312] width 11 height 5
click at [698, 331] on div "All rows (1K distinct URLs)" at bounding box center [682, 328] width 71 height 8
click at [948, 342] on button "Launch Export" at bounding box center [929, 347] width 51 height 15
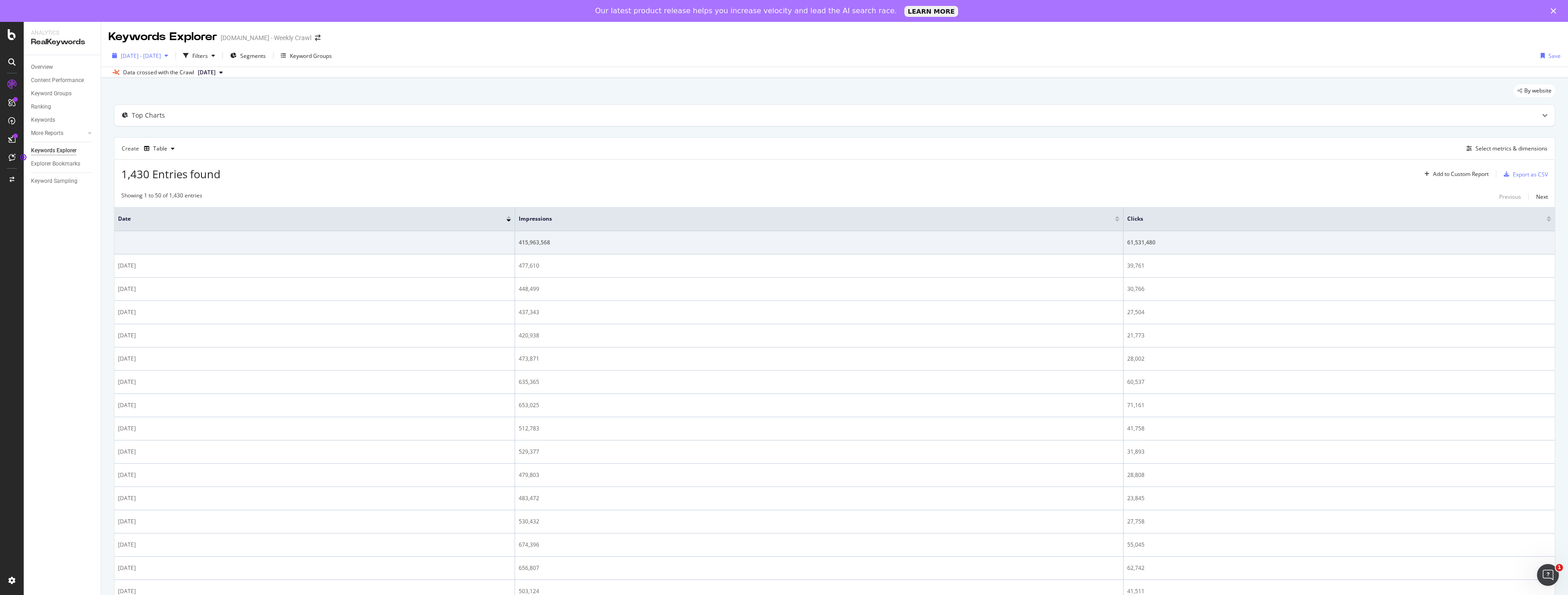
drag, startPoint x: 173, startPoint y: 367, endPoint x: 175, endPoint y: 57, distance: 310.0
click at [173, 367] on td "[DATE]" at bounding box center [315, 359] width 401 height 23
